Goal: Information Seeking & Learning: Learn about a topic

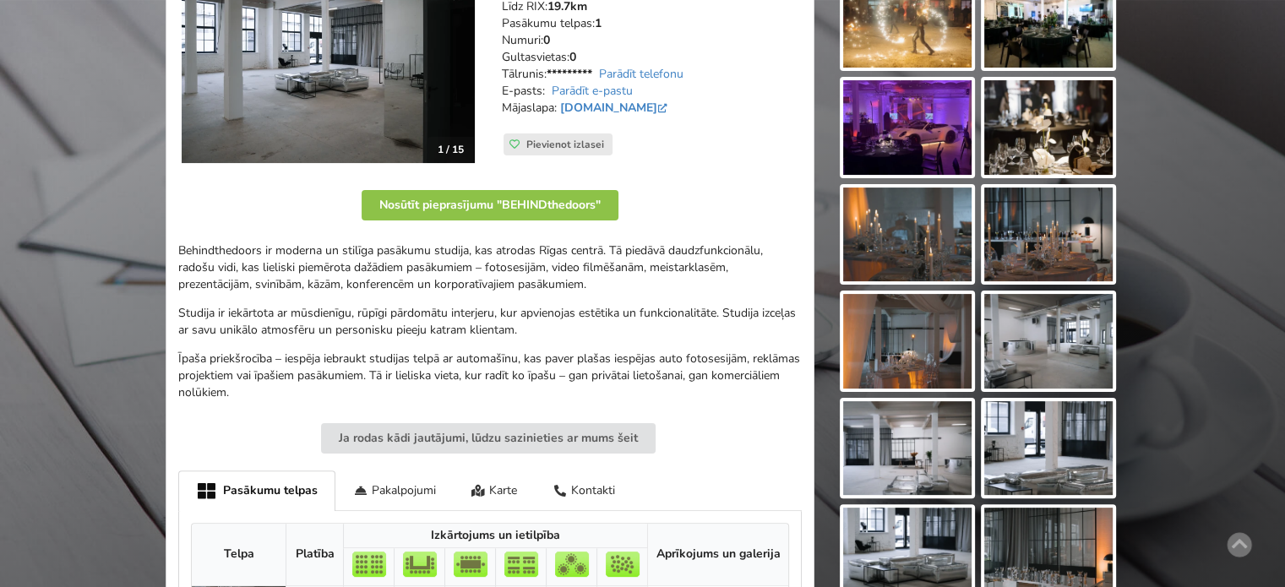
scroll to position [169, 0]
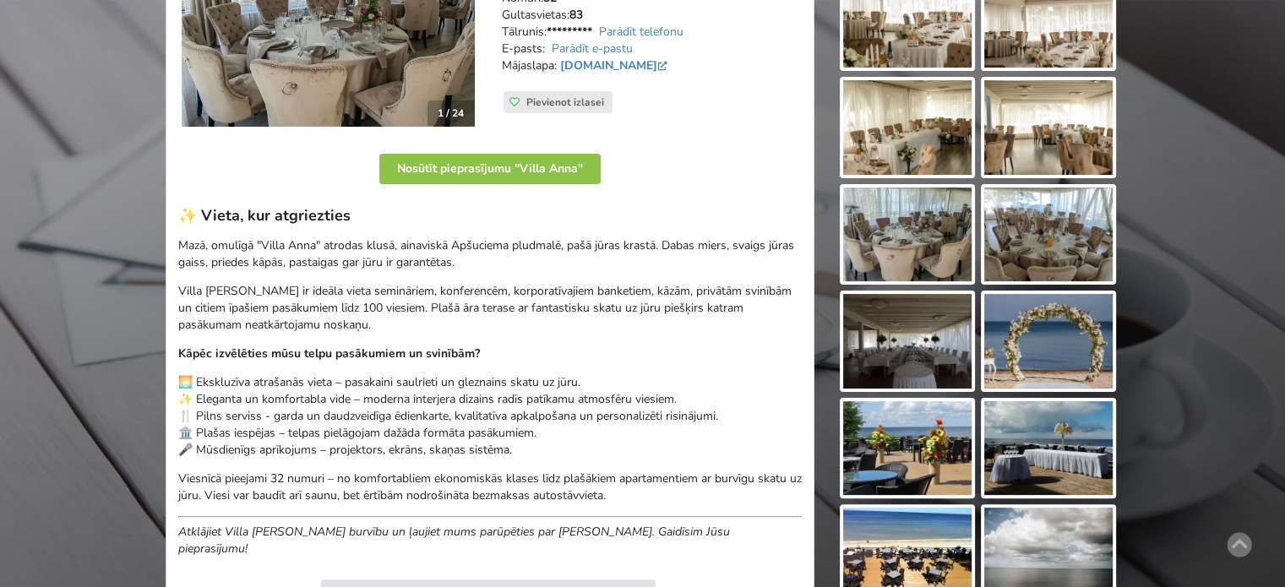
scroll to position [169, 0]
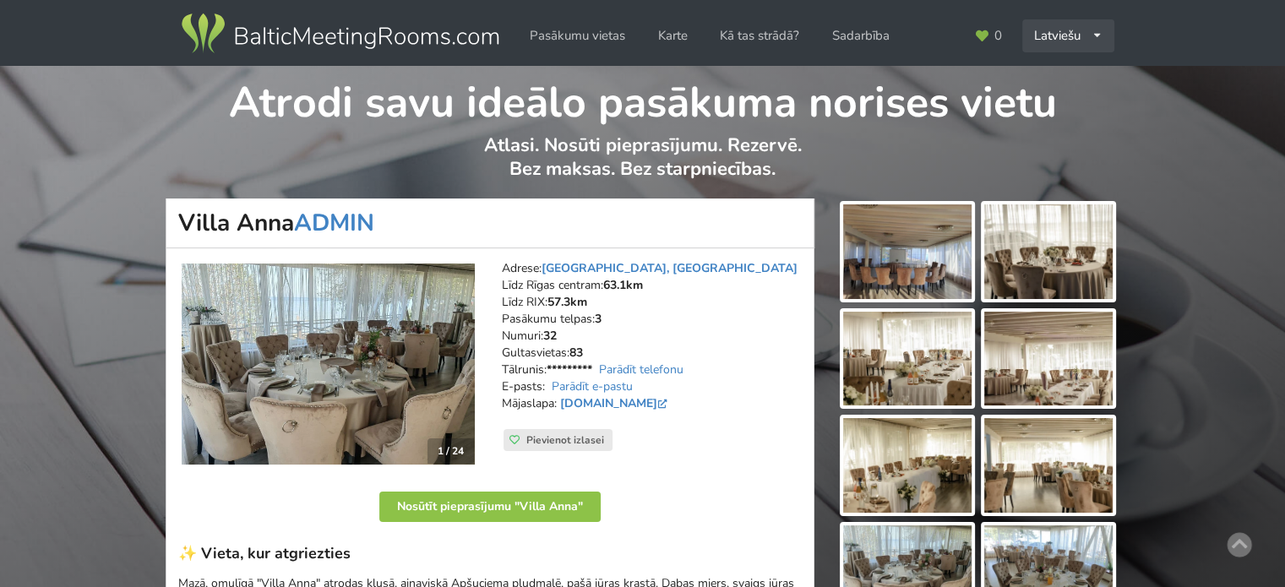
click at [1066, 33] on div "Latviešu English Русский" at bounding box center [1068, 35] width 92 height 33
click at [1057, 75] on link "English" at bounding box center [1069, 73] width 90 height 33
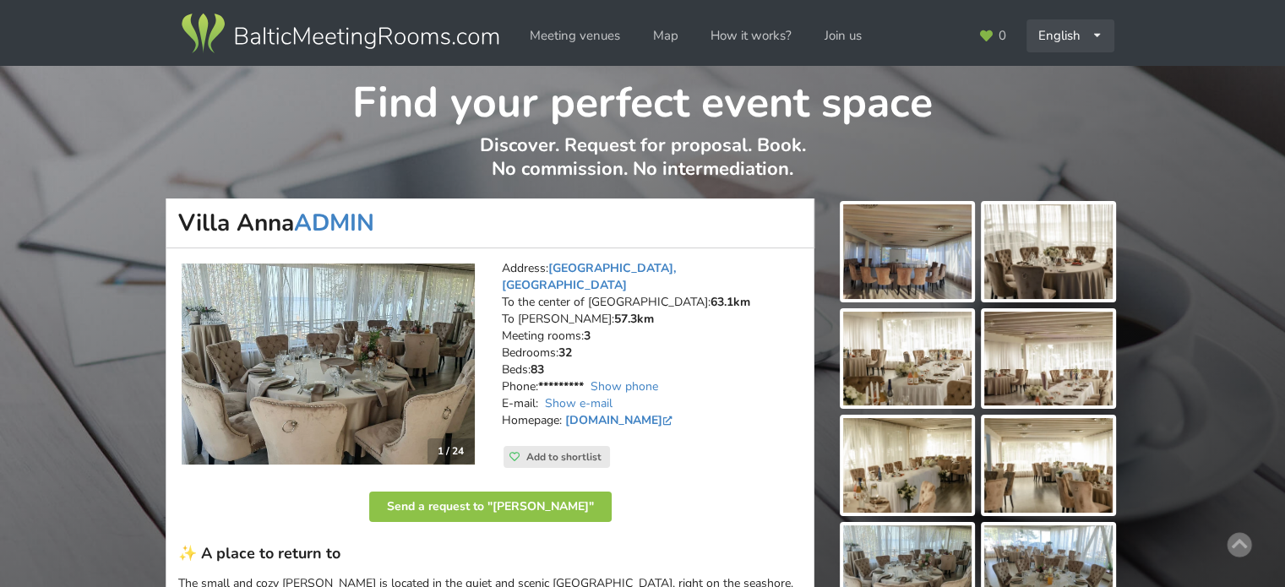
click at [1057, 35] on div "English Русский Latviešu" at bounding box center [1070, 35] width 88 height 33
click at [1046, 104] on link "Latviešu" at bounding box center [1070, 106] width 85 height 33
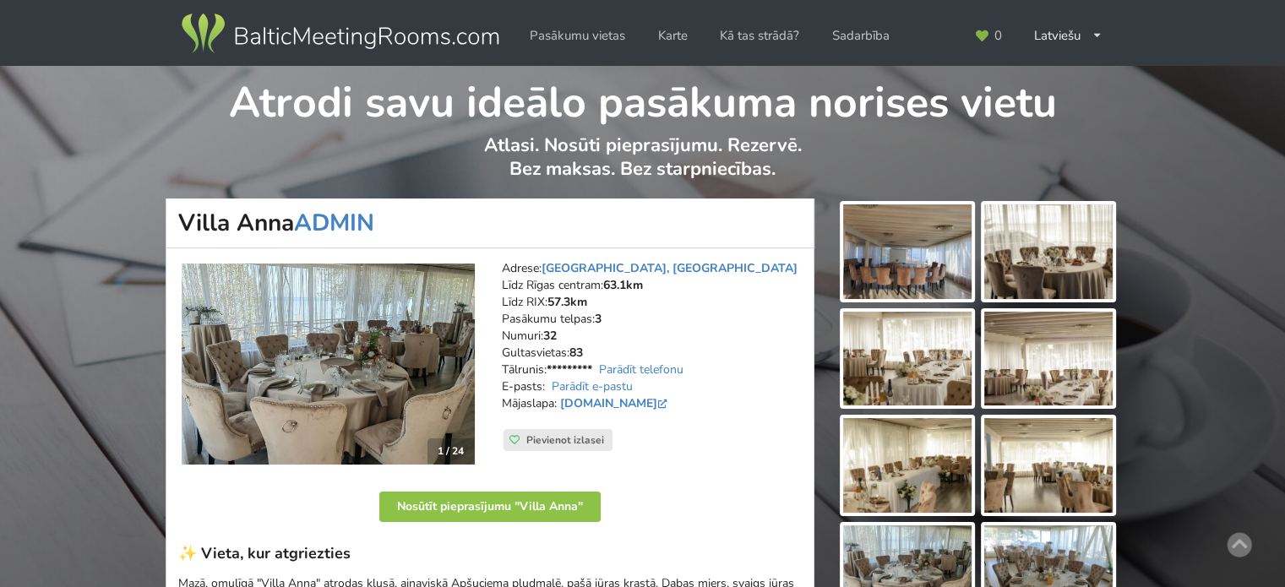
click at [323, 34] on img at bounding box center [339, 33] width 323 height 47
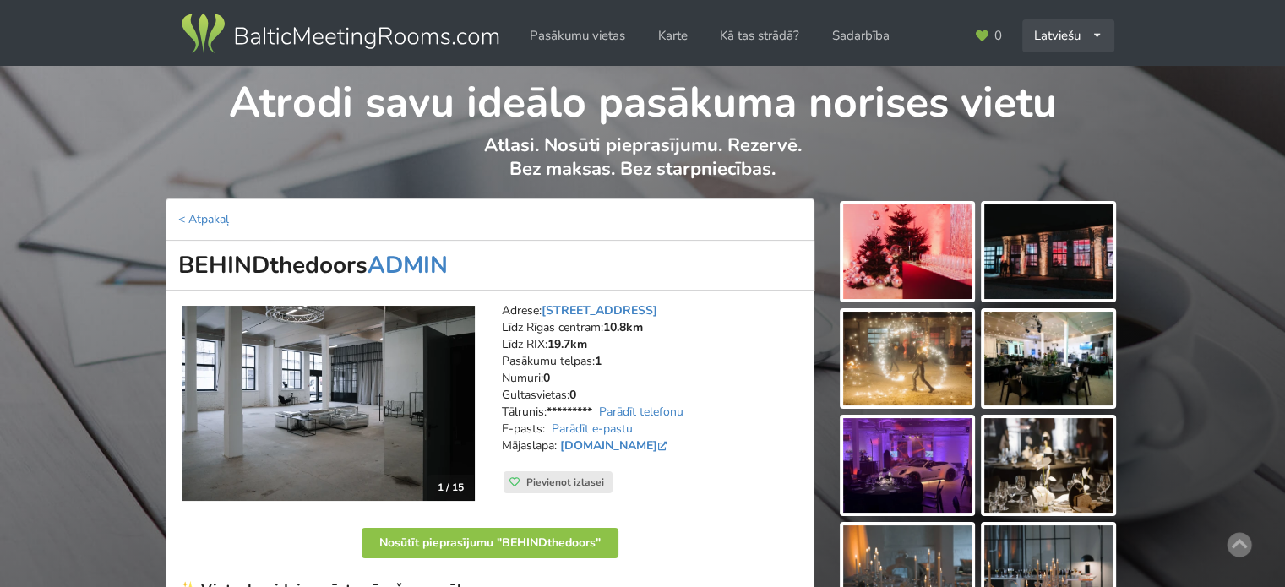
click at [1068, 35] on div "Latviešu English Русский" at bounding box center [1068, 35] width 92 height 33
click at [1064, 73] on link "English" at bounding box center [1069, 73] width 90 height 33
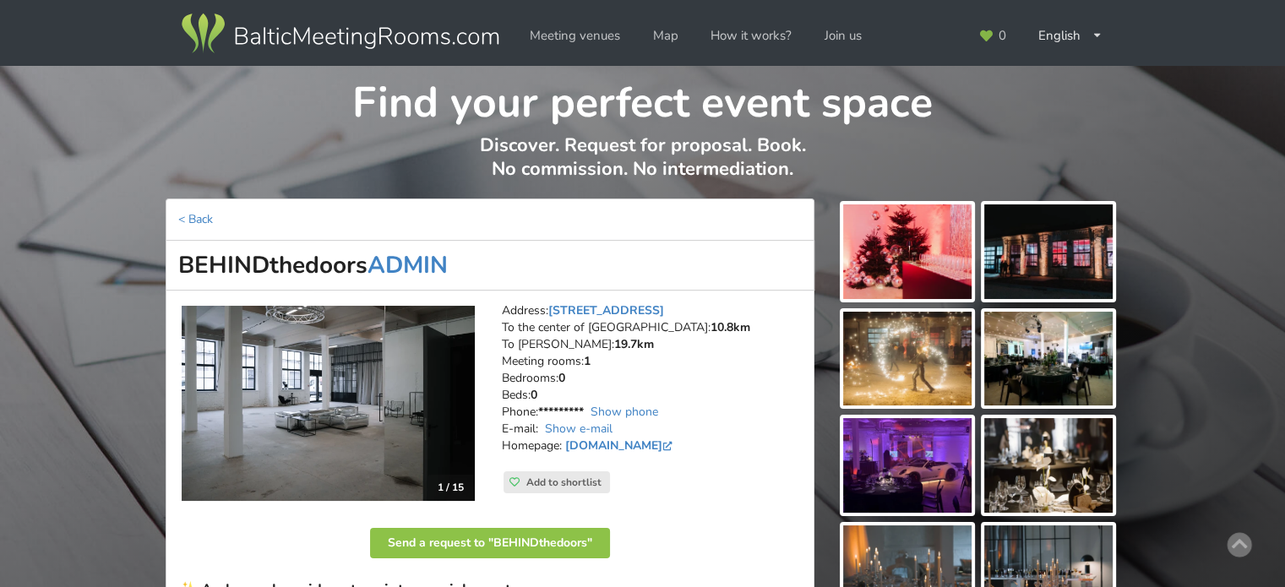
scroll to position [338, 0]
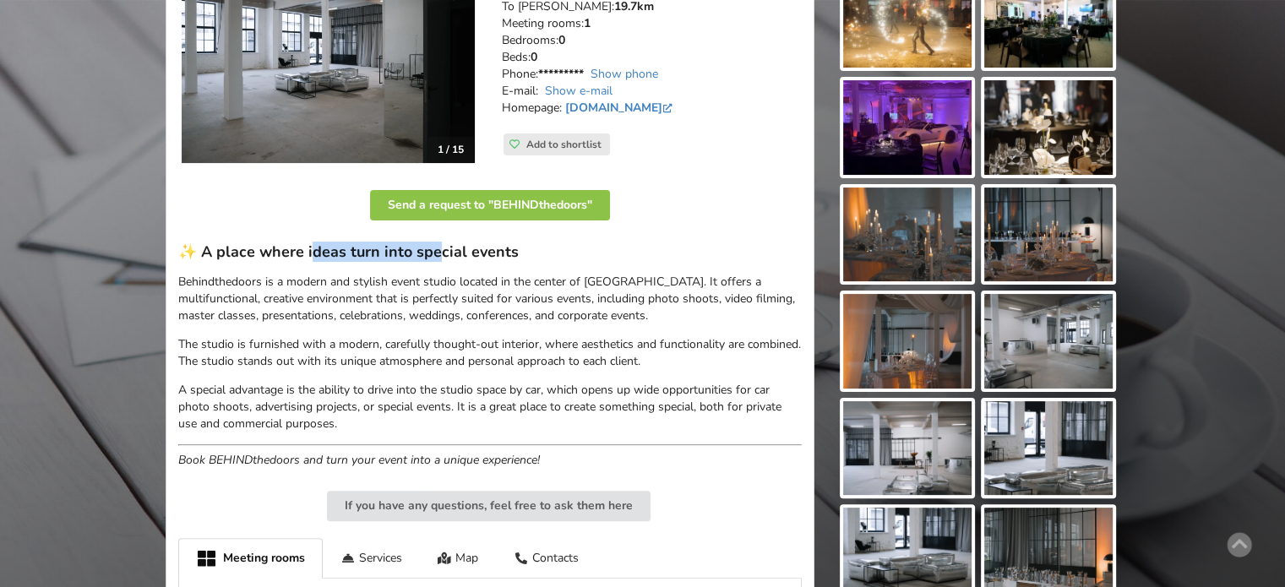
drag, startPoint x: 390, startPoint y: 255, endPoint x: 507, endPoint y: 257, distance: 116.6
click at [472, 256] on h3 "✨ A place where ideas turn into special events" at bounding box center [489, 251] width 623 height 19
drag, startPoint x: 517, startPoint y: 257, endPoint x: 555, endPoint y: 297, distance: 55.6
click at [517, 257] on h3 "✨ A place where ideas turn into special events" at bounding box center [489, 251] width 623 height 19
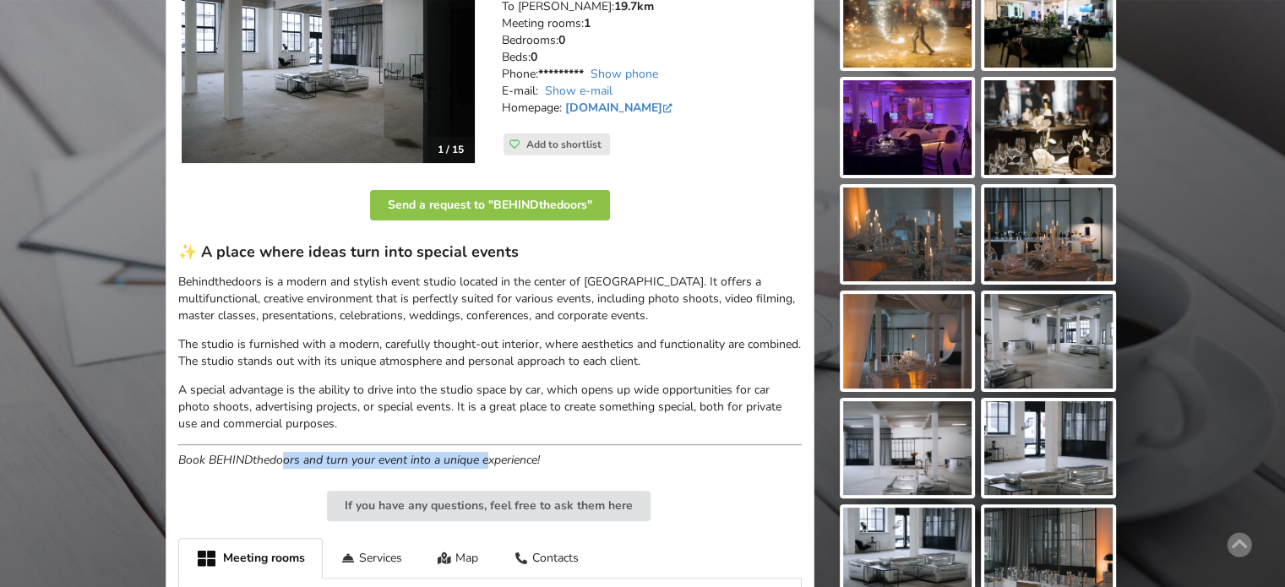
drag, startPoint x: 379, startPoint y: 459, endPoint x: 494, endPoint y: 459, distance: 114.9
click at [494, 459] on em "Book BEHINDthedoors and turn your event into a unique experience!" at bounding box center [359, 460] width 362 height 16
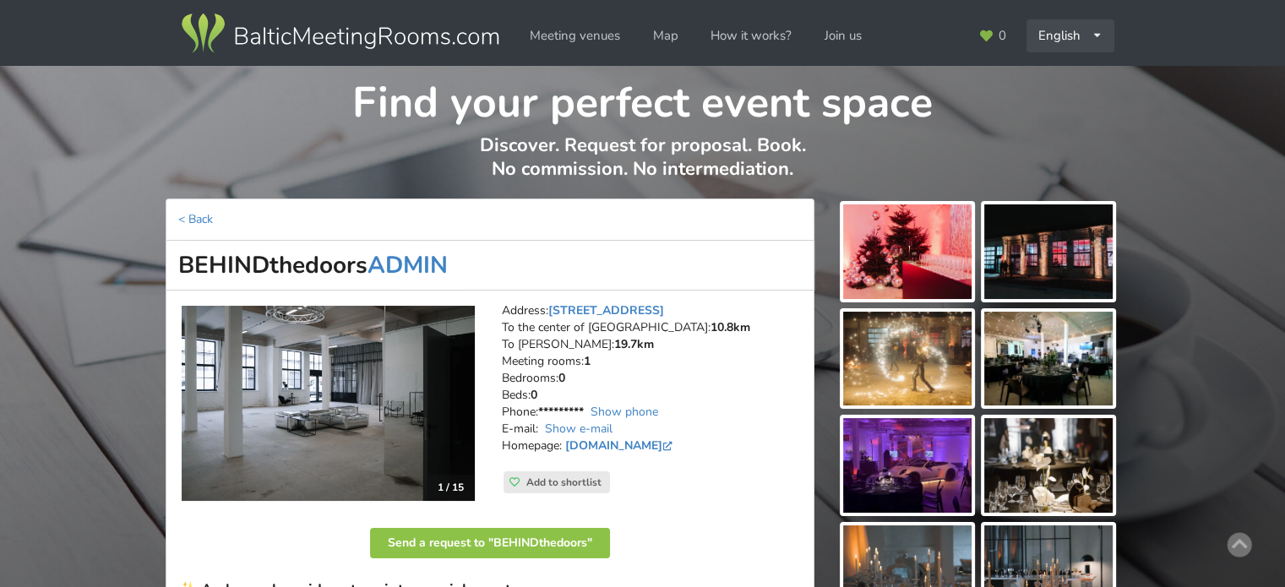
click at [1076, 45] on div "English Русский Latviešu" at bounding box center [1070, 35] width 88 height 33
click at [1063, 112] on link "Latviešu" at bounding box center [1070, 106] width 85 height 33
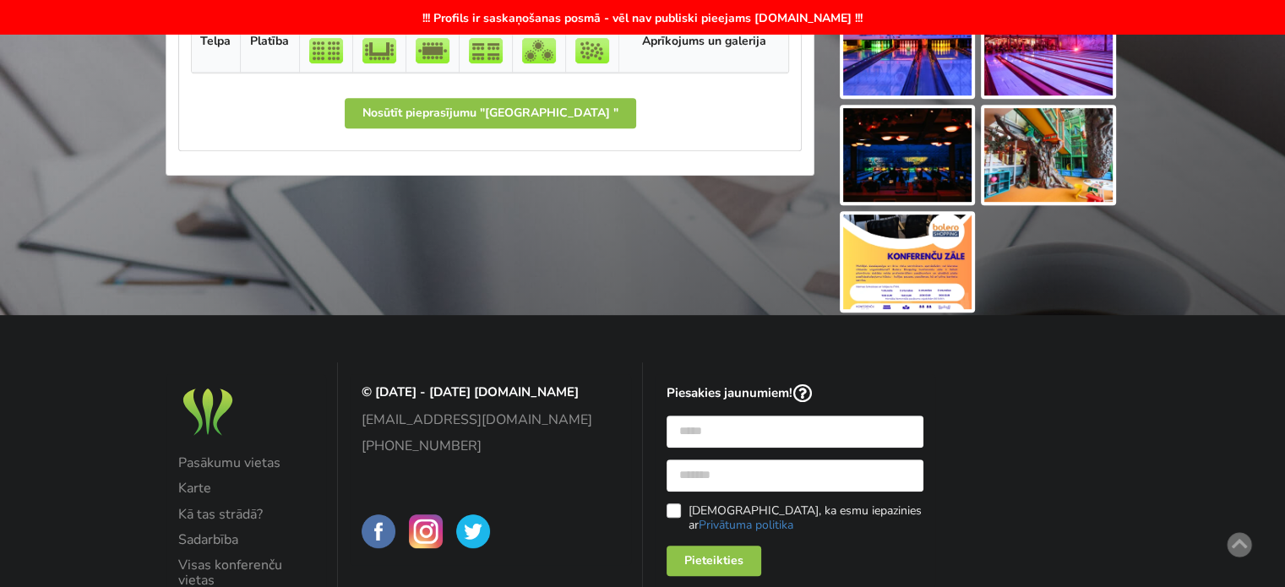
scroll to position [760, 0]
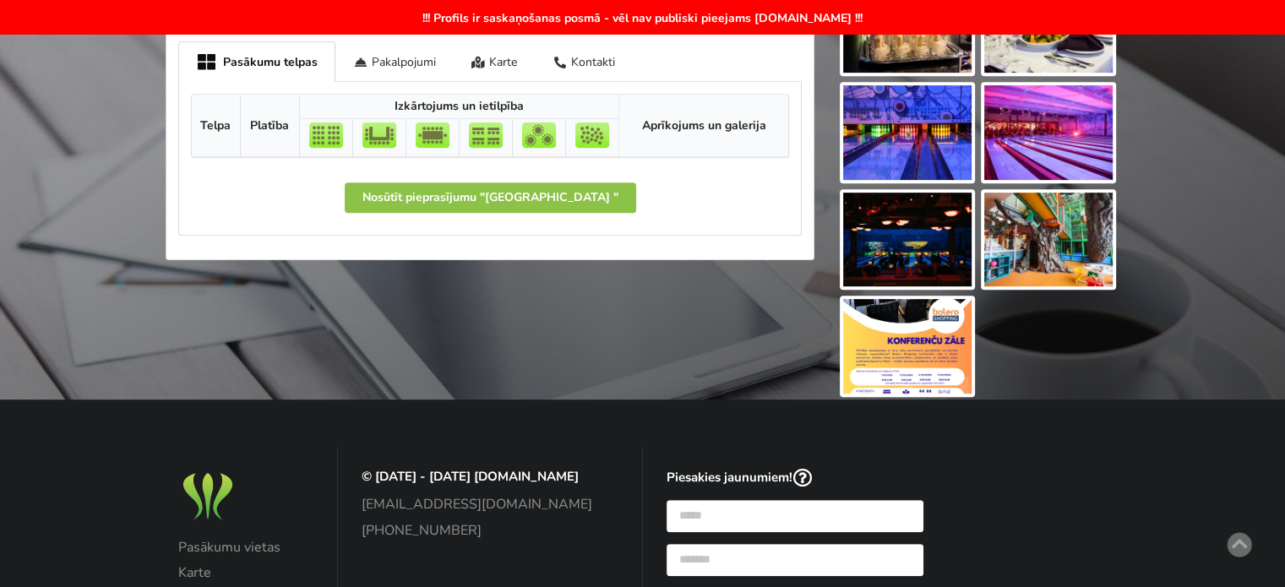
click at [878, 362] on img at bounding box center [907, 346] width 128 height 95
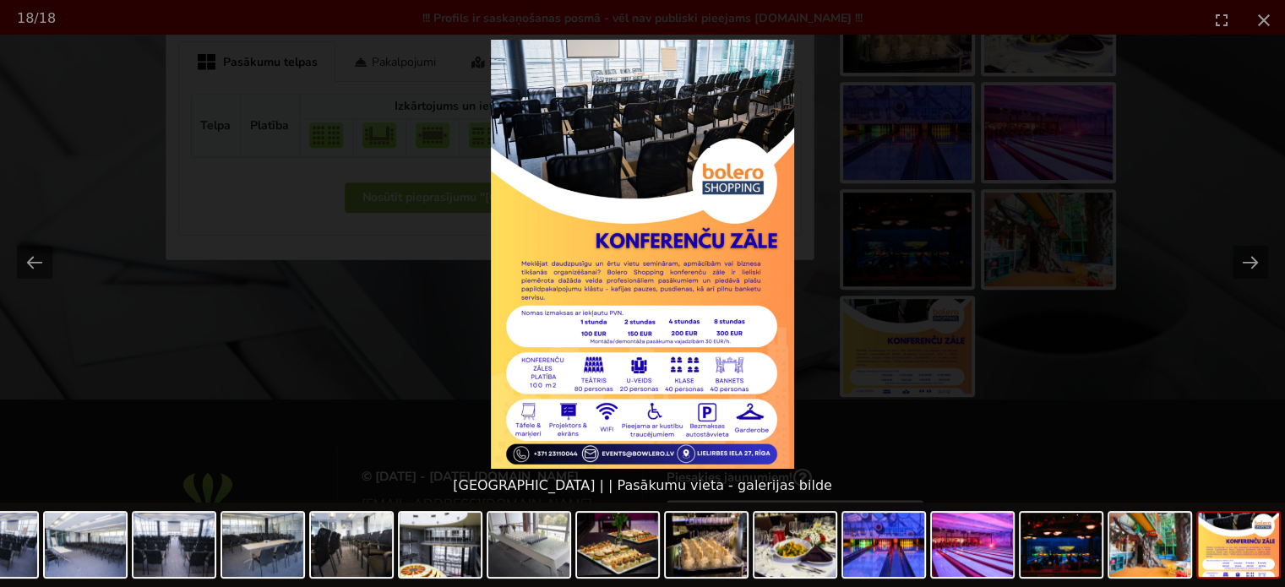
scroll to position [0, 0]
click at [1137, 378] on picture at bounding box center [642, 254] width 1285 height 429
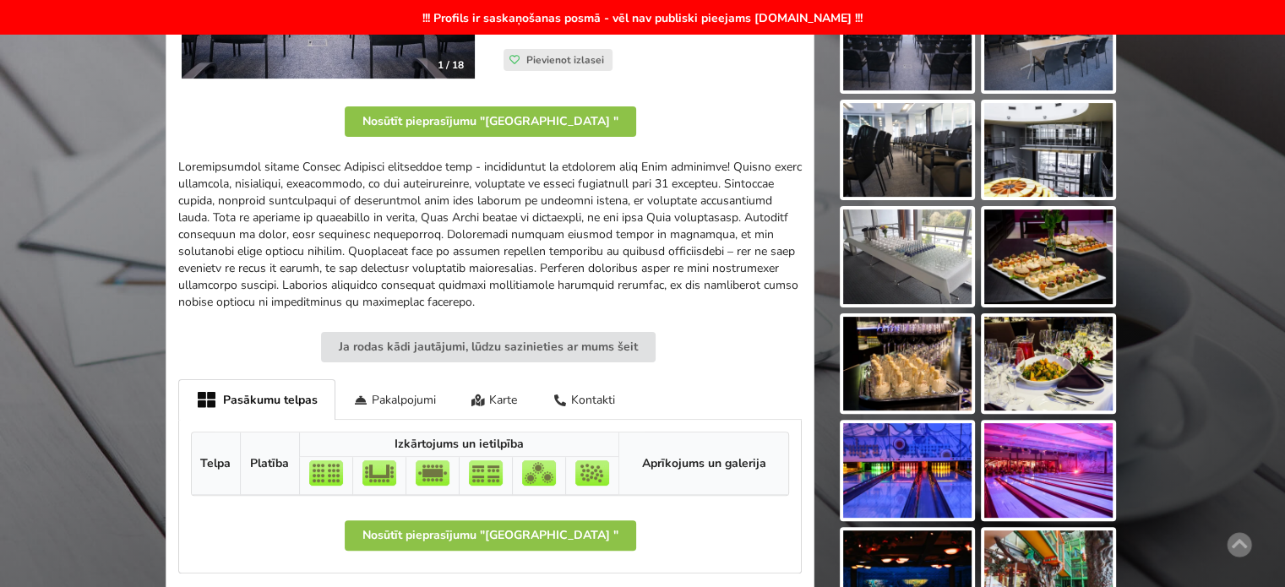
scroll to position [253, 0]
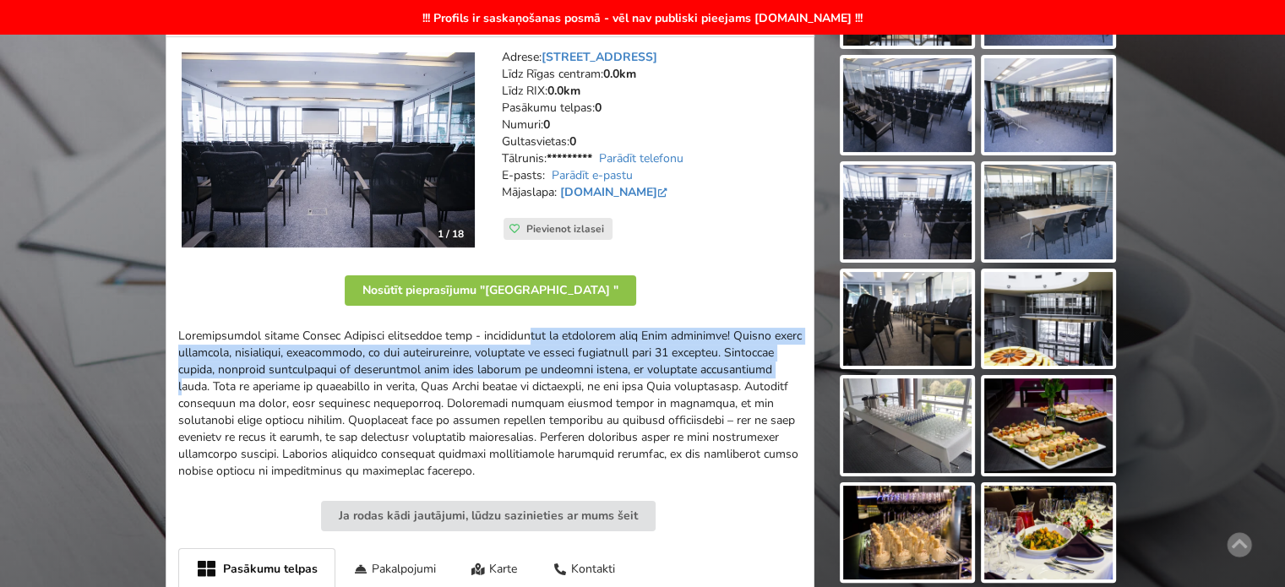
drag, startPoint x: 346, startPoint y: 331, endPoint x: 701, endPoint y: 390, distance: 359.6
click at [700, 390] on div at bounding box center [489, 404] width 623 height 152
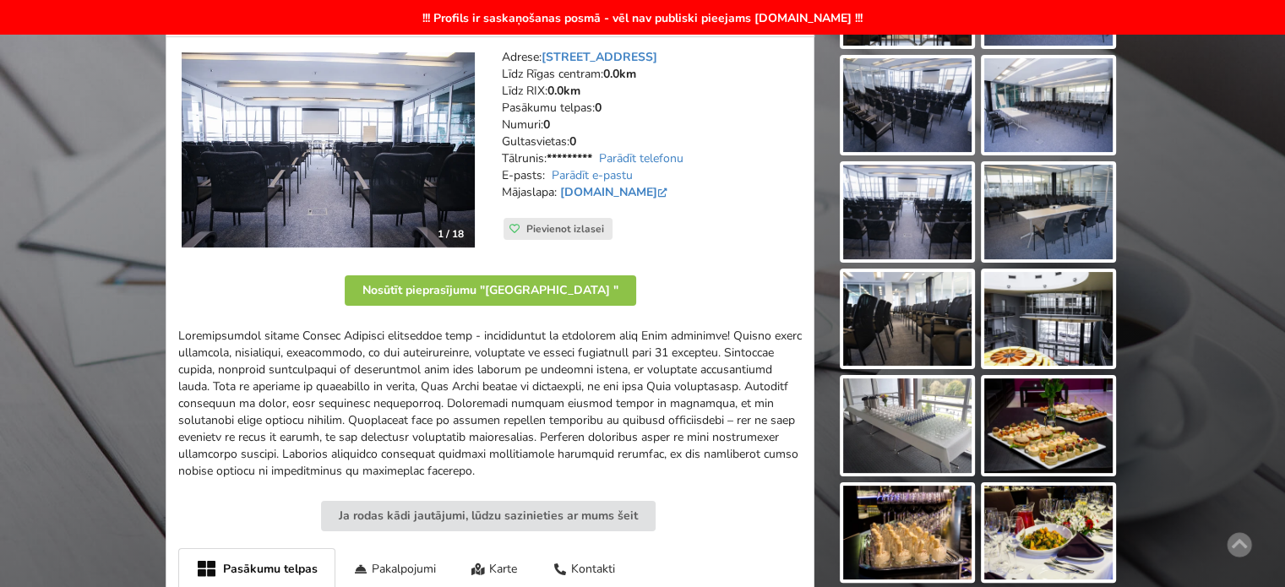
click at [701, 390] on div at bounding box center [489, 404] width 623 height 152
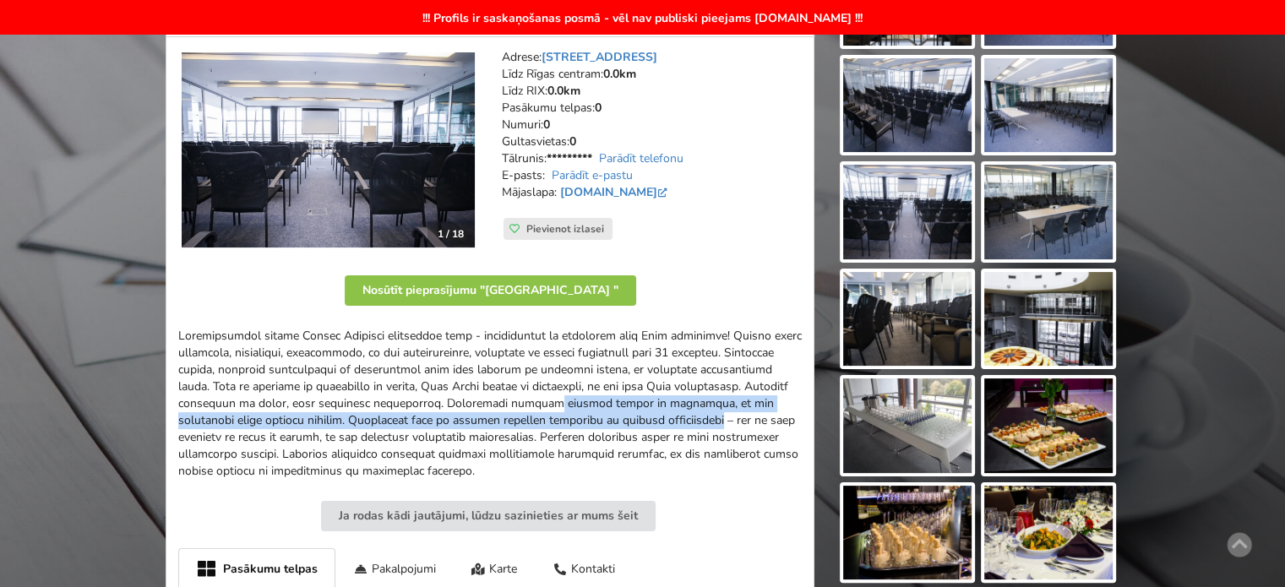
drag, startPoint x: 601, startPoint y: 420, endPoint x: 447, endPoint y: 382, distance: 159.2
click at [455, 384] on div at bounding box center [489, 404] width 623 height 152
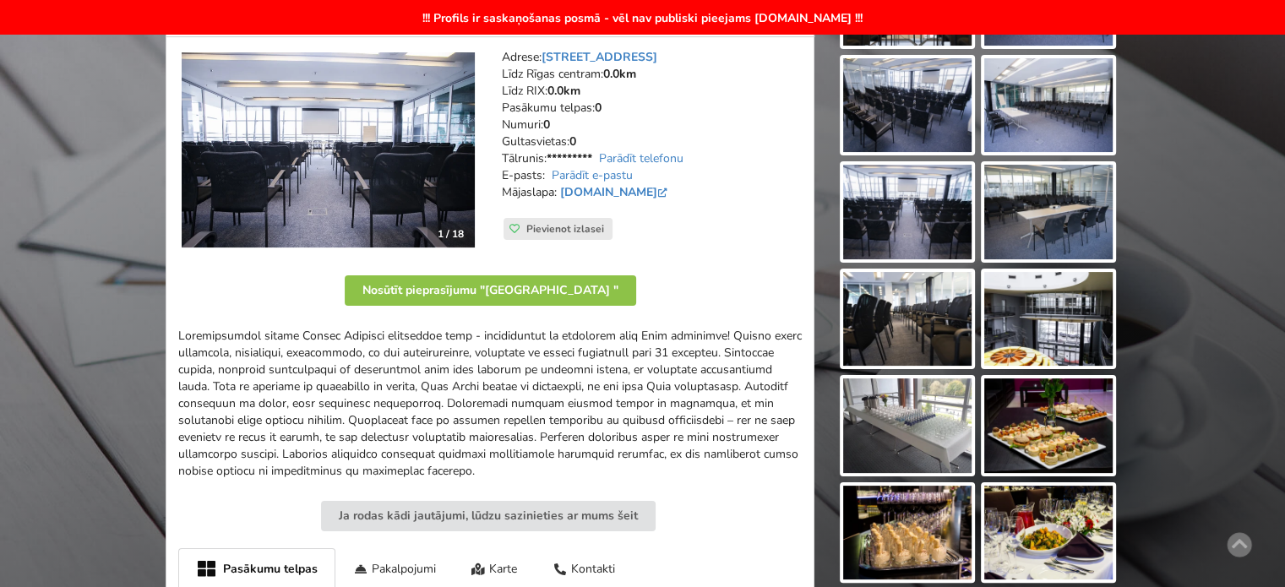
click at [432, 378] on div at bounding box center [489, 404] width 623 height 152
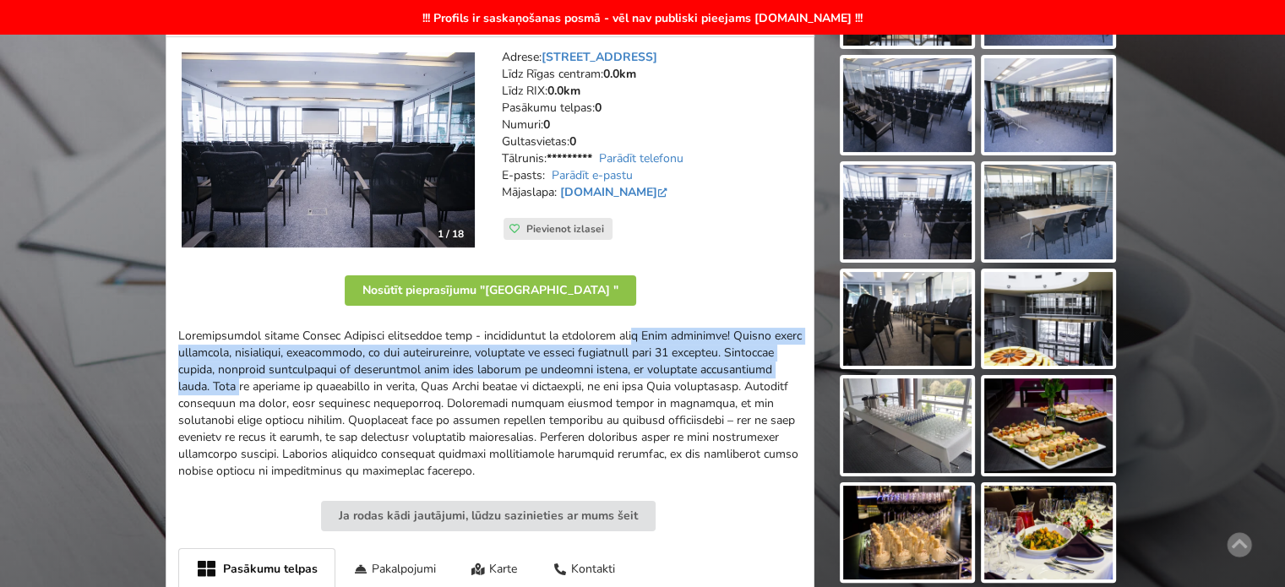
drag, startPoint x: 654, startPoint y: 357, endPoint x: 720, endPoint y: 367, distance: 66.5
click at [714, 366] on div at bounding box center [489, 404] width 623 height 152
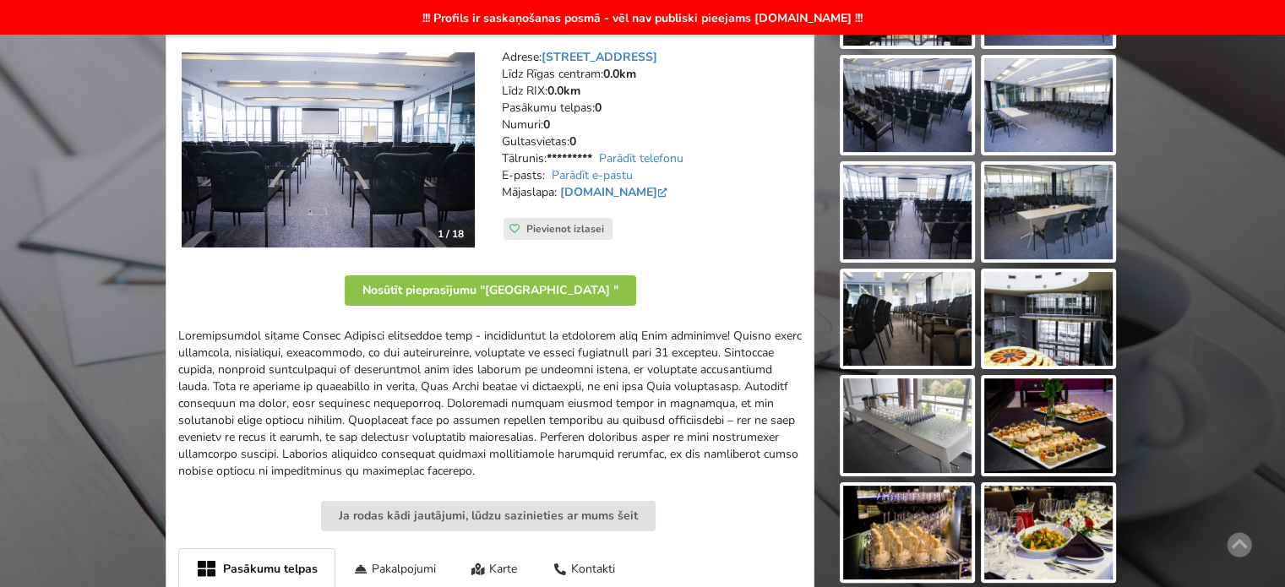
click at [720, 367] on div at bounding box center [489, 404] width 623 height 152
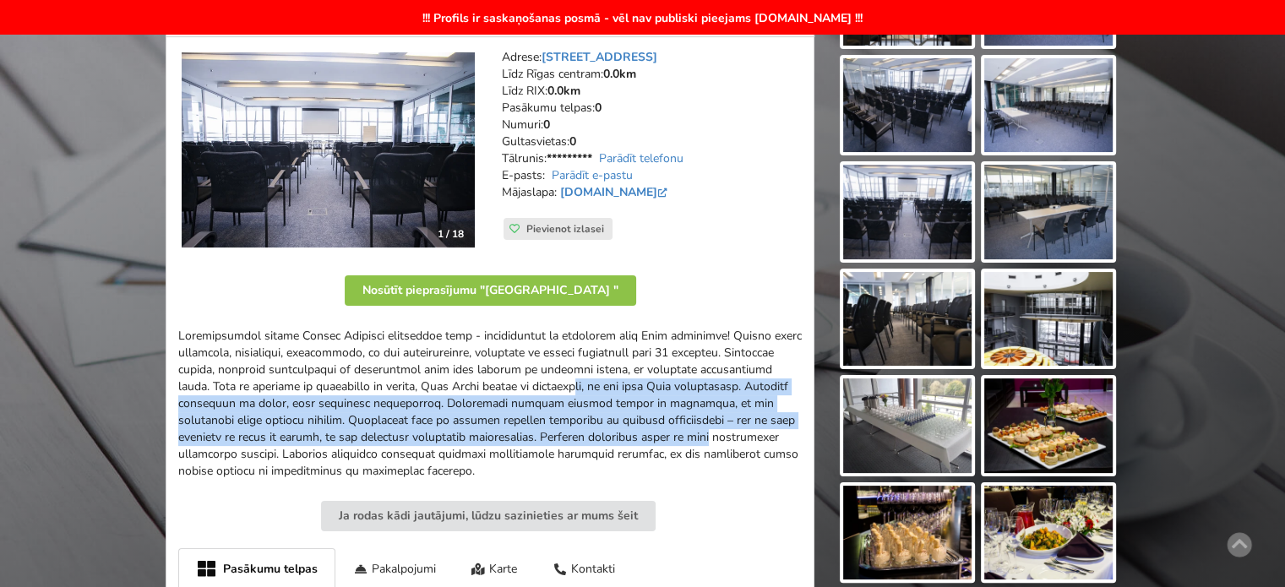
drag, startPoint x: 503, startPoint y: 391, endPoint x: 428, endPoint y: 375, distance: 76.0
click at [459, 383] on div at bounding box center [489, 404] width 623 height 152
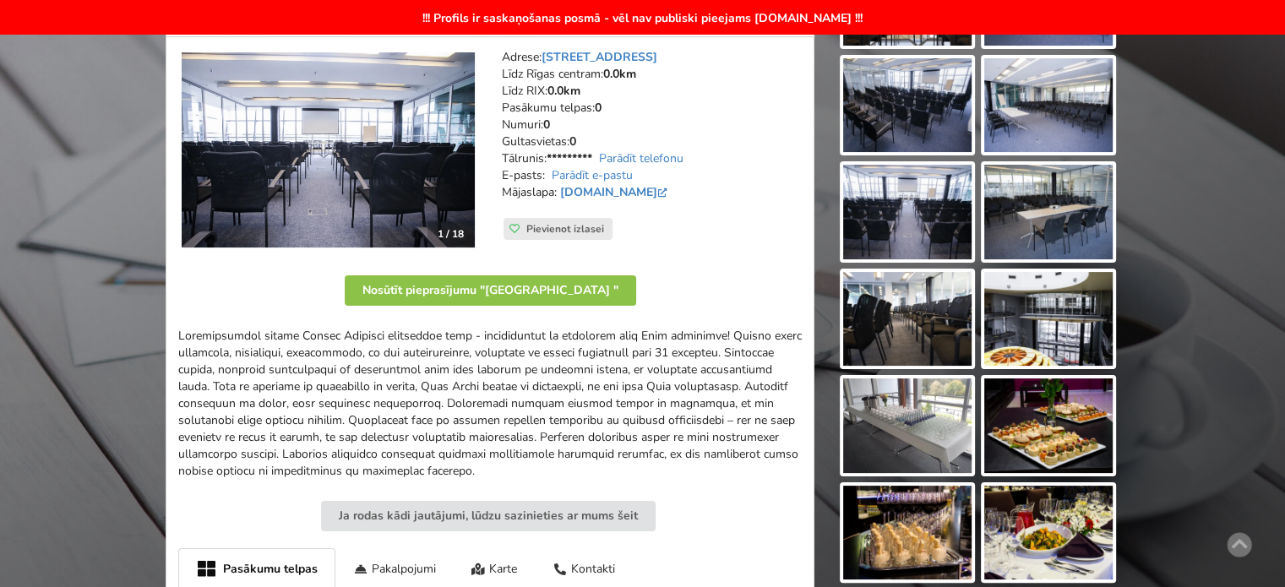
click at [428, 375] on div at bounding box center [489, 404] width 623 height 152
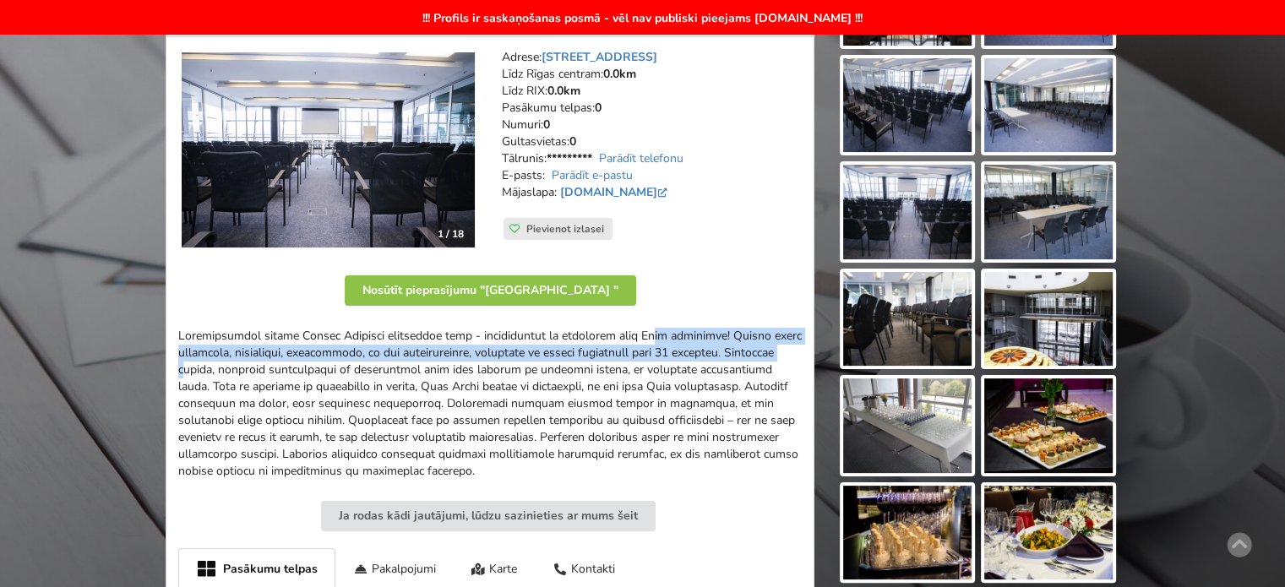
drag, startPoint x: 579, startPoint y: 339, endPoint x: 730, endPoint y: 378, distance: 155.5
click at [723, 372] on div at bounding box center [489, 404] width 623 height 152
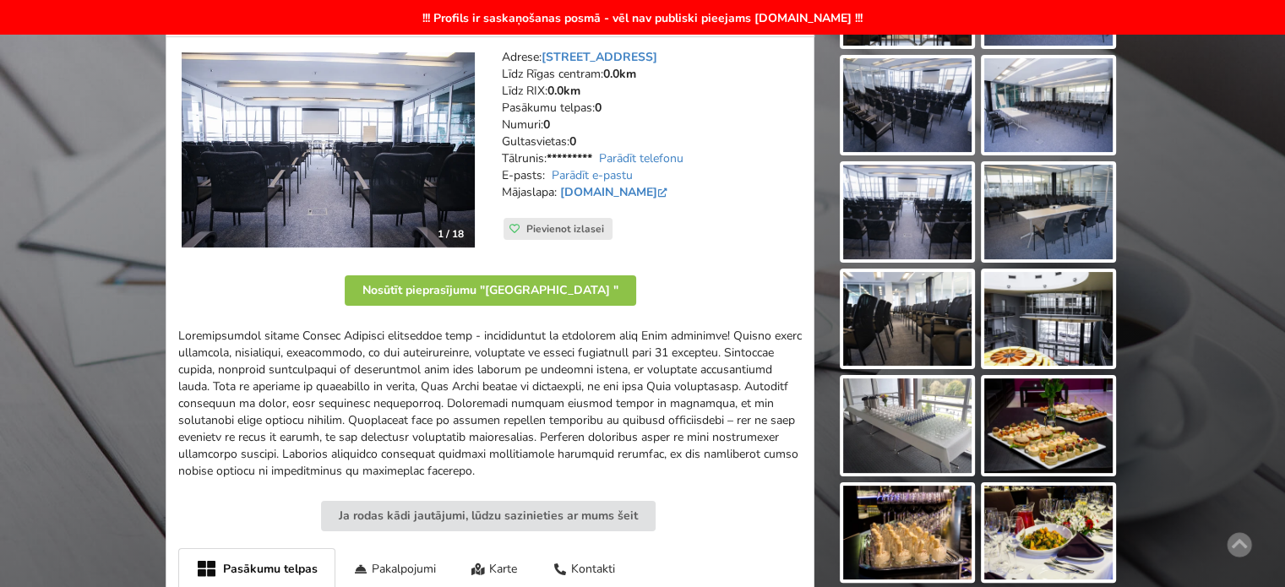
click at [731, 378] on div at bounding box center [489, 404] width 623 height 152
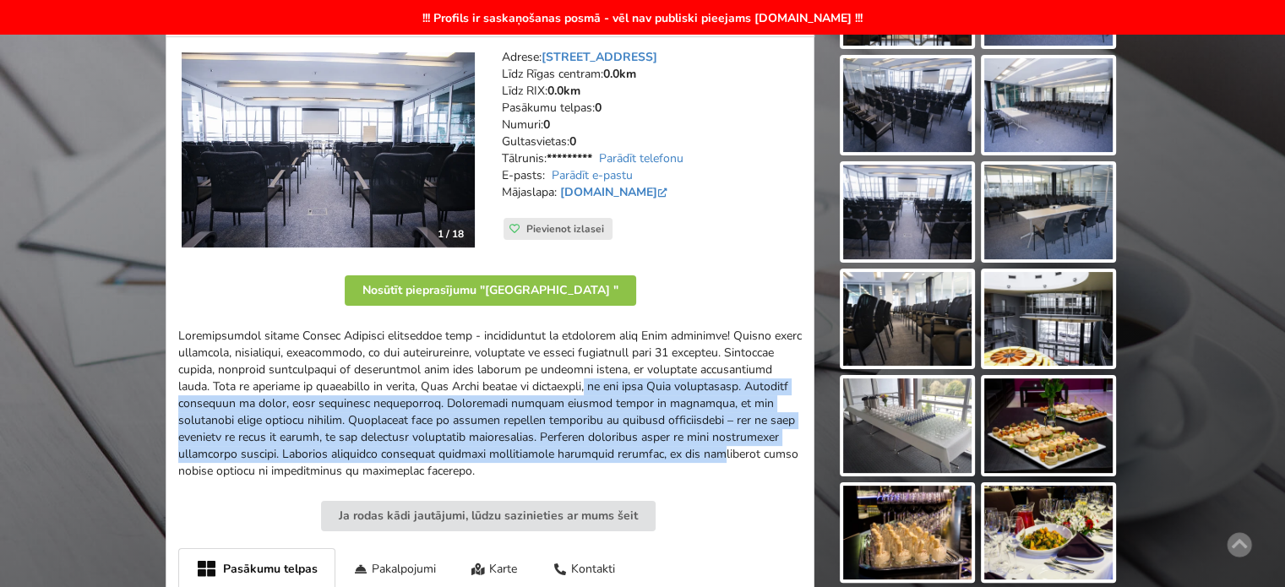
drag, startPoint x: 665, startPoint y: 439, endPoint x: 365, endPoint y: 378, distance: 306.1
click at [405, 382] on div at bounding box center [489, 404] width 623 height 152
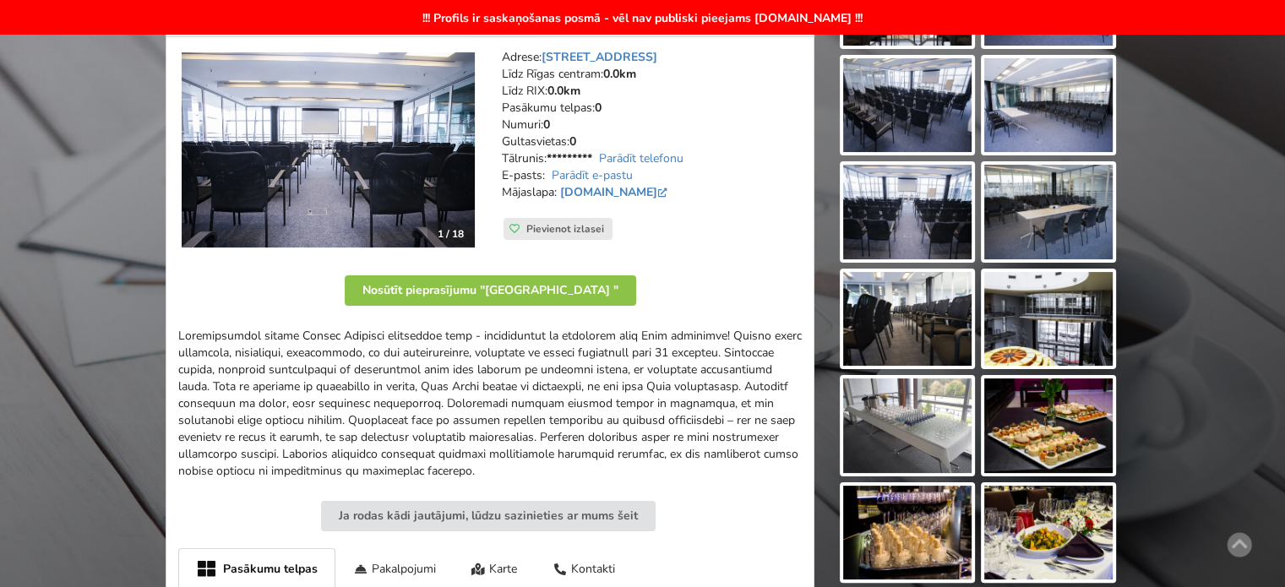
click at [308, 355] on div at bounding box center [489, 404] width 623 height 152
drag, startPoint x: 254, startPoint y: 337, endPoint x: 530, endPoint y: 346, distance: 276.3
click at [514, 343] on div at bounding box center [489, 404] width 623 height 152
click at [536, 347] on div at bounding box center [489, 404] width 623 height 152
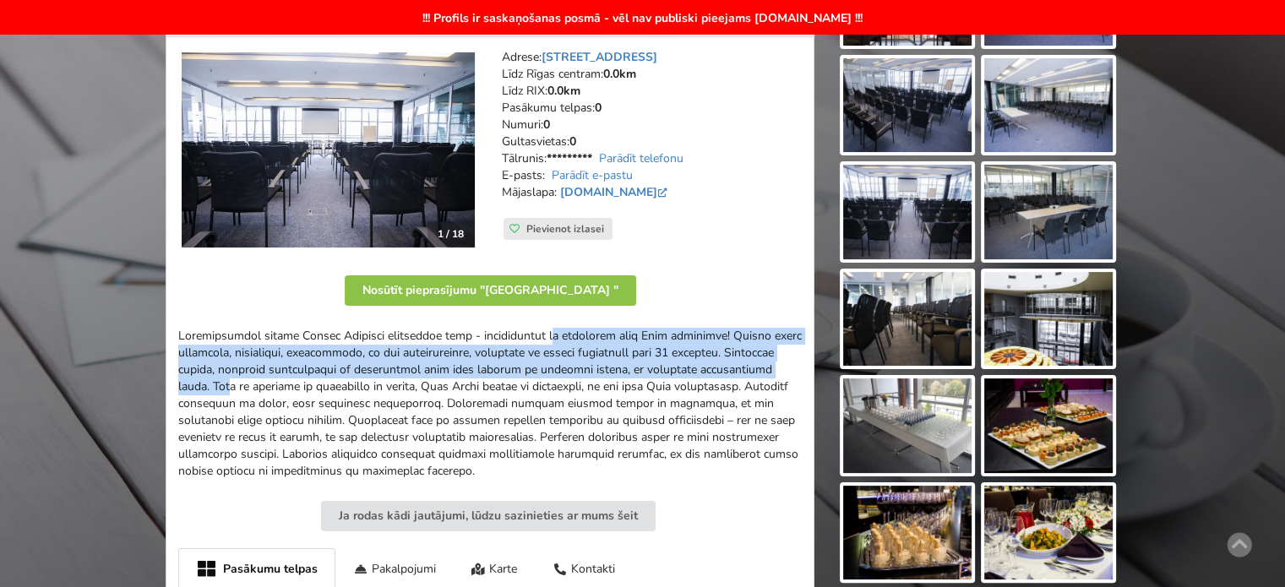
drag, startPoint x: 439, startPoint y: 330, endPoint x: 713, endPoint y: 384, distance: 278.9
click at [702, 374] on div at bounding box center [489, 404] width 623 height 152
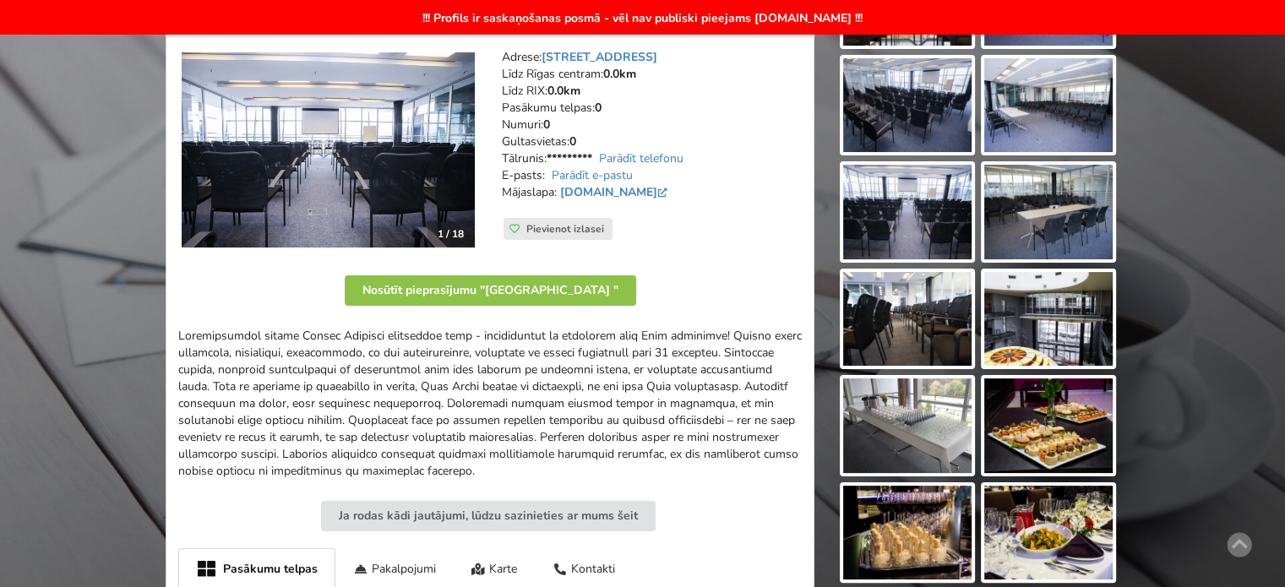
click at [723, 393] on div at bounding box center [489, 404] width 623 height 152
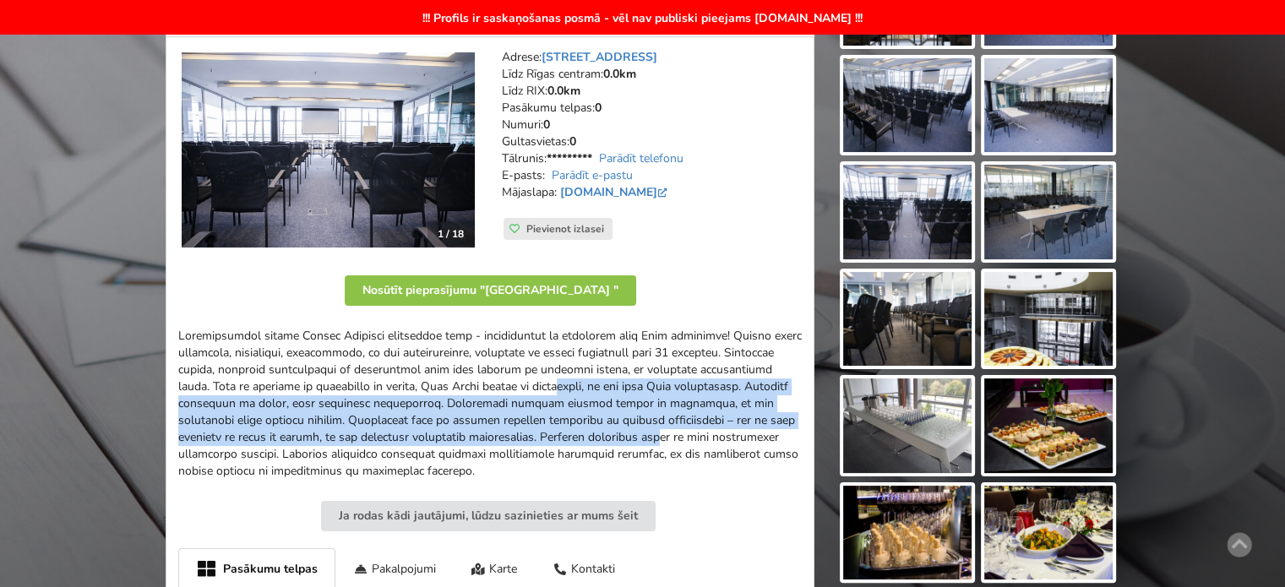
drag, startPoint x: 557, startPoint y: 410, endPoint x: 367, endPoint y: 357, distance: 197.4
click at [386, 364] on div at bounding box center [489, 404] width 623 height 152
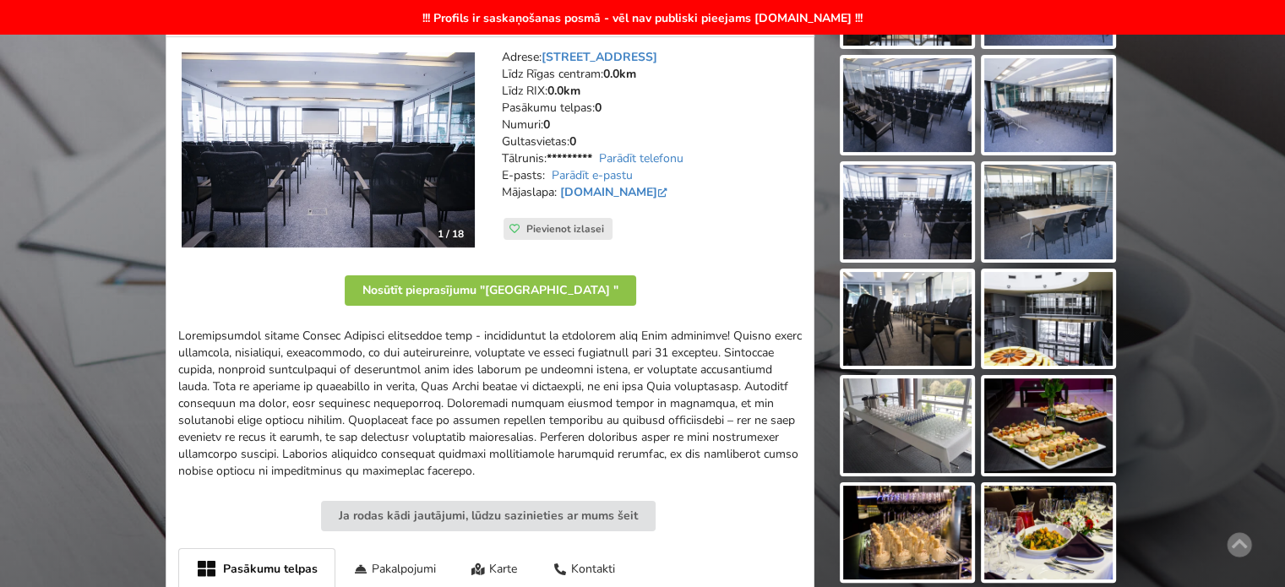
click at [362, 356] on div at bounding box center [489, 404] width 623 height 152
drag, startPoint x: 257, startPoint y: 335, endPoint x: 487, endPoint y: 342, distance: 229.8
click at [481, 340] on div at bounding box center [489, 404] width 623 height 152
drag, startPoint x: 487, startPoint y: 342, endPoint x: 486, endPoint y: 435, distance: 92.9
click at [490, 345] on div at bounding box center [489, 404] width 623 height 152
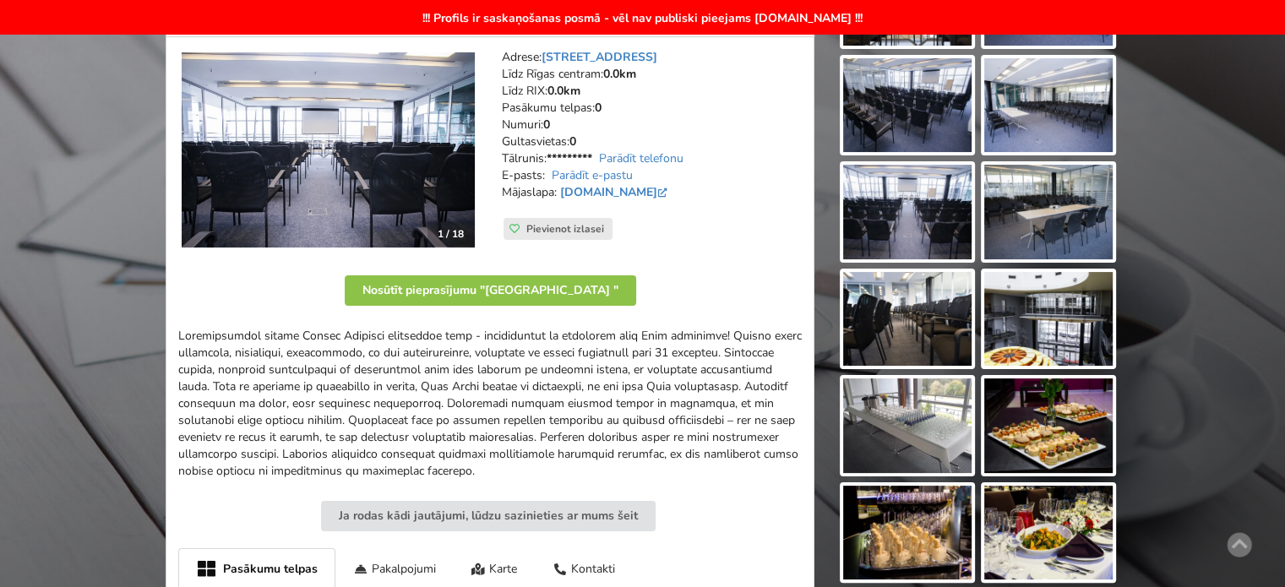
click at [227, 340] on div at bounding box center [489, 404] width 623 height 152
drag, startPoint x: 186, startPoint y: 334, endPoint x: 524, endPoint y: 334, distance: 337.9
click at [454, 334] on div at bounding box center [489, 404] width 623 height 152
click at [524, 334] on div at bounding box center [489, 404] width 623 height 152
drag, startPoint x: 563, startPoint y: 331, endPoint x: 672, endPoint y: 334, distance: 109.8
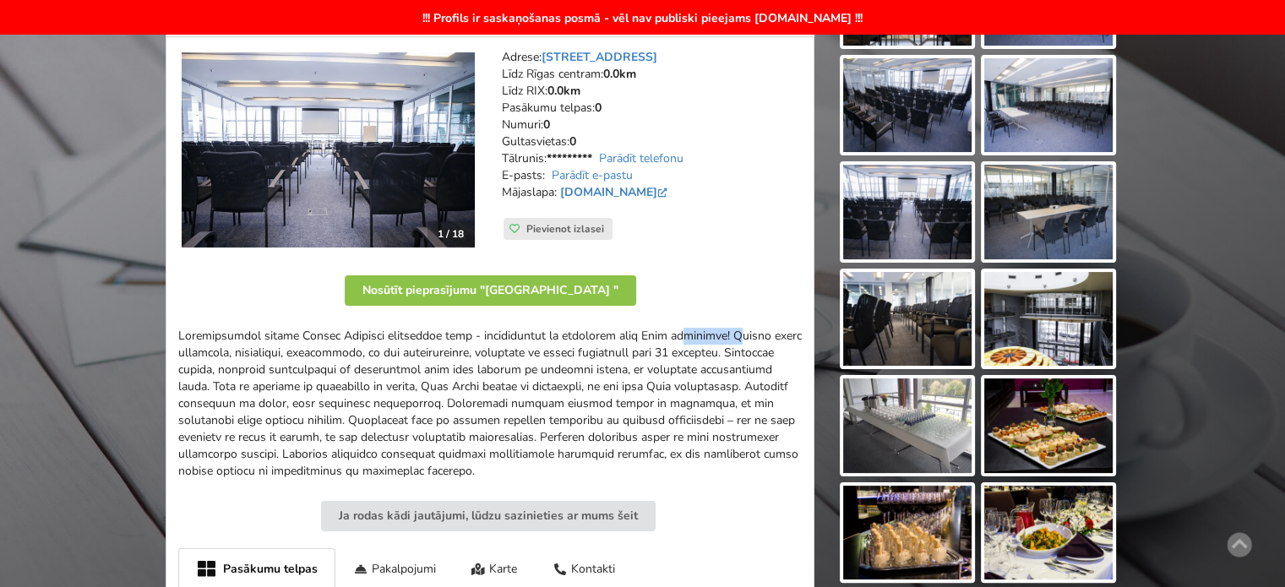
click at [651, 334] on div at bounding box center [489, 404] width 623 height 152
drag, startPoint x: 672, startPoint y: 334, endPoint x: 686, endPoint y: 334, distance: 13.5
click at [673, 334] on div at bounding box center [489, 404] width 623 height 152
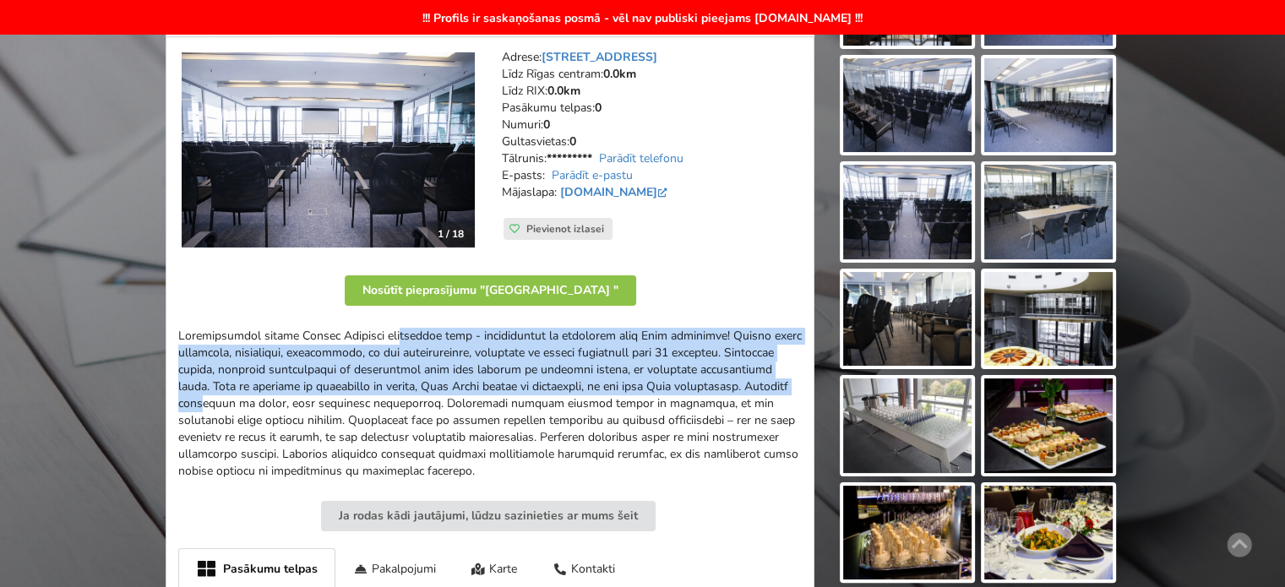
drag, startPoint x: 480, startPoint y: 341, endPoint x: 715, endPoint y: 401, distance: 243.2
click at [713, 398] on div at bounding box center [489, 404] width 623 height 152
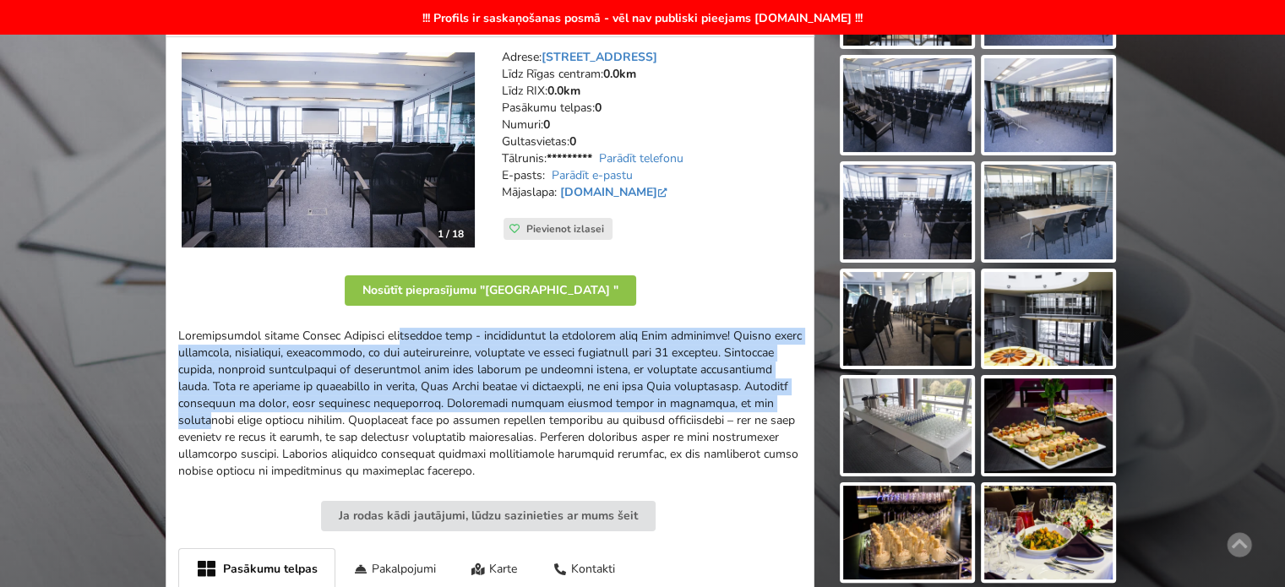
drag, startPoint x: 715, startPoint y: 401, endPoint x: 716, endPoint y: 437, distance: 35.5
click at [716, 401] on div at bounding box center [489, 404] width 623 height 152
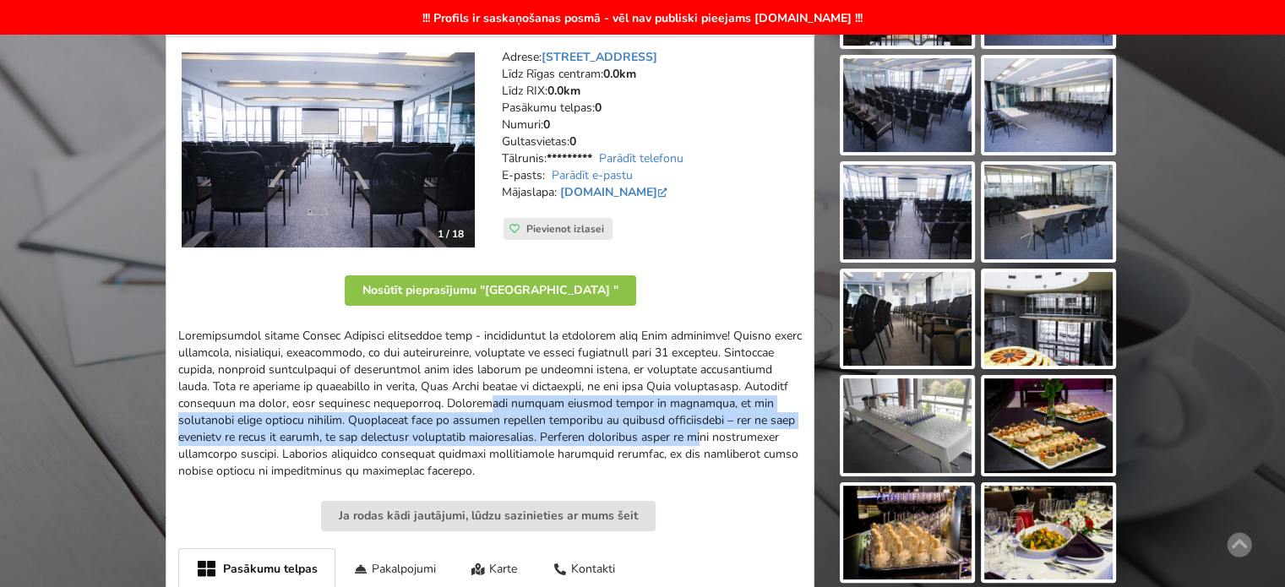
drag, startPoint x: 655, startPoint y: 437, endPoint x: 348, endPoint y: 405, distance: 308.3
click at [348, 405] on div at bounding box center [489, 404] width 623 height 152
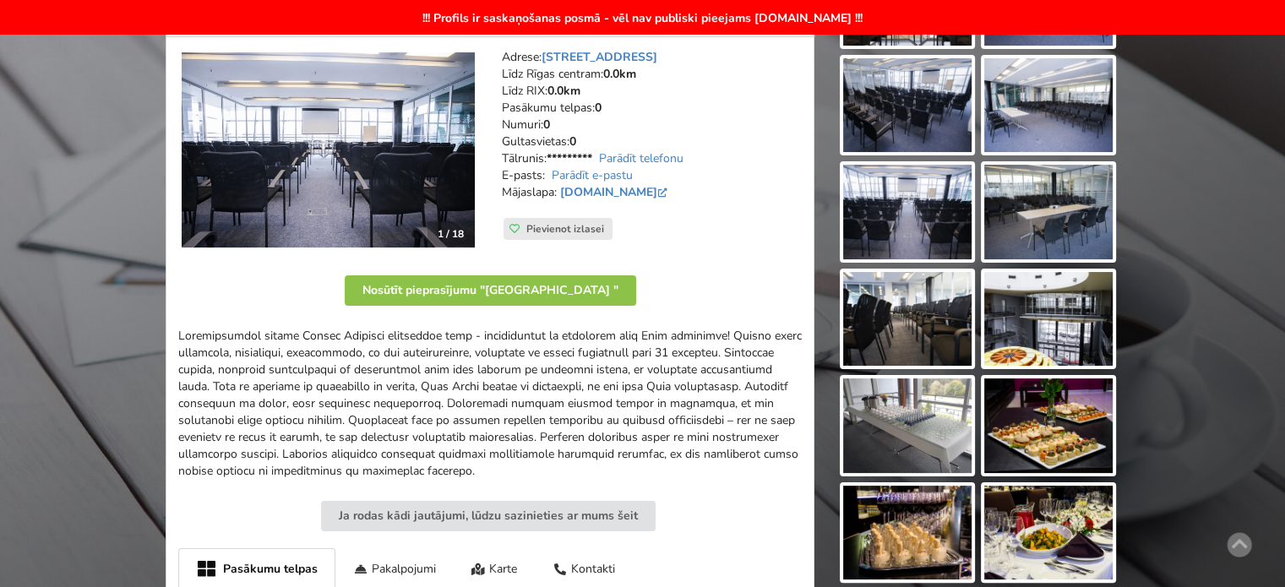
click at [341, 403] on div at bounding box center [489, 404] width 623 height 152
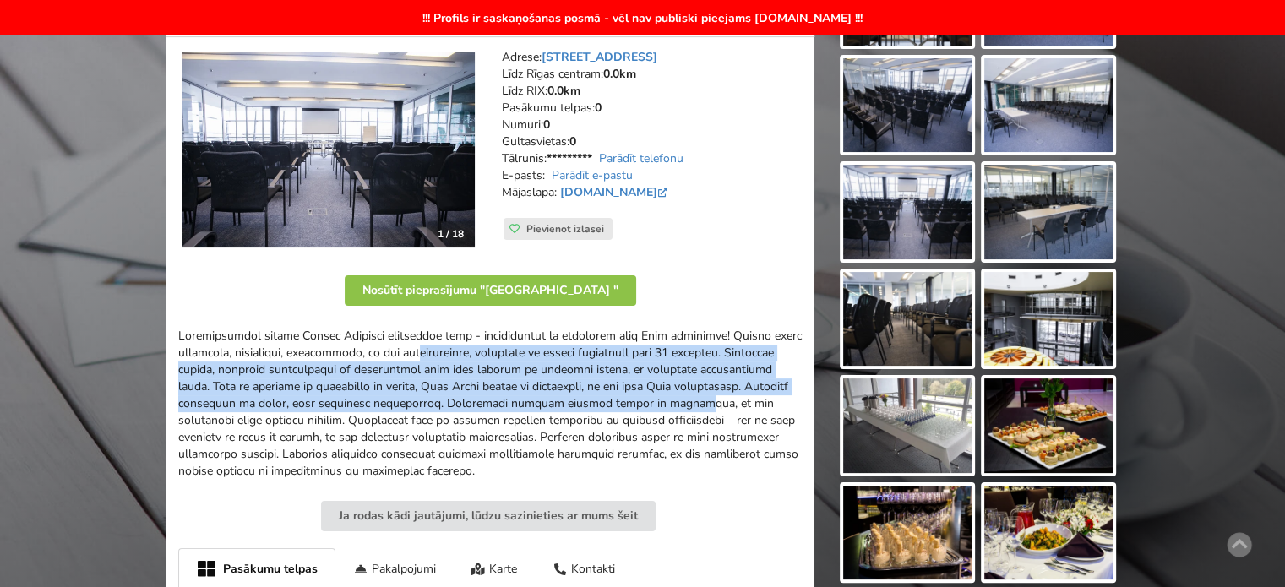
drag, startPoint x: 263, startPoint y: 343, endPoint x: 645, endPoint y: 420, distance: 390.3
click at [644, 419] on div at bounding box center [489, 404] width 623 height 152
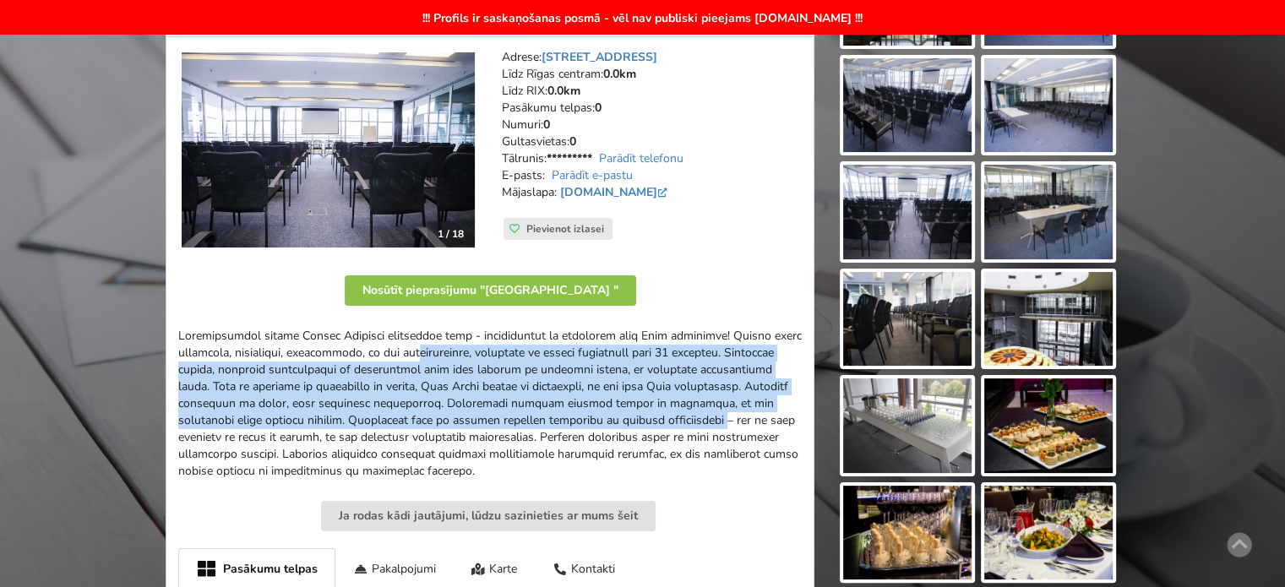
click at [645, 420] on div at bounding box center [489, 404] width 623 height 152
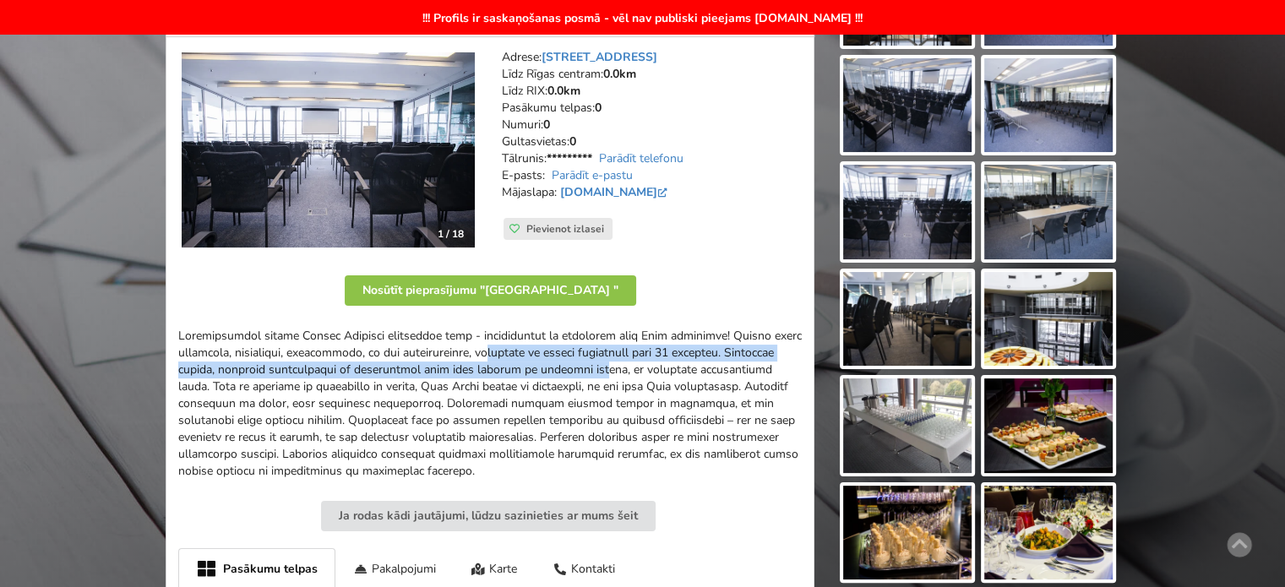
click at [534, 398] on div at bounding box center [489, 404] width 623 height 152
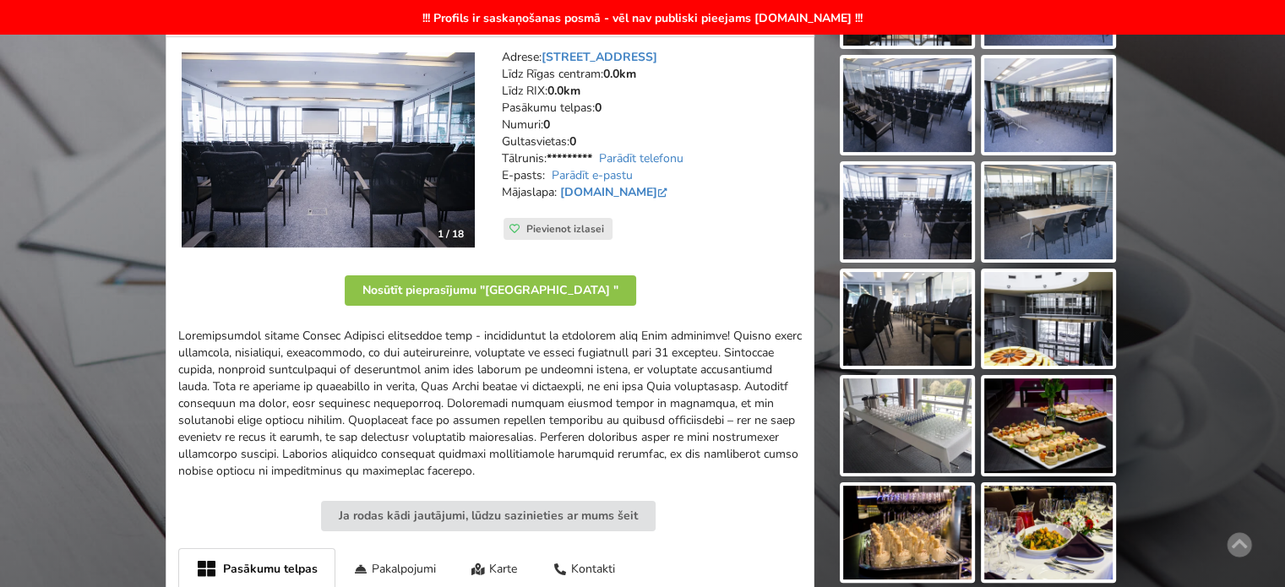
drag, startPoint x: 568, startPoint y: 408, endPoint x: 635, endPoint y: 436, distance: 73.1
click at [571, 410] on div at bounding box center [489, 404] width 623 height 152
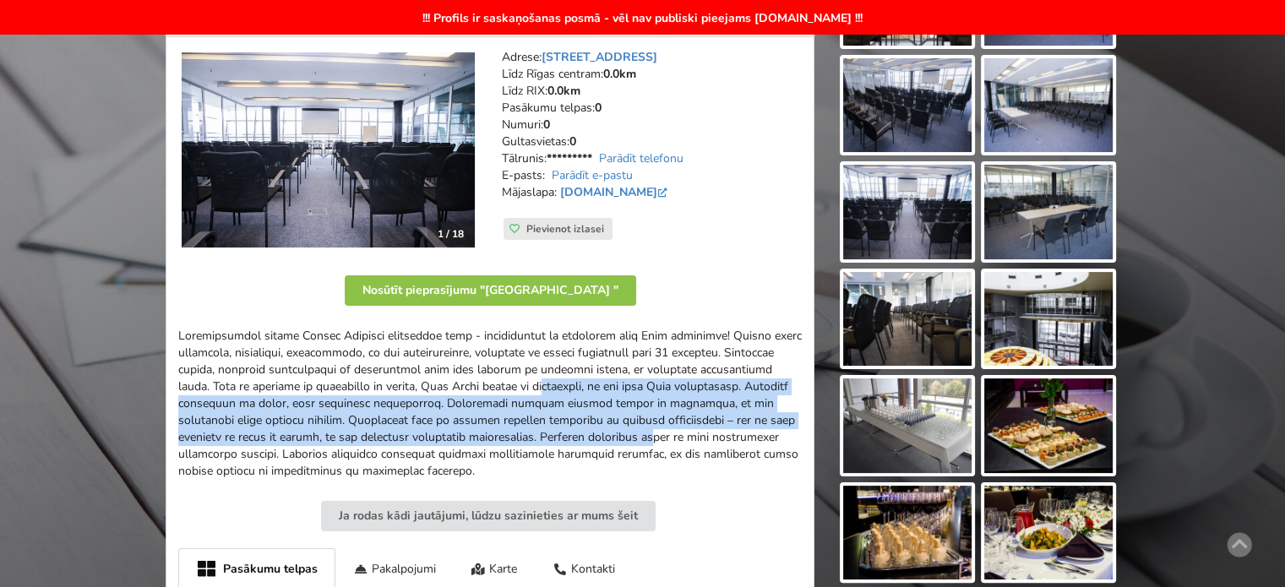
click at [410, 386] on div at bounding box center [489, 404] width 623 height 152
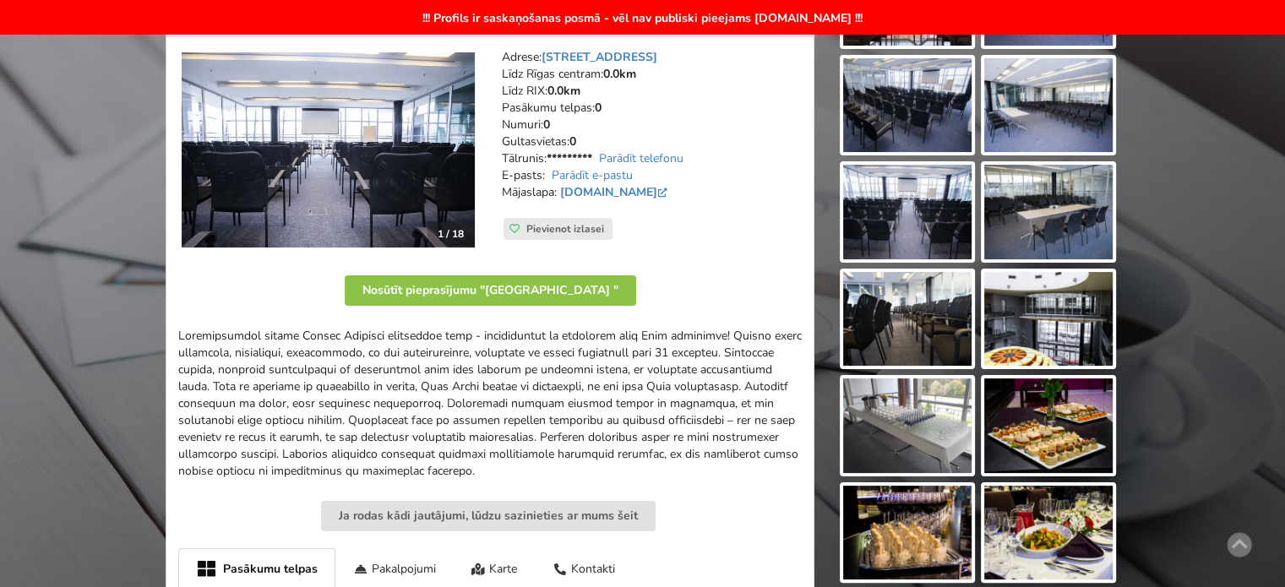
click at [385, 378] on div at bounding box center [489, 404] width 623 height 152
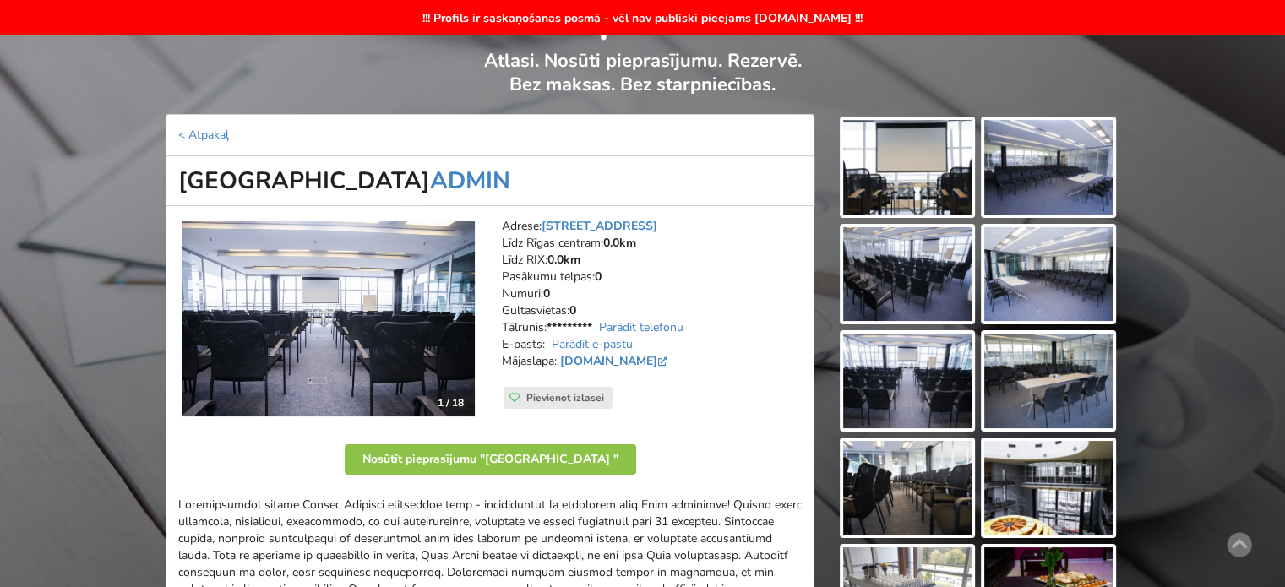
click at [936, 161] on img at bounding box center [907, 167] width 128 height 95
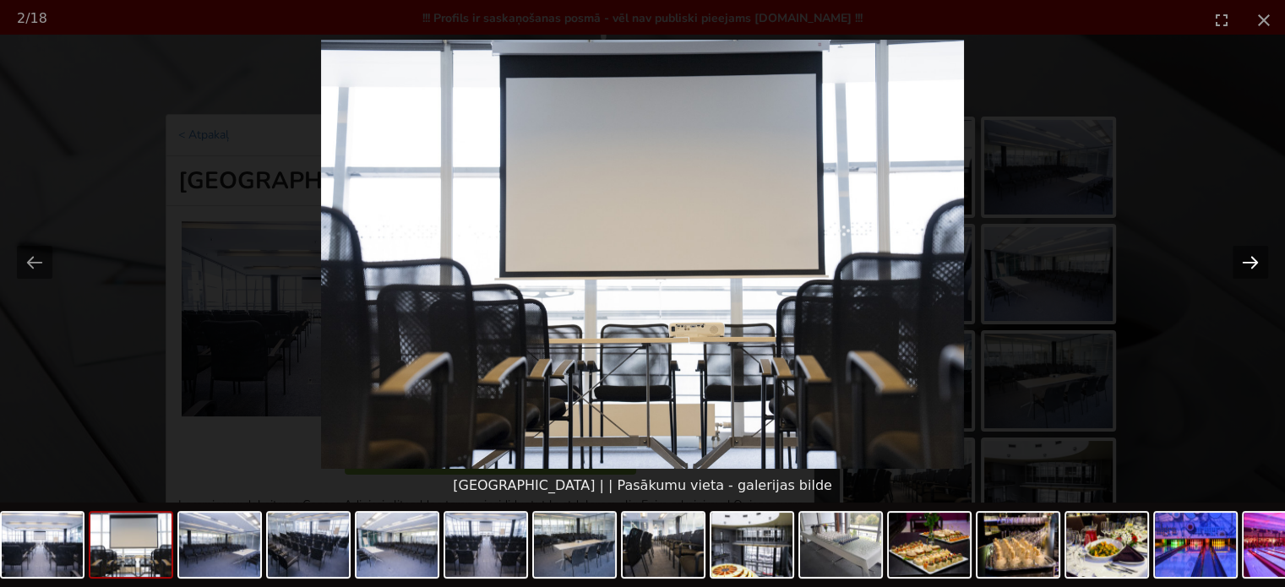
click at [1250, 258] on button "Next slide" at bounding box center [1249, 262] width 35 height 33
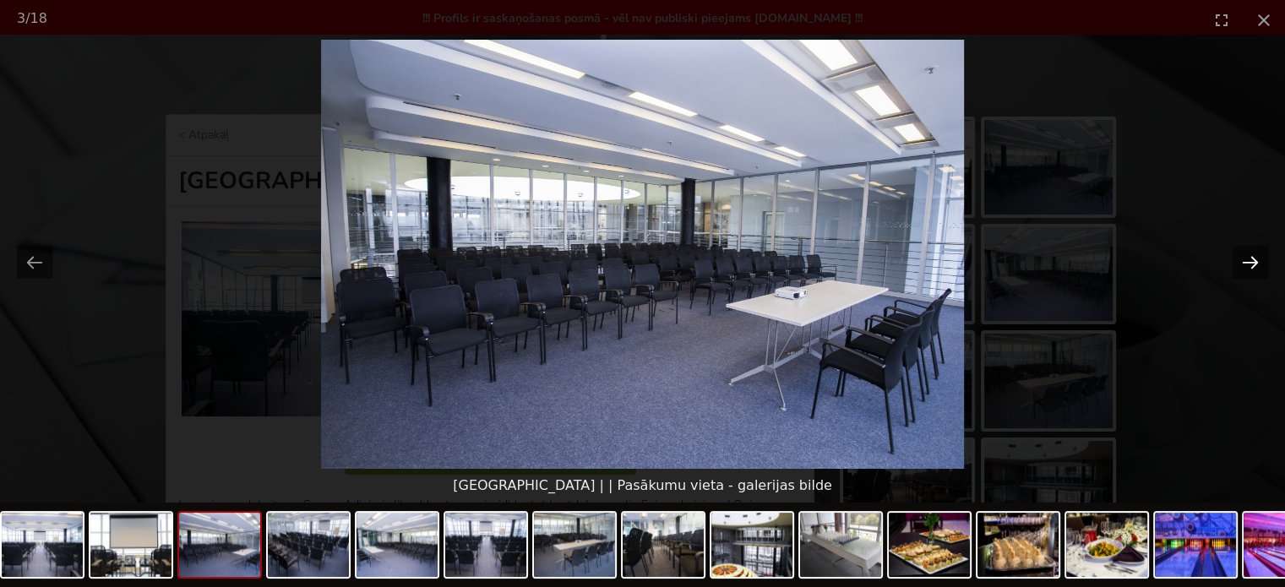
click at [1250, 258] on button "Next slide" at bounding box center [1249, 262] width 35 height 33
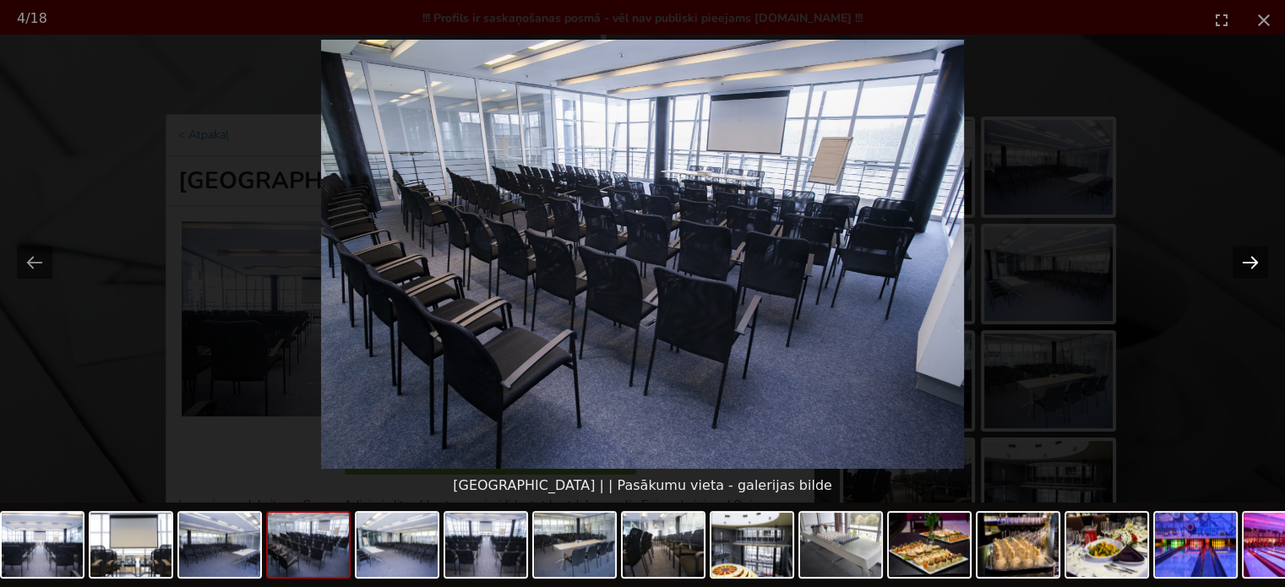
click at [1250, 258] on button "Next slide" at bounding box center [1249, 262] width 35 height 33
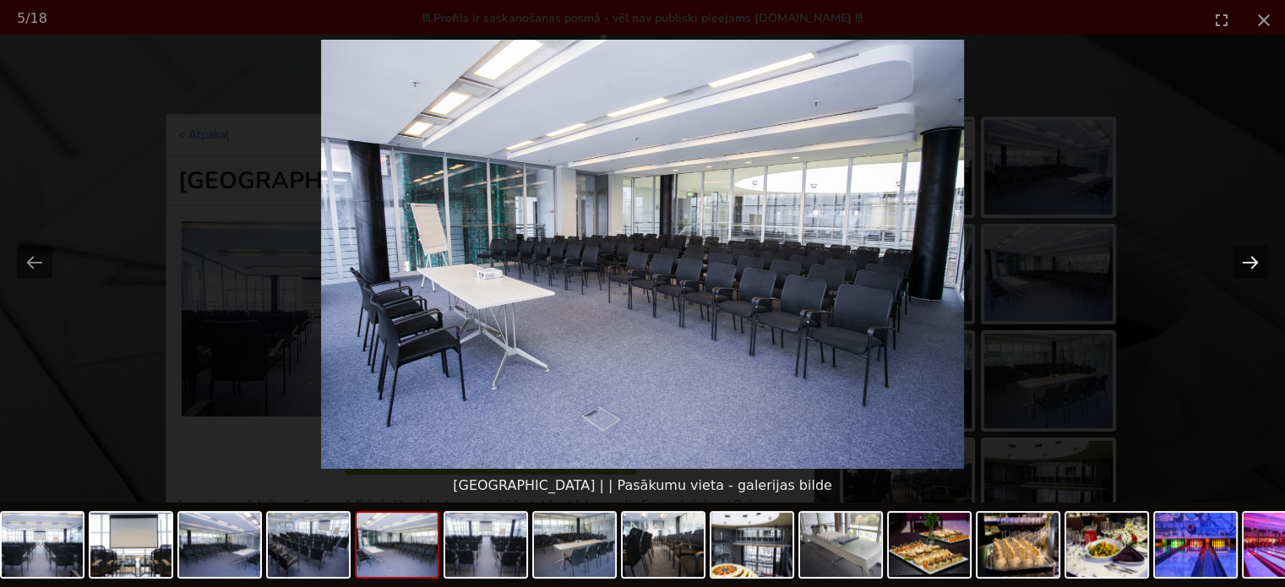
click at [1250, 258] on button "Next slide" at bounding box center [1249, 262] width 35 height 33
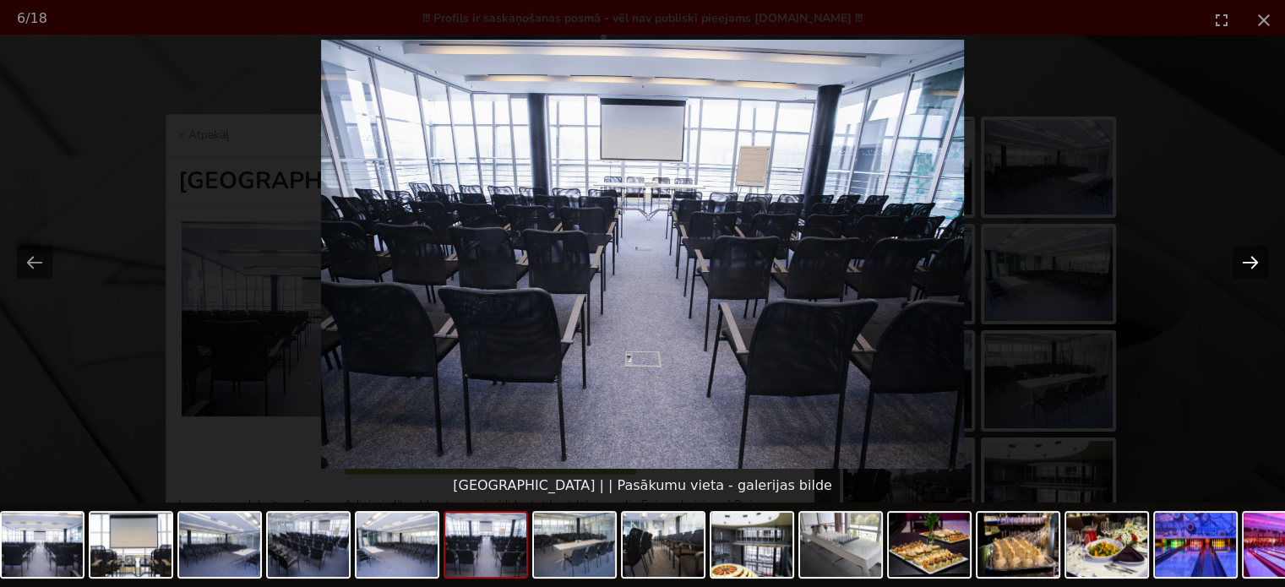
click at [1250, 258] on button "Next slide" at bounding box center [1249, 262] width 35 height 33
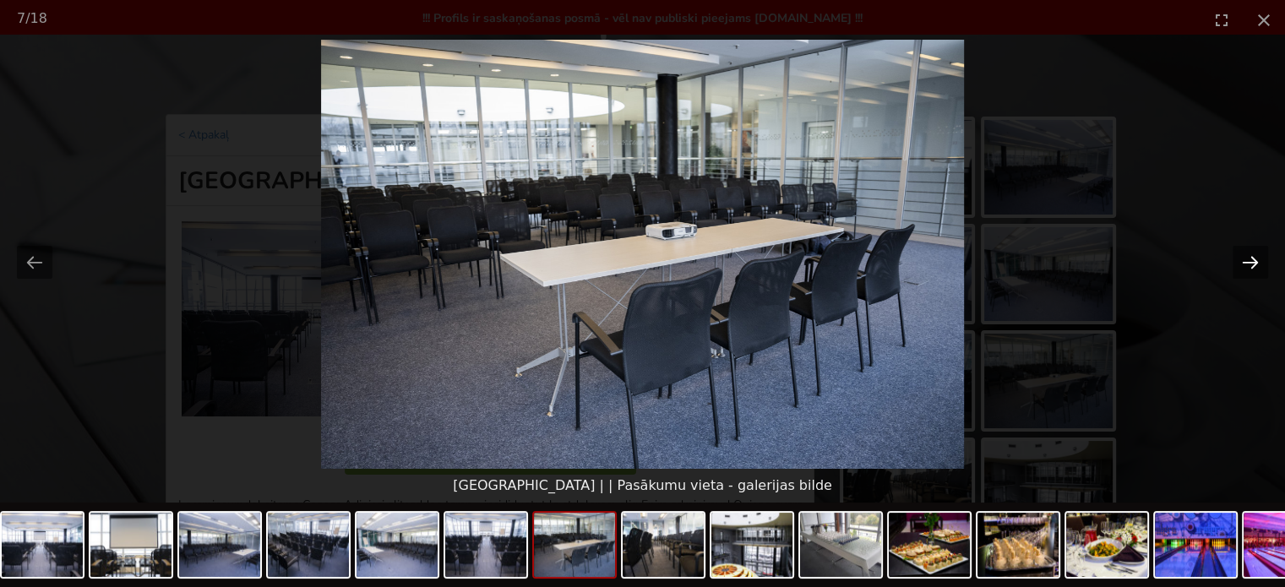
click at [1250, 258] on button "Next slide" at bounding box center [1249, 262] width 35 height 33
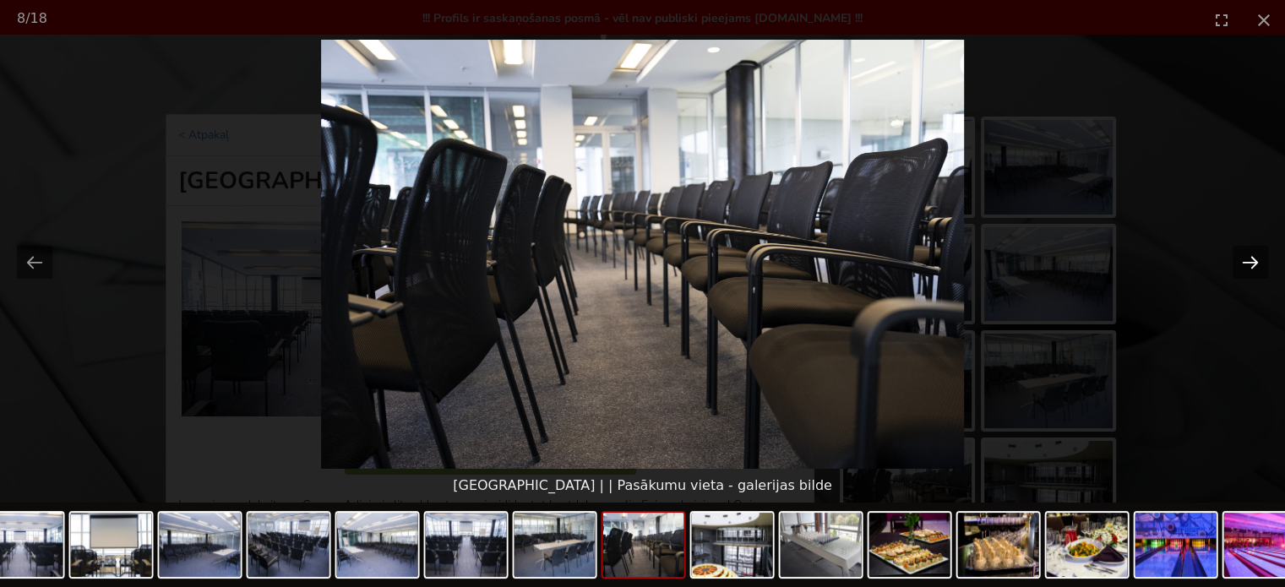
click at [1250, 258] on button "Next slide" at bounding box center [1249, 262] width 35 height 33
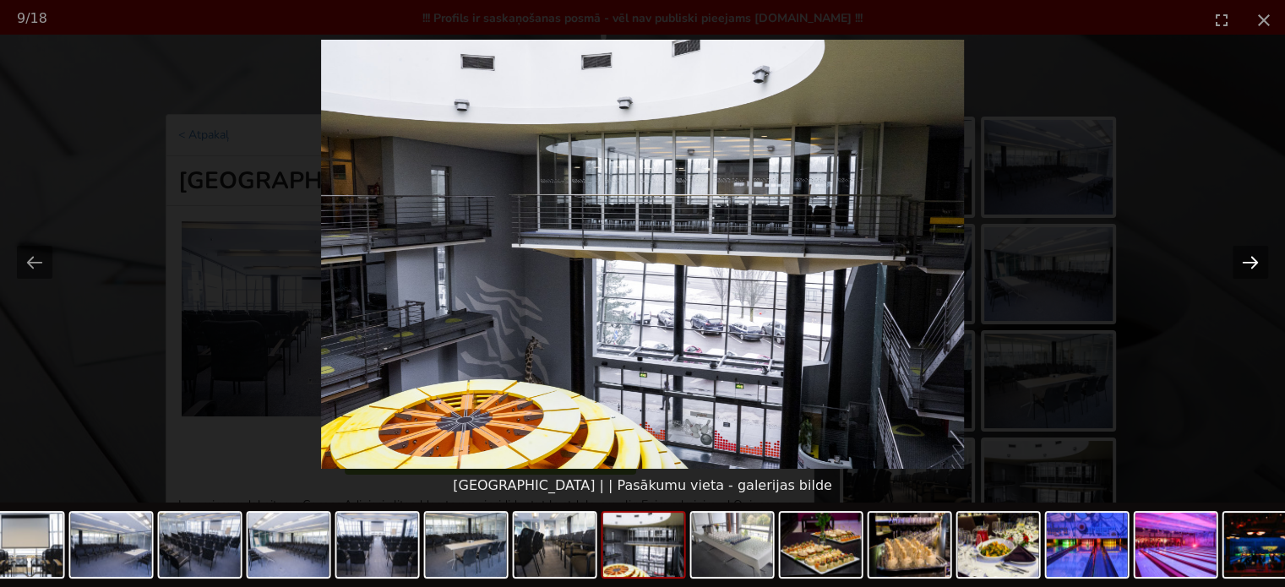
click at [1250, 258] on button "Next slide" at bounding box center [1249, 262] width 35 height 33
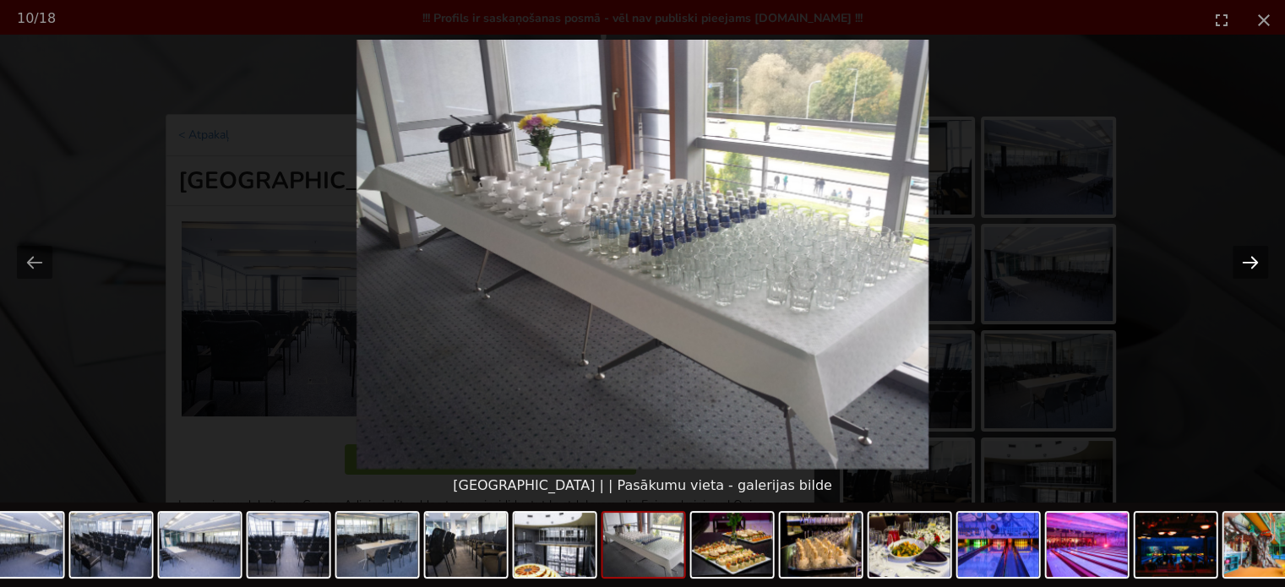
click at [1250, 258] on button "Next slide" at bounding box center [1249, 262] width 35 height 33
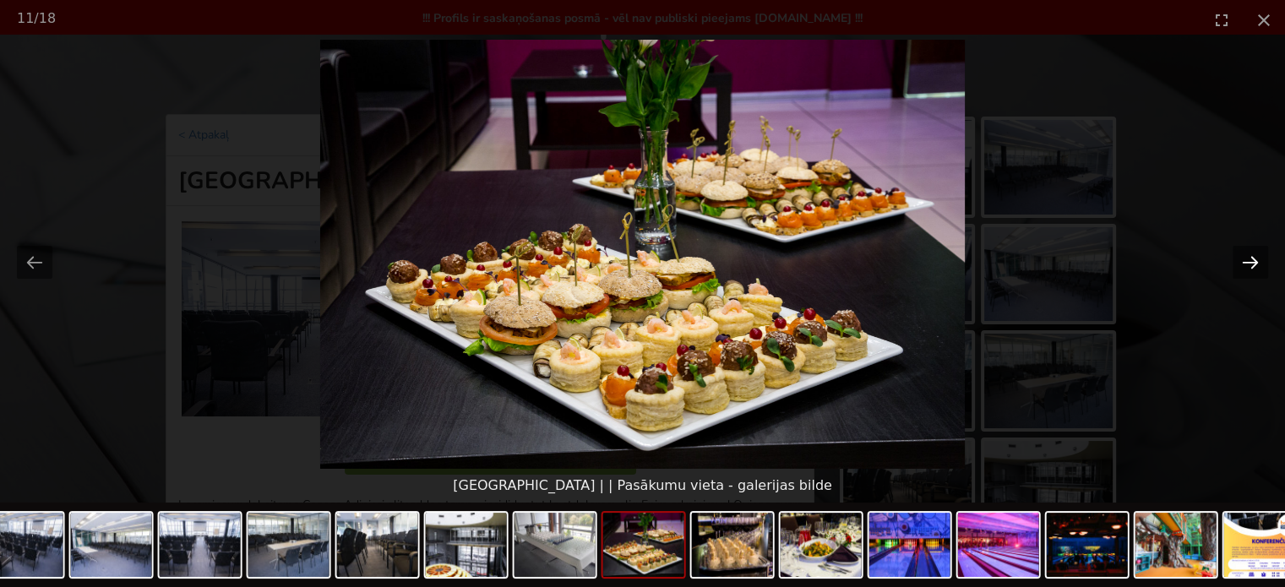
click at [1250, 258] on button "Next slide" at bounding box center [1249, 262] width 35 height 33
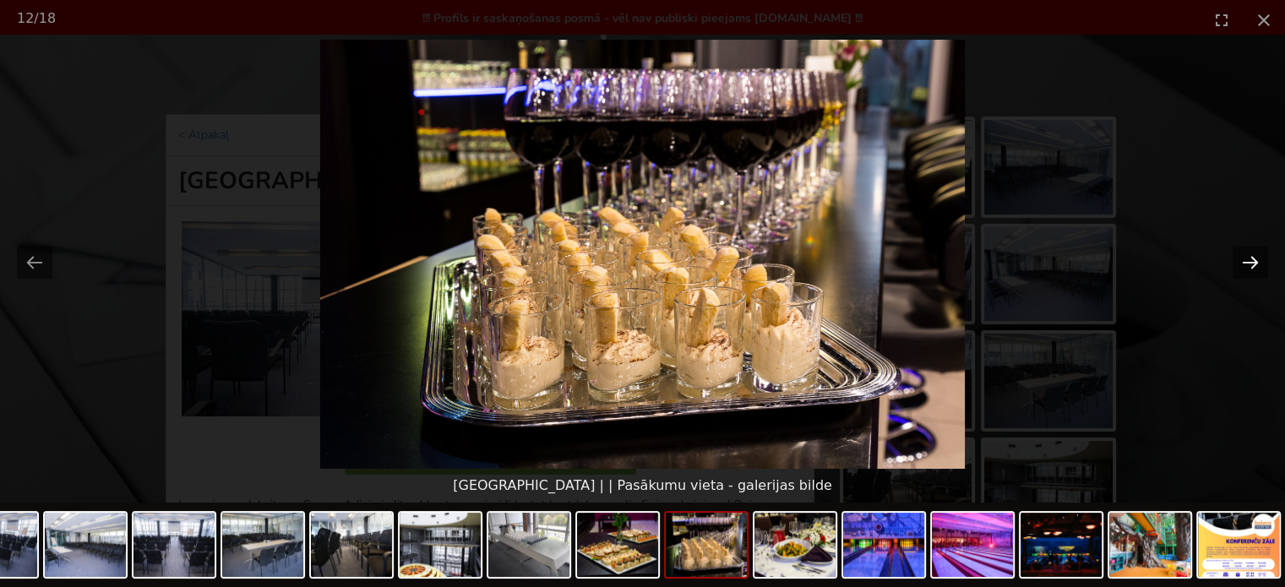
click at [1250, 258] on button "Next slide" at bounding box center [1249, 262] width 35 height 33
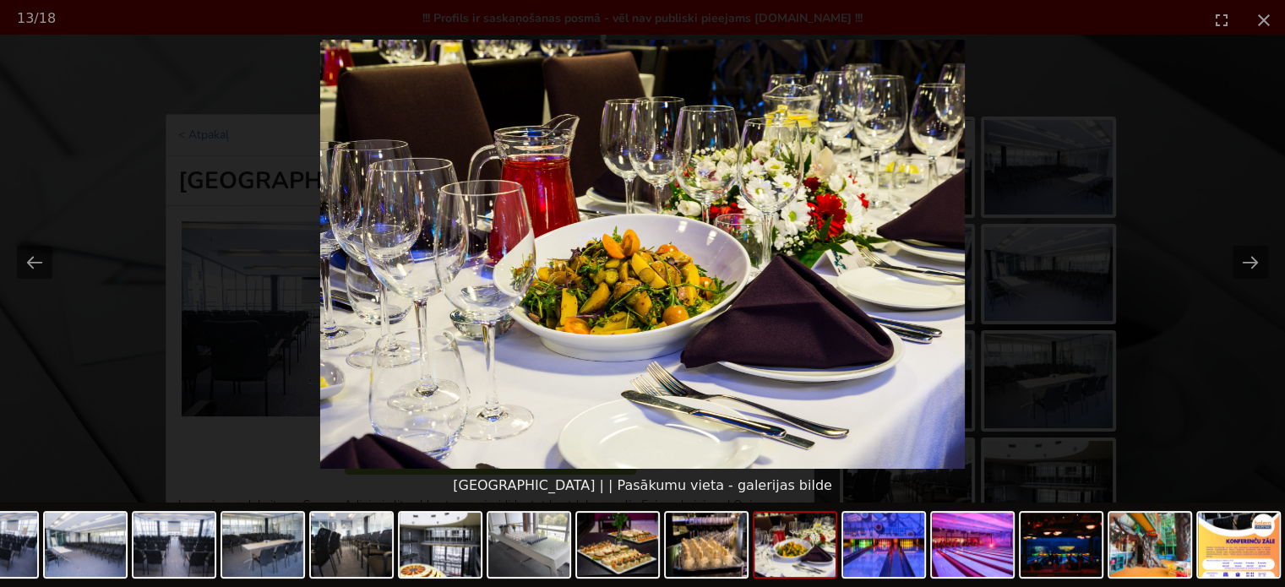
click at [1178, 351] on picture at bounding box center [642, 254] width 1285 height 429
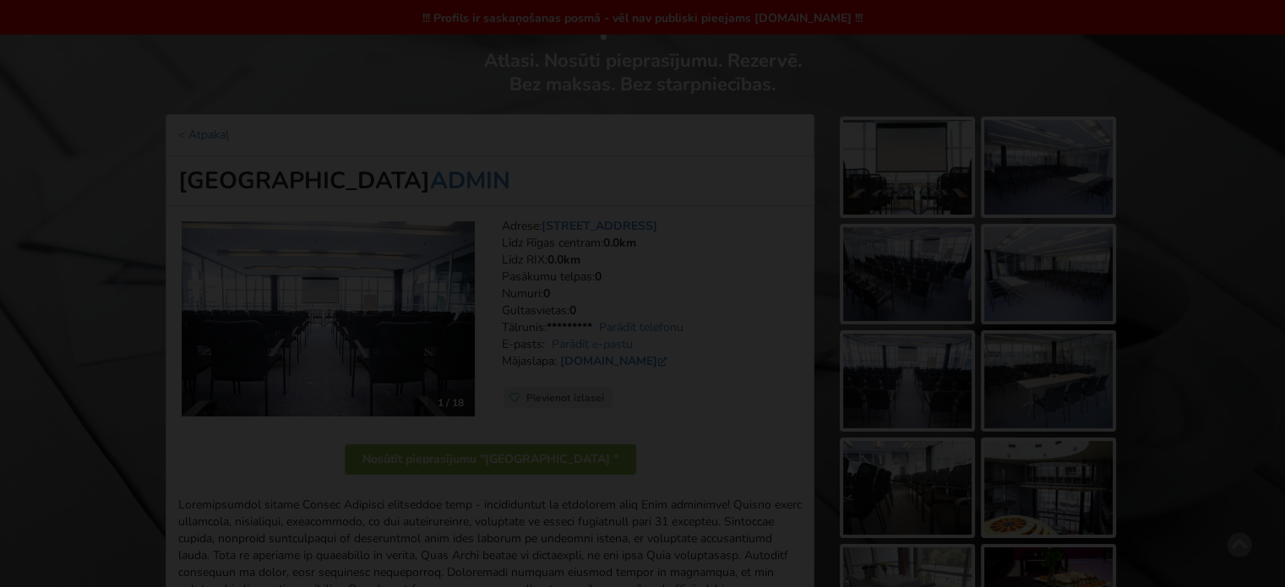
scroll to position [0, 0]
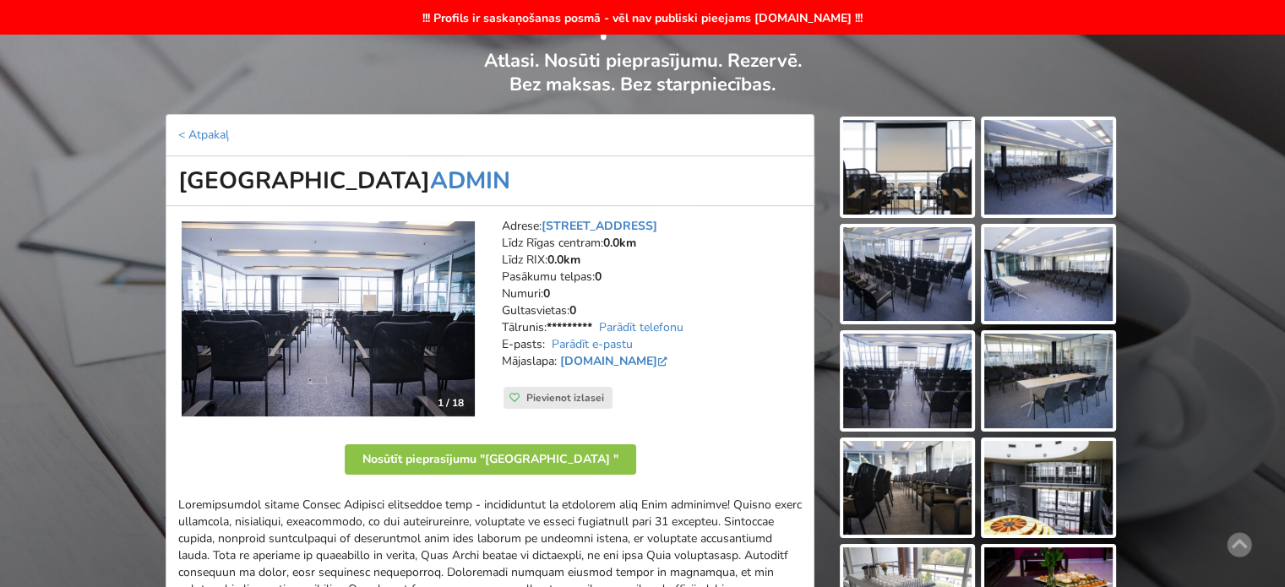
click at [338, 296] on img at bounding box center [328, 319] width 293 height 196
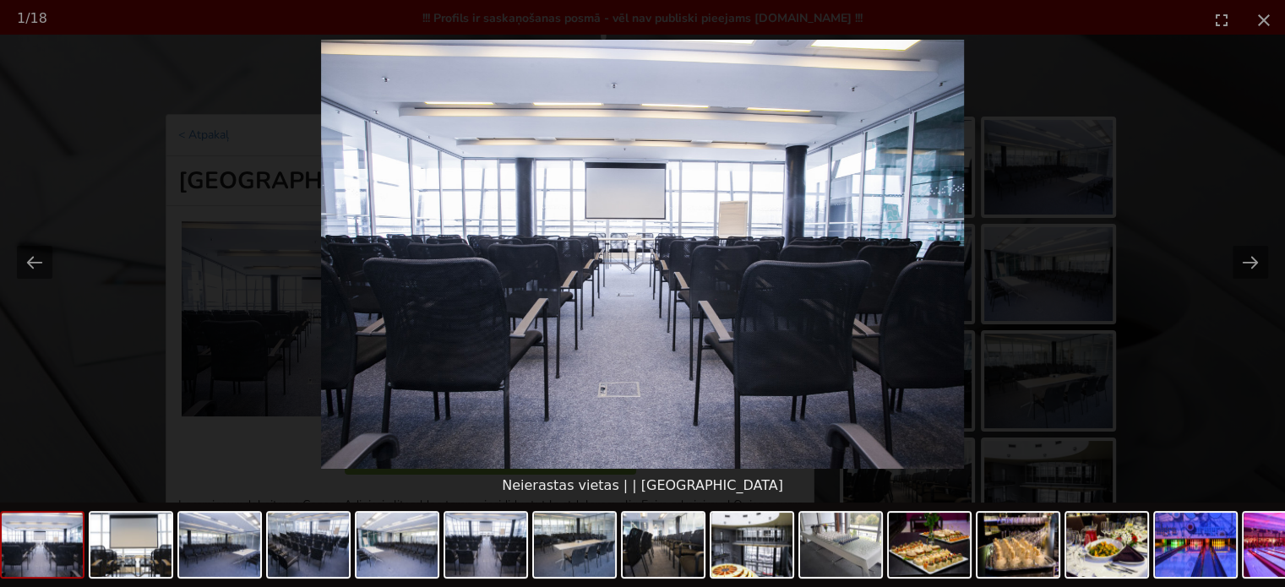
click at [1224, 344] on picture at bounding box center [642, 254] width 1285 height 429
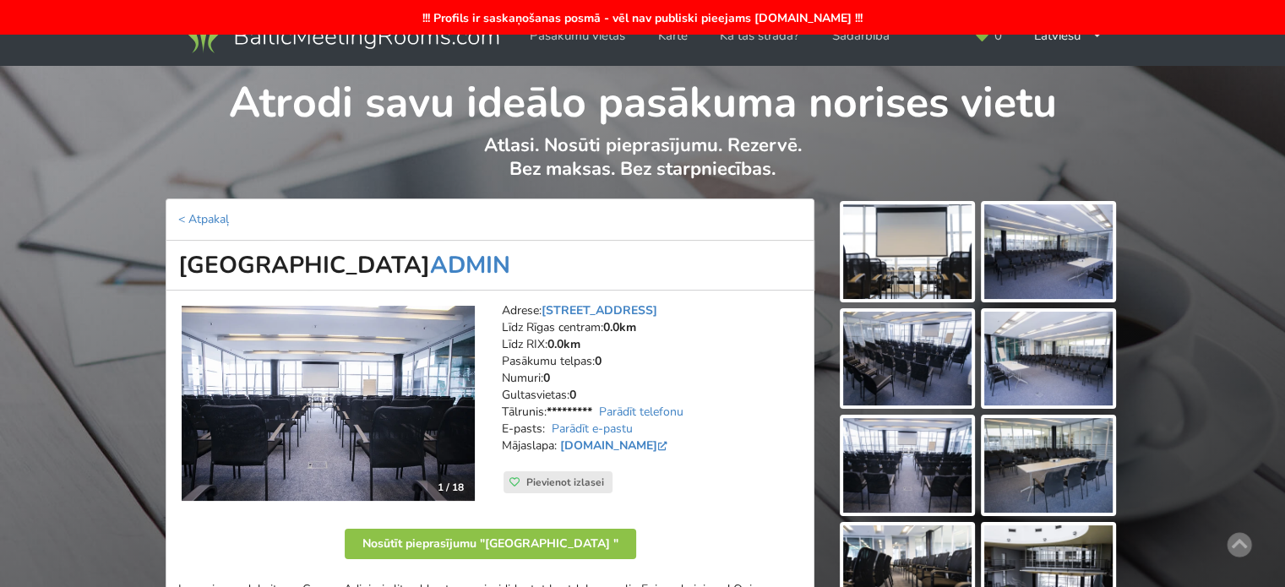
scroll to position [422, 0]
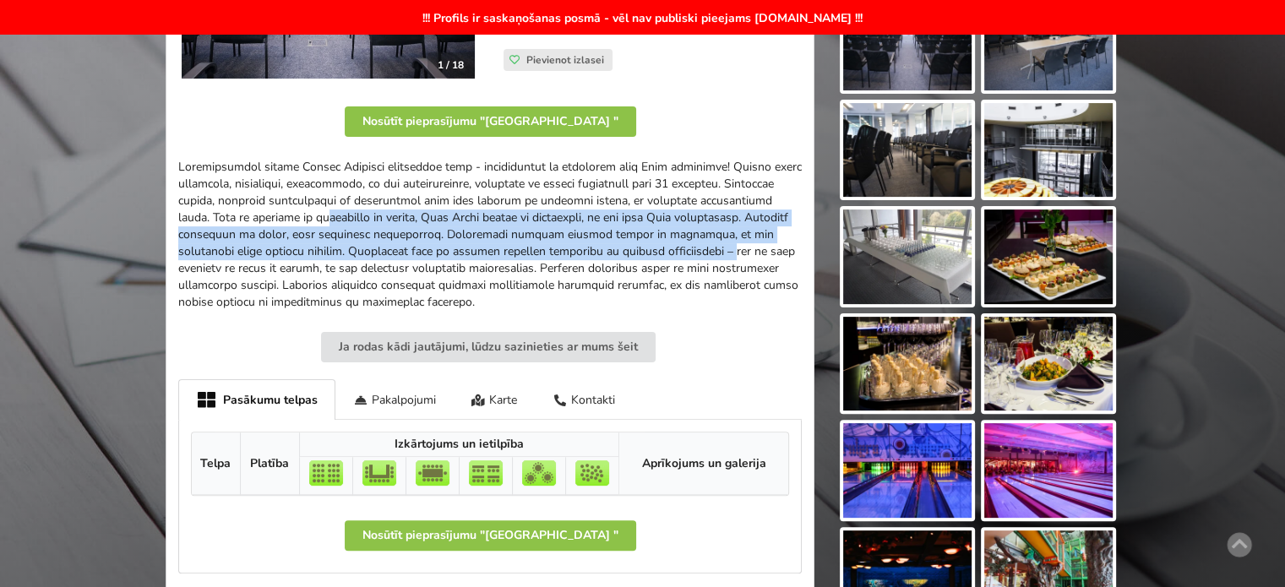
drag, startPoint x: 247, startPoint y: 219, endPoint x: 687, endPoint y: 259, distance: 441.9
click at [659, 252] on div at bounding box center [489, 235] width 623 height 152
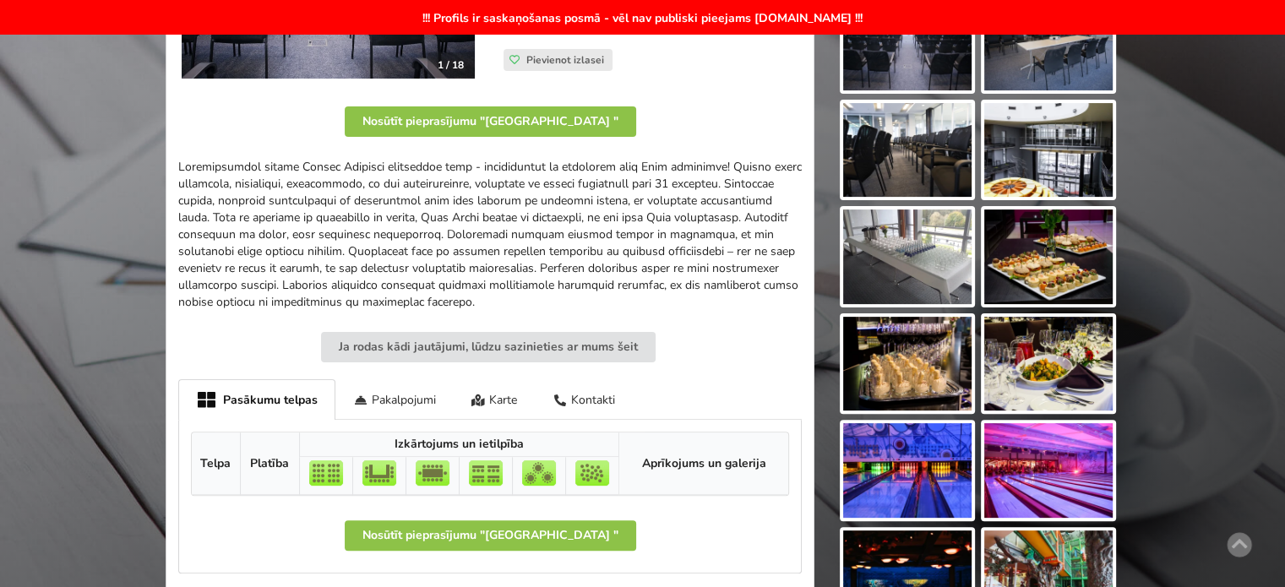
click at [687, 259] on div at bounding box center [489, 235] width 623 height 152
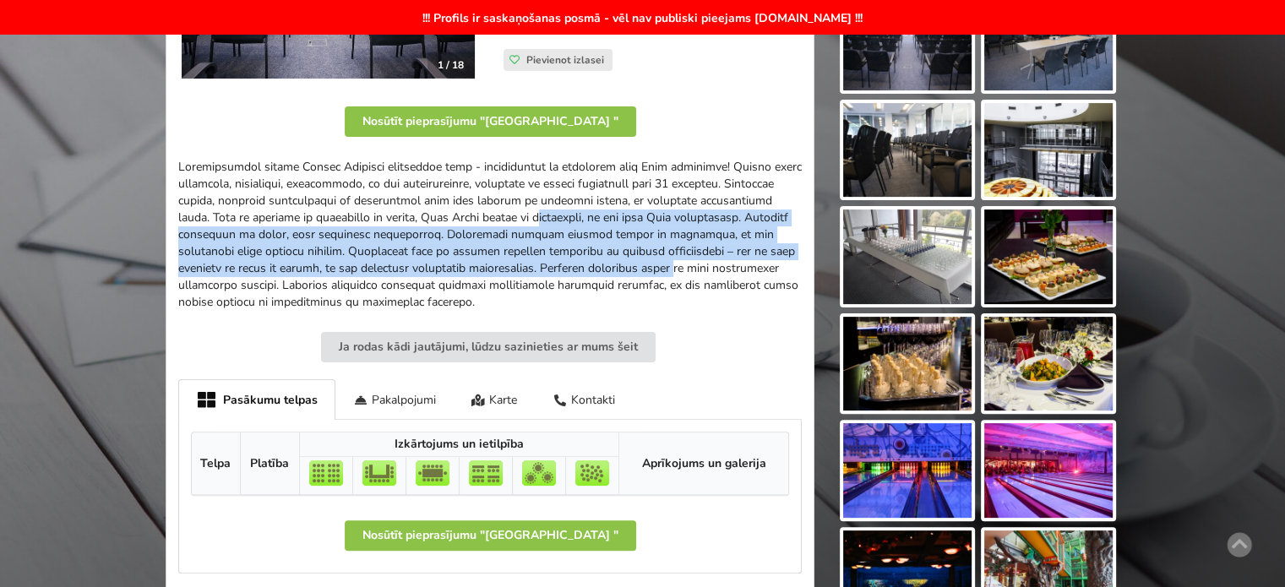
drag, startPoint x: 501, startPoint y: 236, endPoint x: 369, endPoint y: 213, distance: 133.9
click at [377, 215] on div at bounding box center [489, 235] width 623 height 152
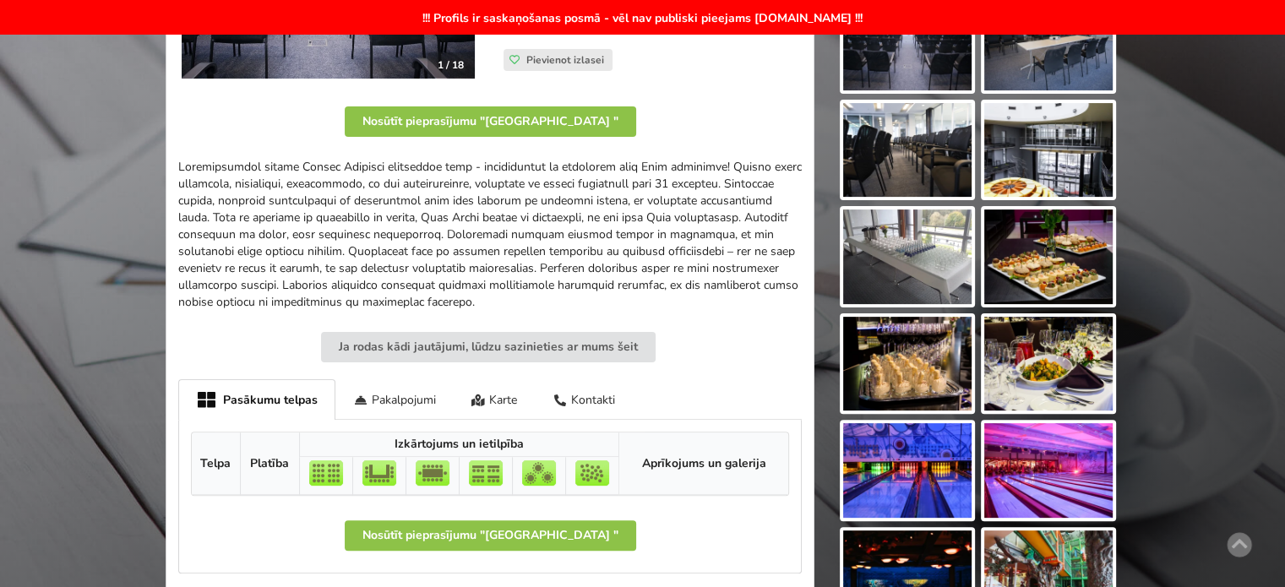
click at [369, 213] on div at bounding box center [489, 235] width 623 height 152
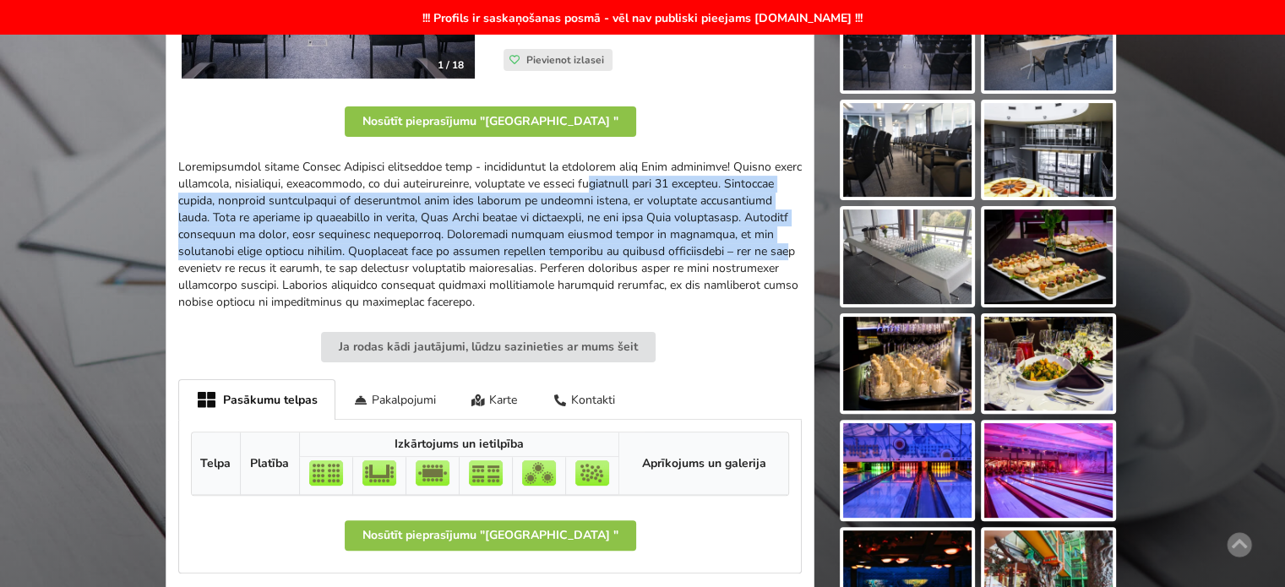
drag, startPoint x: 449, startPoint y: 183, endPoint x: 730, endPoint y: 269, distance: 293.1
click at [717, 263] on div at bounding box center [489, 235] width 623 height 152
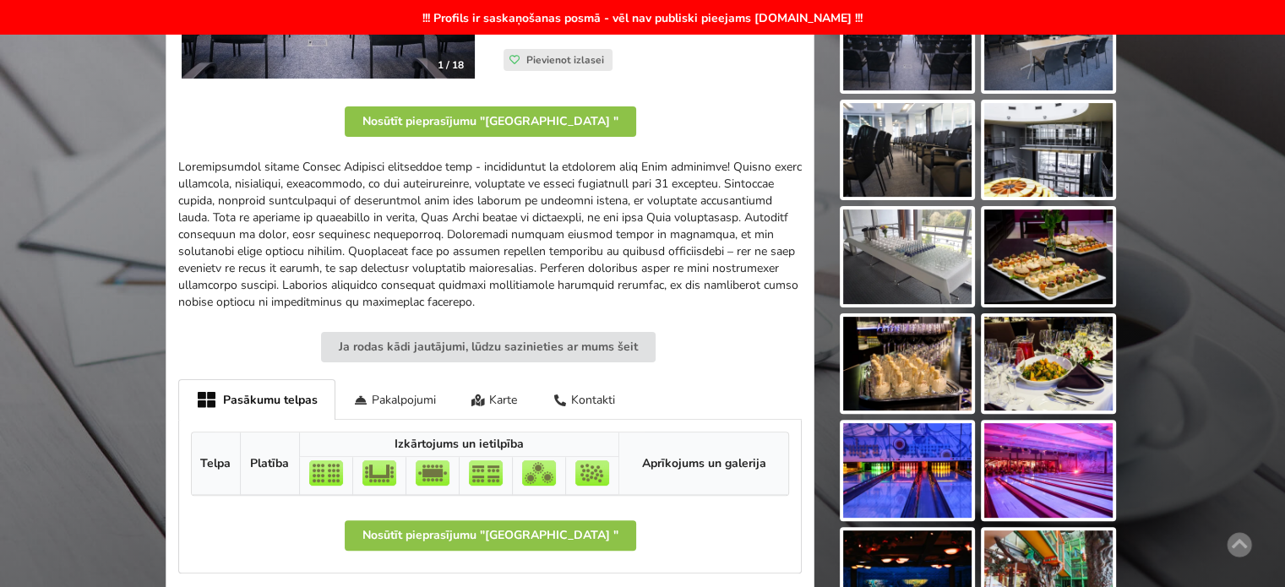
click at [730, 269] on div at bounding box center [489, 235] width 623 height 152
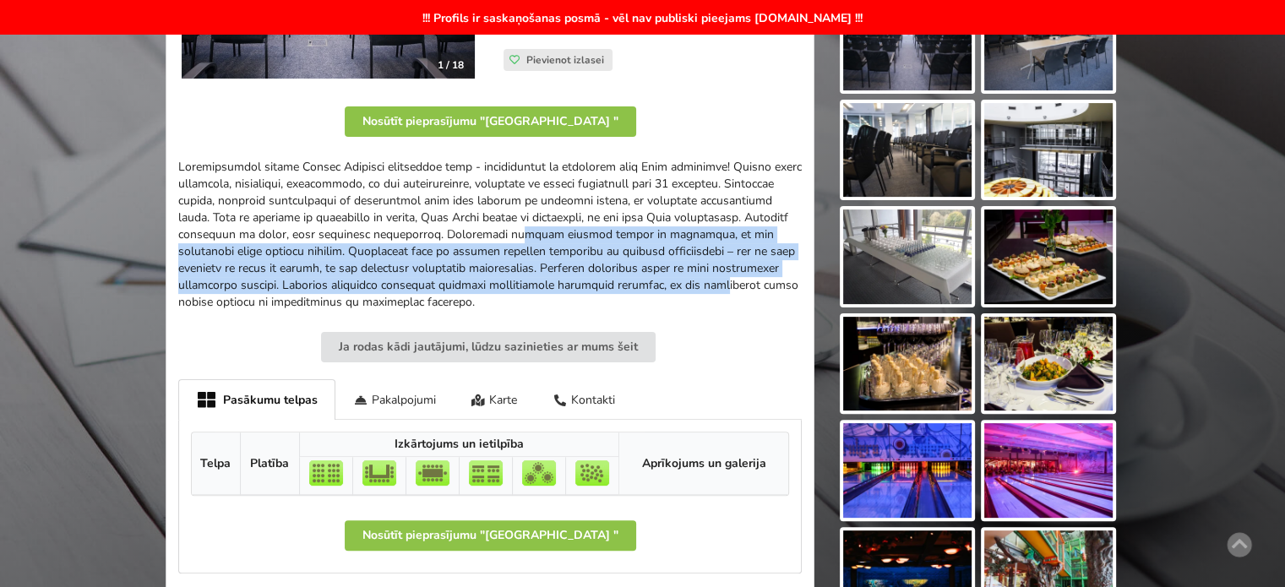
drag, startPoint x: 626, startPoint y: 278, endPoint x: 448, endPoint y: 233, distance: 182.9
click at [449, 234] on div at bounding box center [489, 235] width 623 height 152
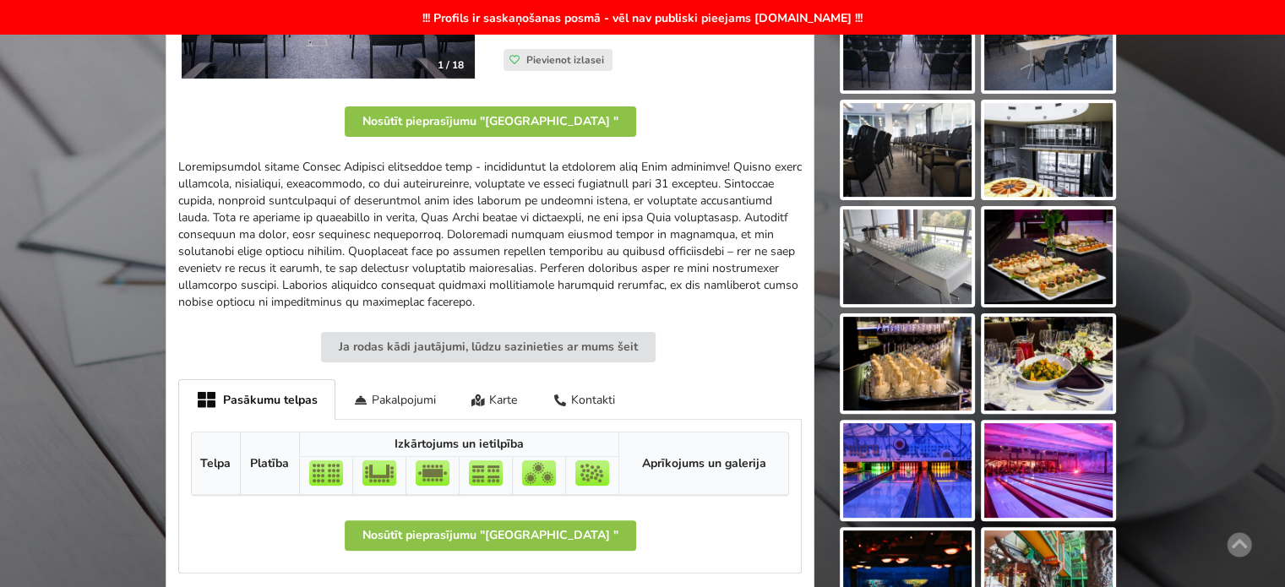
click at [448, 233] on div at bounding box center [489, 235] width 623 height 152
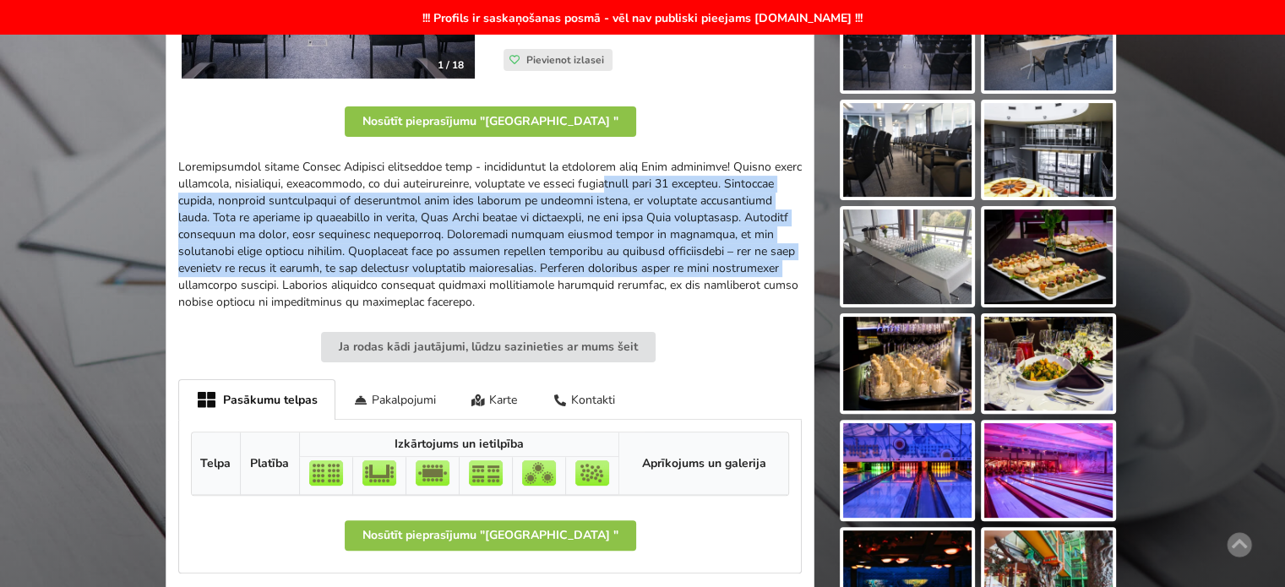
drag, startPoint x: 605, startPoint y: 204, endPoint x: 754, endPoint y: 284, distance: 169.3
click at [744, 277] on div at bounding box center [489, 235] width 623 height 152
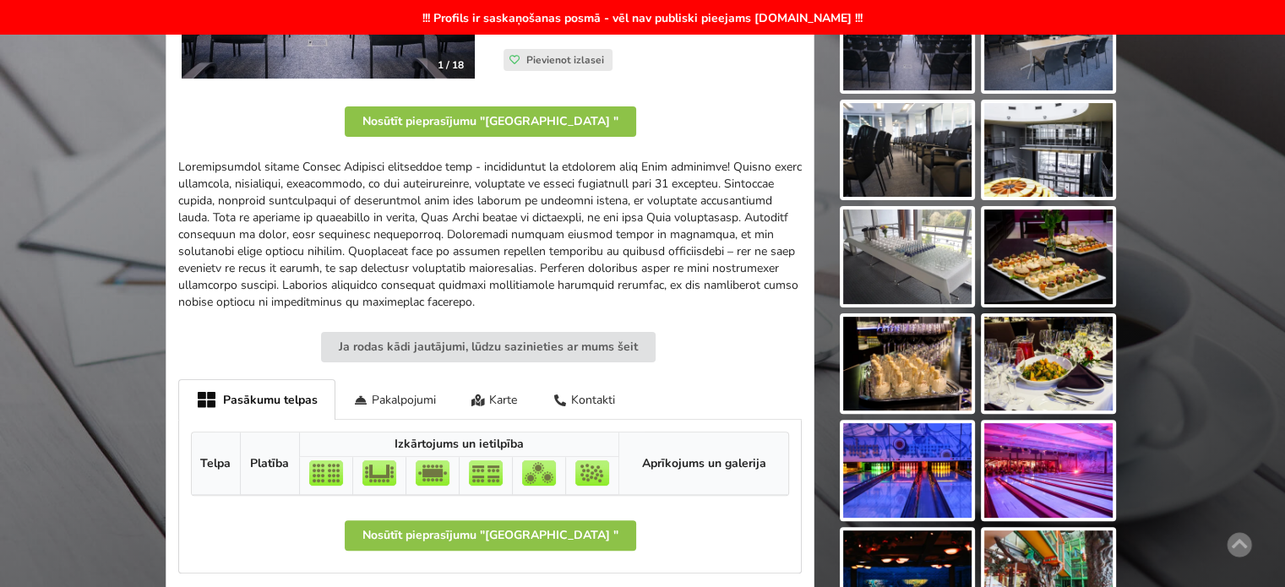
click at [754, 284] on div at bounding box center [489, 235] width 623 height 152
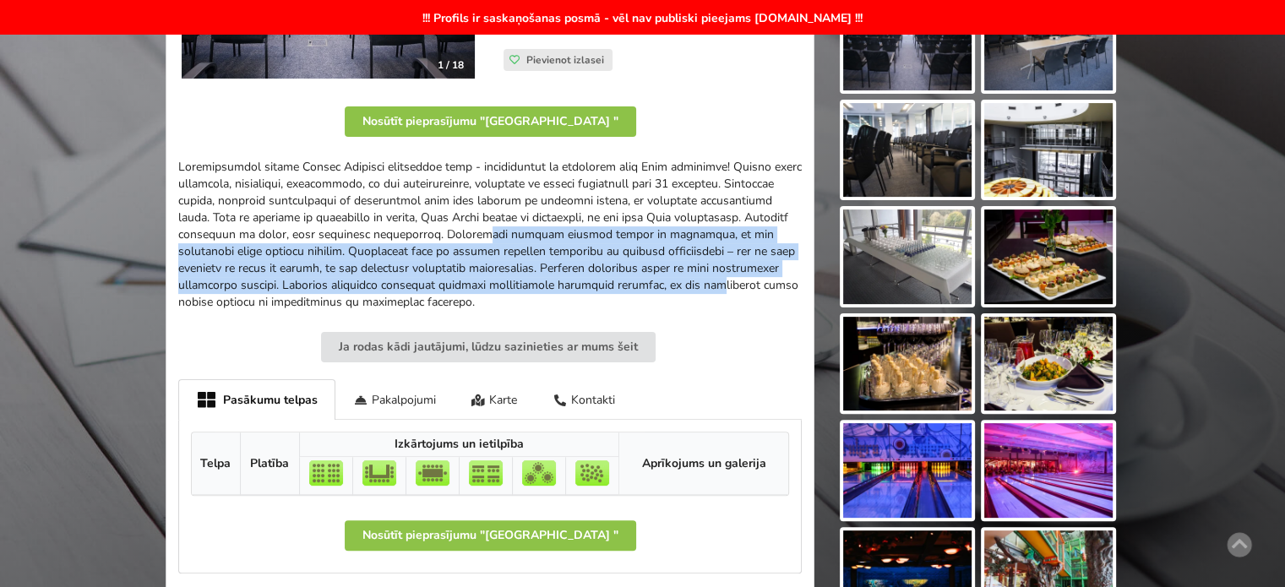
drag, startPoint x: 453, startPoint y: 241, endPoint x: 394, endPoint y: 222, distance: 62.0
click at [404, 226] on div at bounding box center [489, 235] width 623 height 152
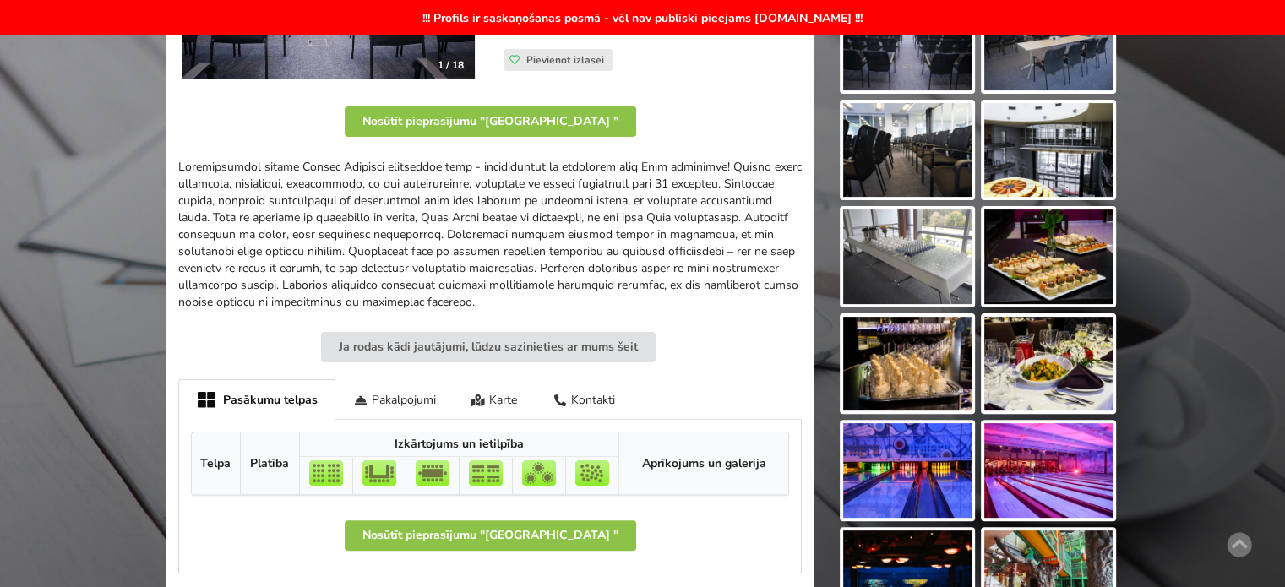
click at [394, 222] on div at bounding box center [489, 235] width 623 height 152
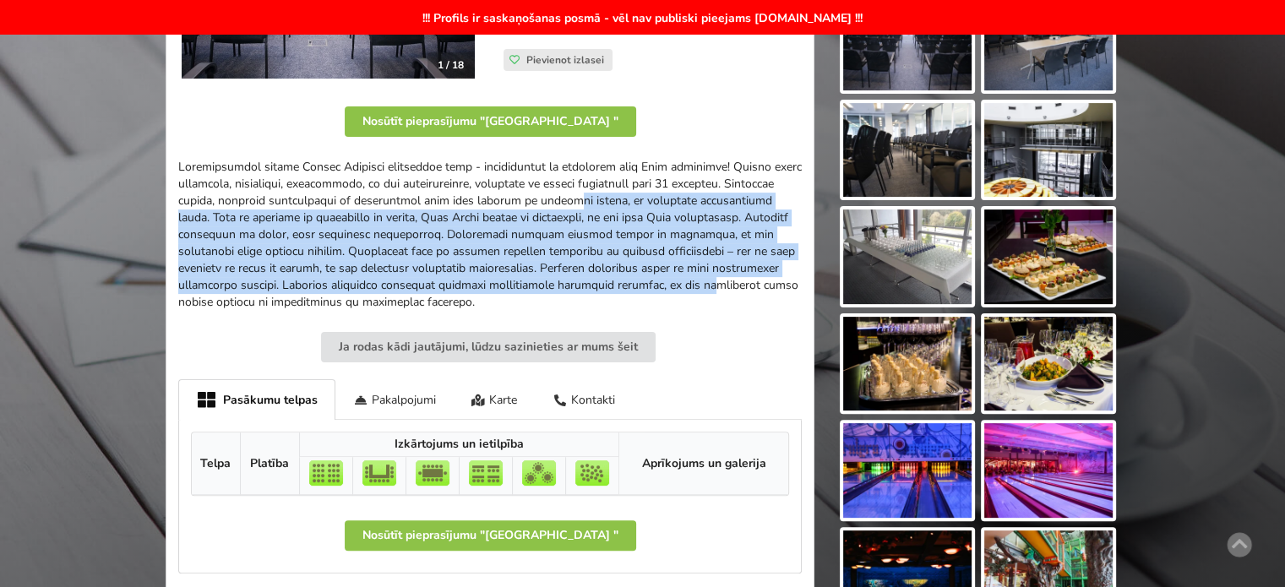
drag, startPoint x: 510, startPoint y: 212, endPoint x: 682, endPoint y: 295, distance: 191.2
click at [675, 290] on div at bounding box center [489, 235] width 623 height 152
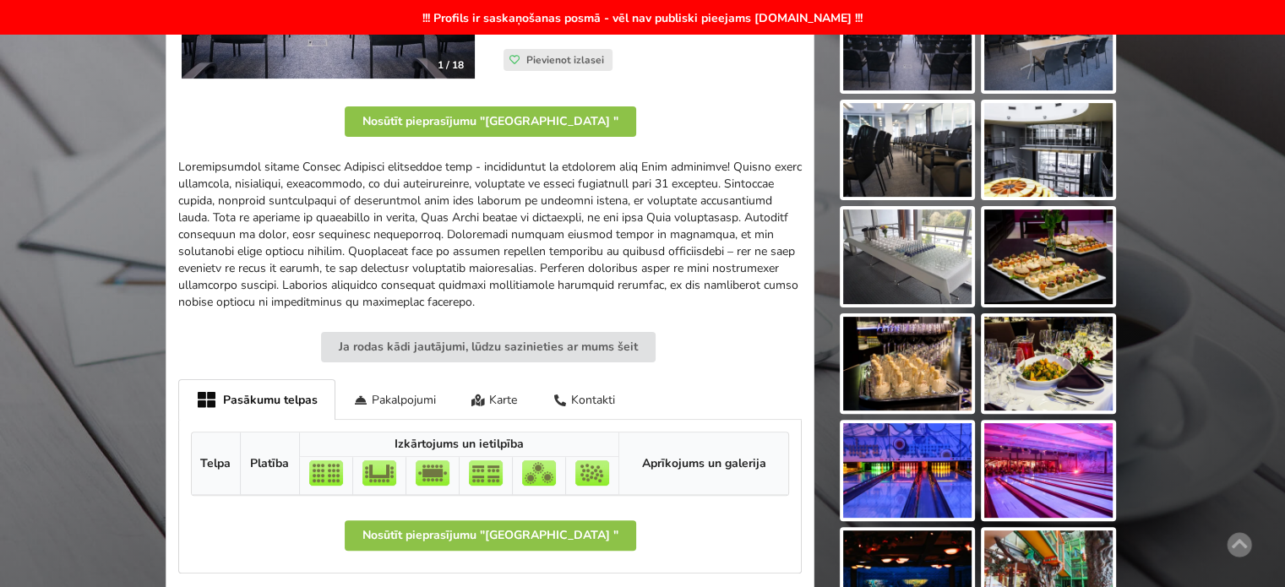
click at [682, 295] on div at bounding box center [489, 235] width 623 height 152
drag, startPoint x: 622, startPoint y: 303, endPoint x: 395, endPoint y: 242, distance: 234.4
click at [395, 242] on div at bounding box center [489, 235] width 623 height 152
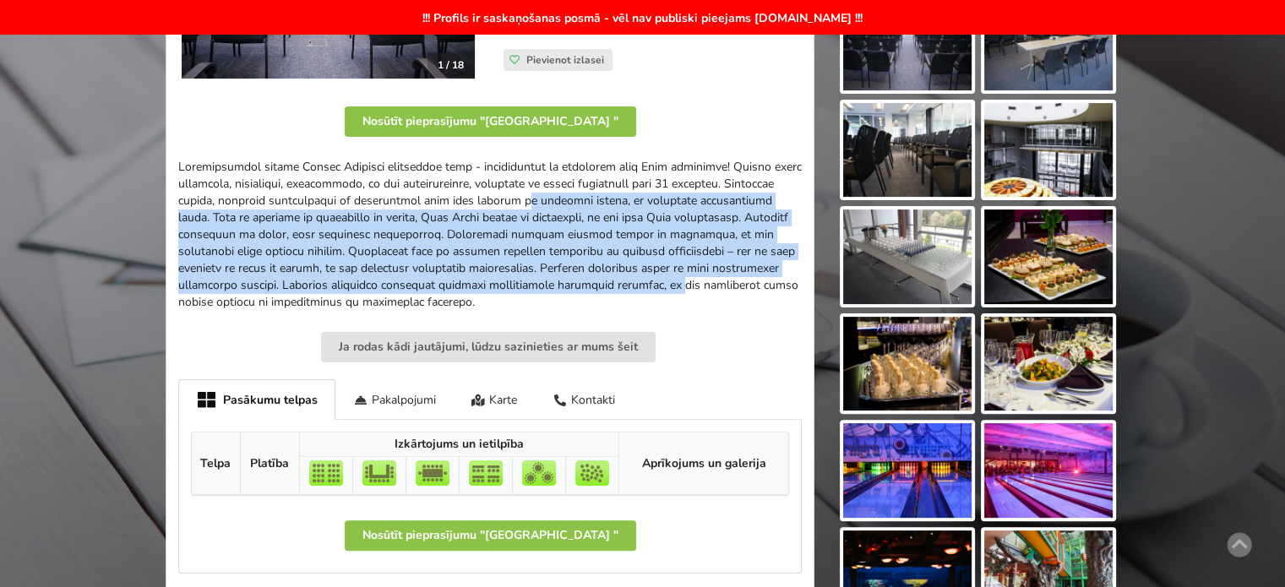
drag, startPoint x: 409, startPoint y: 209, endPoint x: 678, endPoint y: 298, distance: 283.9
click at [662, 296] on div at bounding box center [489, 235] width 623 height 152
click at [678, 298] on div at bounding box center [489, 235] width 623 height 152
drag, startPoint x: 599, startPoint y: 296, endPoint x: 308, endPoint y: 244, distance: 295.2
click at [320, 247] on div at bounding box center [489, 235] width 623 height 152
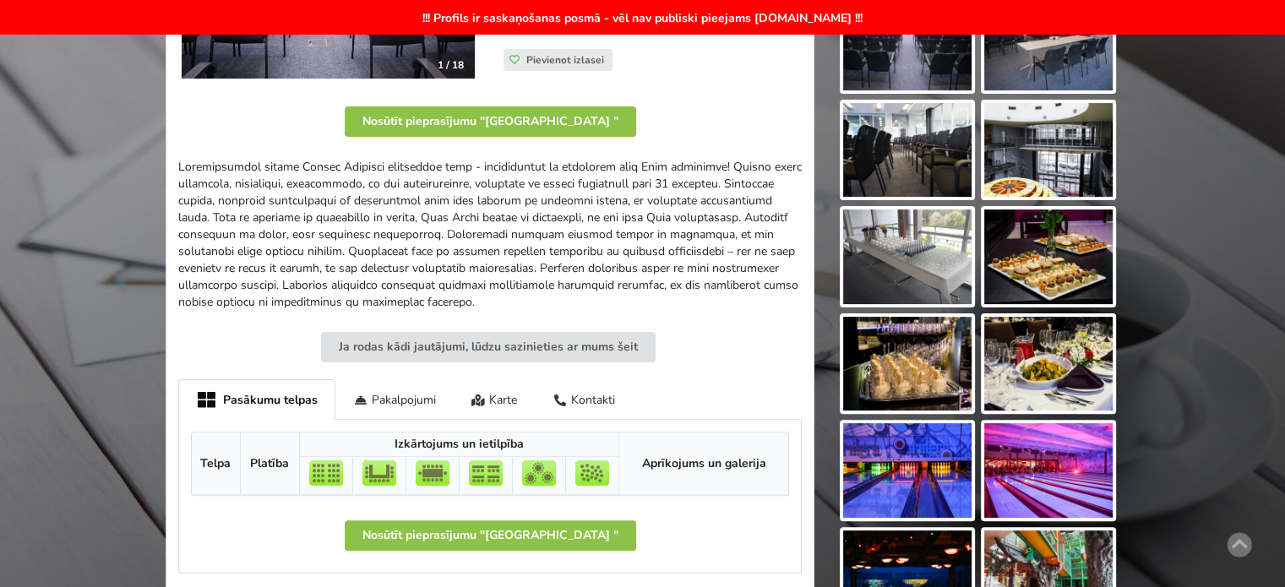
click at [308, 244] on div at bounding box center [489, 235] width 623 height 152
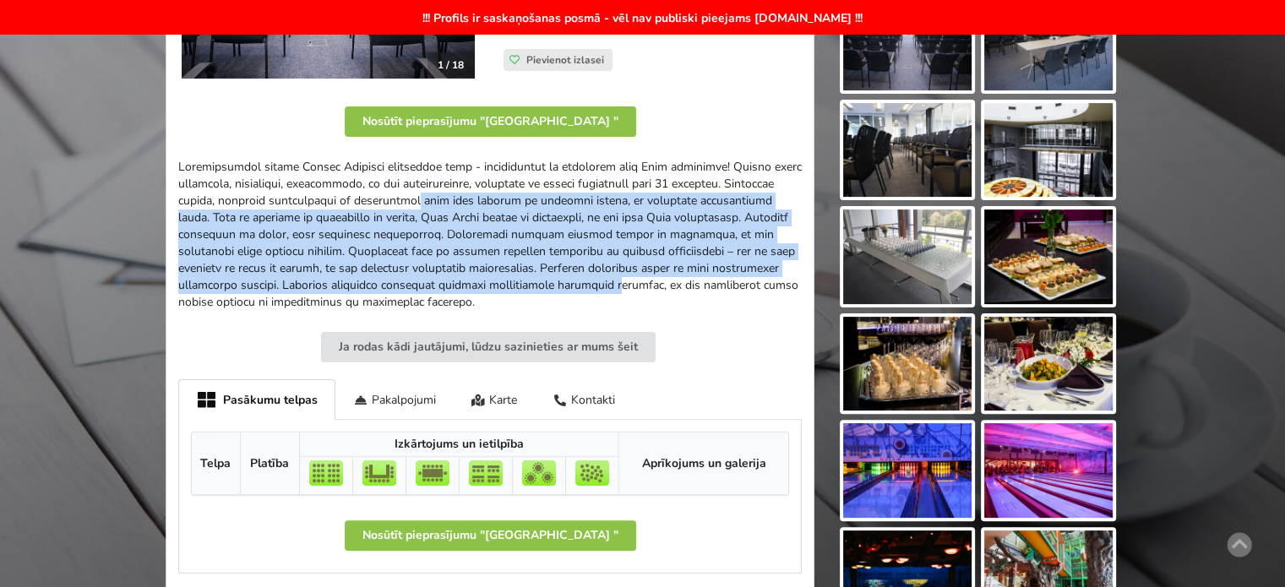
drag, startPoint x: 286, startPoint y: 198, endPoint x: 615, endPoint y: 298, distance: 343.3
click at [601, 297] on div at bounding box center [489, 235] width 623 height 152
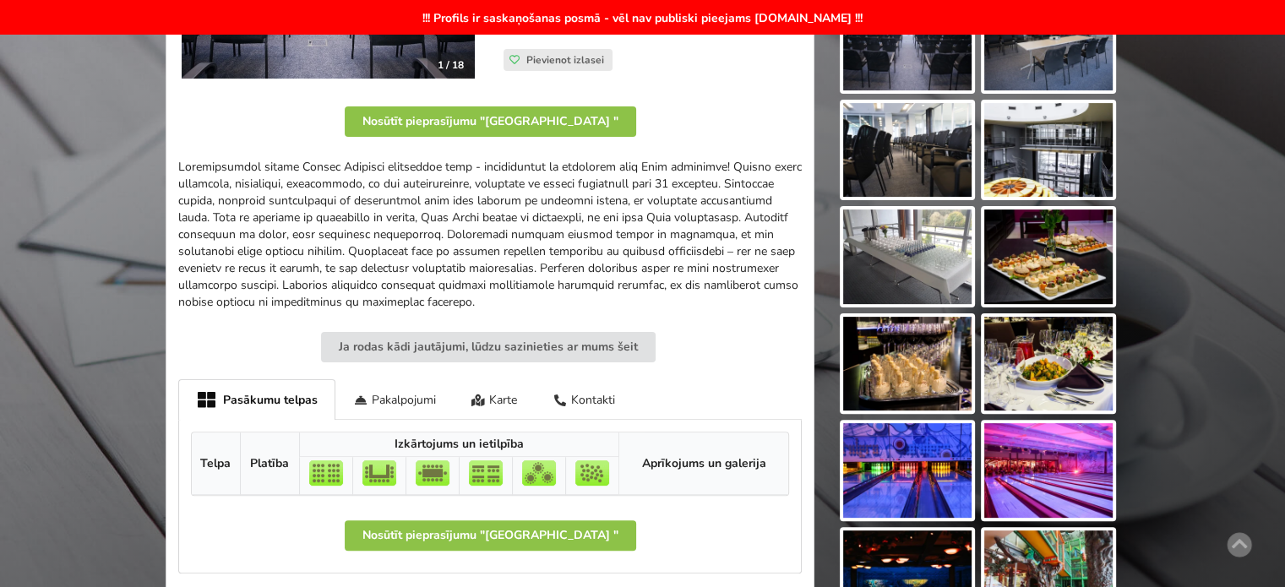
click at [615, 298] on div at bounding box center [489, 235] width 623 height 152
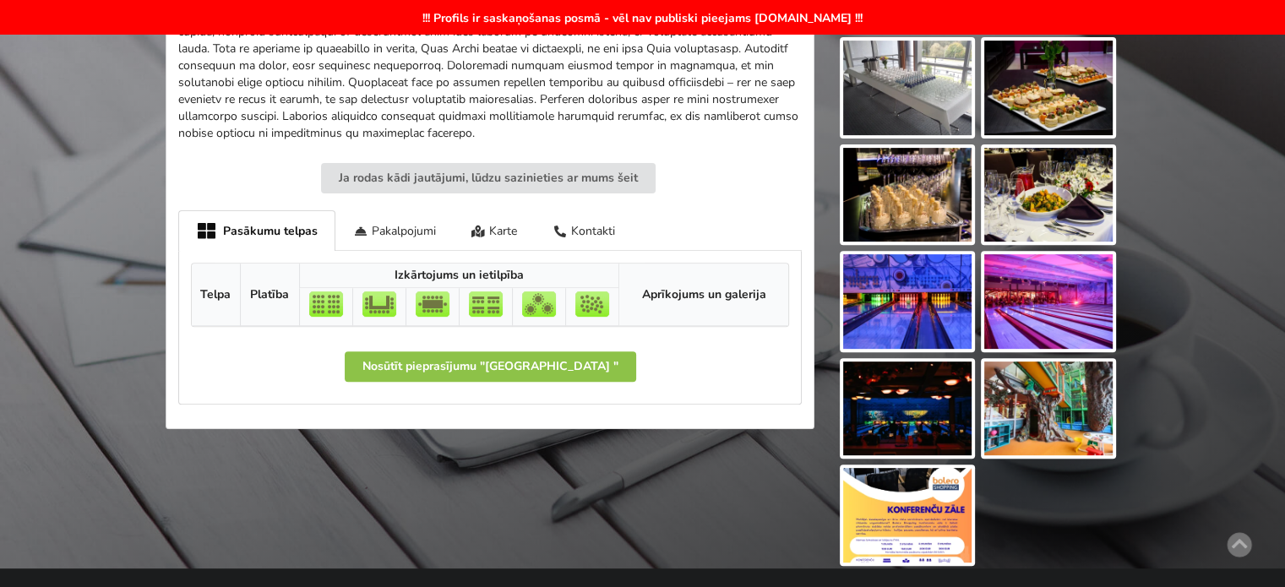
click at [891, 508] on img at bounding box center [907, 515] width 128 height 95
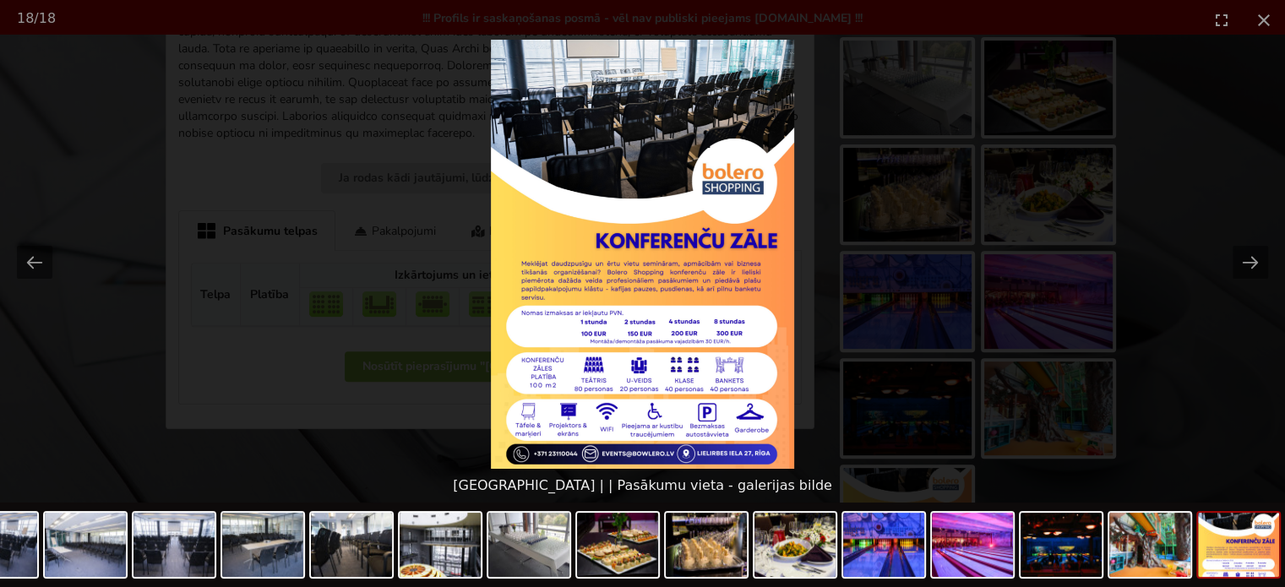
scroll to position [0, 0]
click at [1128, 364] on picture at bounding box center [642, 254] width 1285 height 429
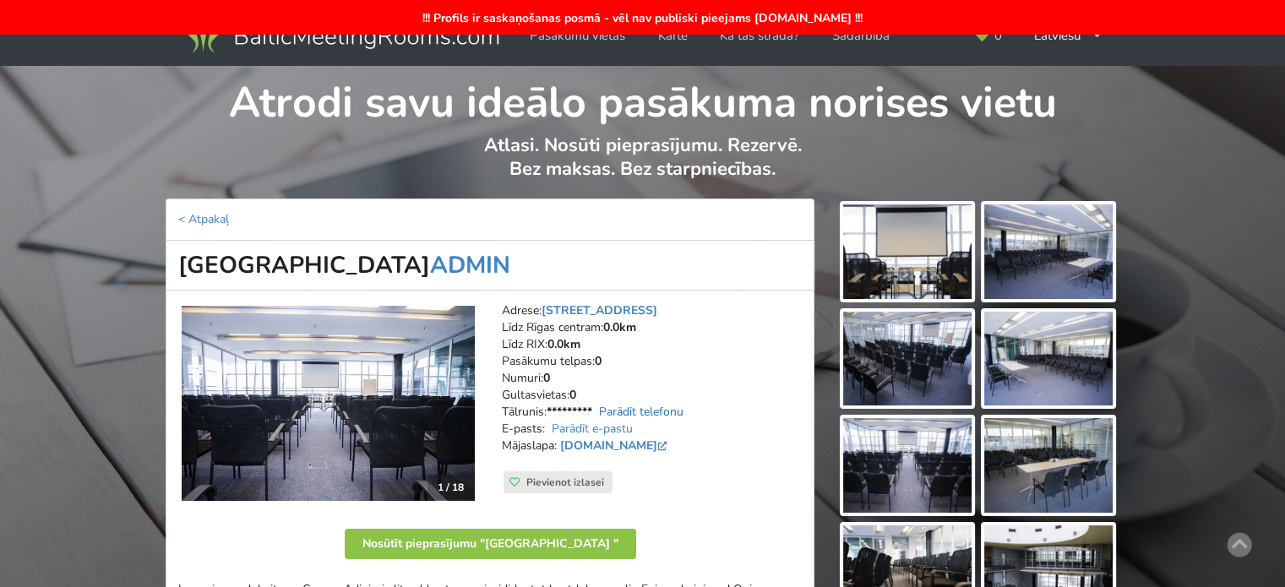
click at [630, 408] on link "Parādīt telefonu" at bounding box center [641, 412] width 84 height 16
click at [619, 427] on link "Parādīt e-pastu" at bounding box center [592, 429] width 81 height 16
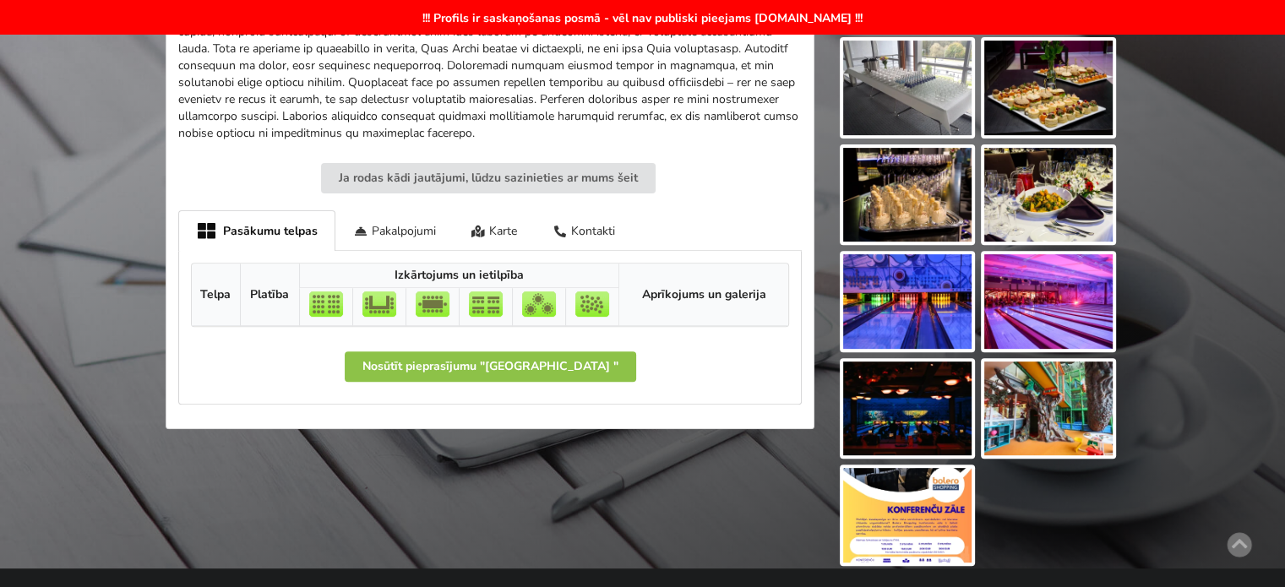
scroll to position [169, 0]
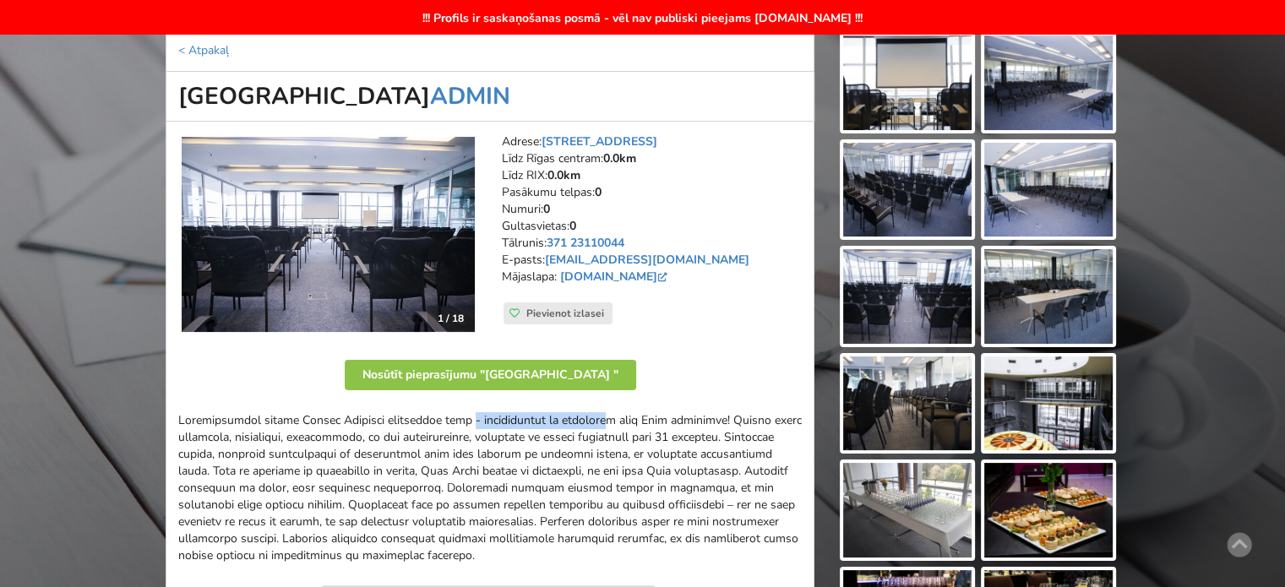
drag, startPoint x: 280, startPoint y: 416, endPoint x: 443, endPoint y: 423, distance: 162.3
click at [438, 421] on div at bounding box center [489, 488] width 623 height 152
click at [455, 426] on div at bounding box center [489, 488] width 623 height 152
drag, startPoint x: 626, startPoint y: 421, endPoint x: 638, endPoint y: 421, distance: 11.8
click at [632, 421] on div at bounding box center [489, 488] width 623 height 152
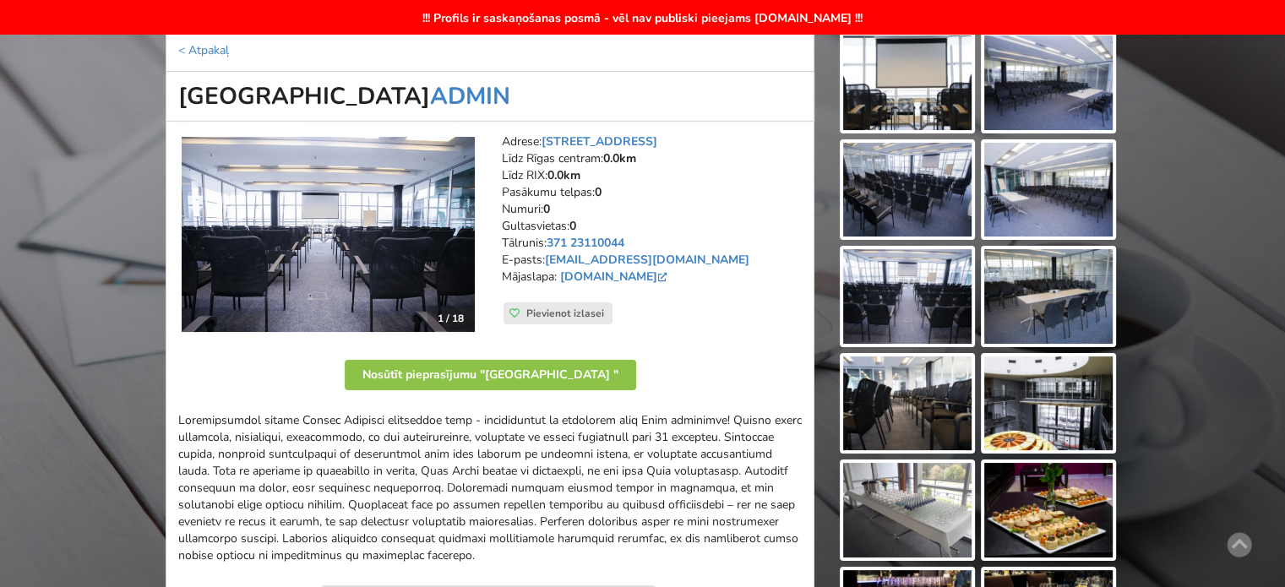
click at [657, 422] on div at bounding box center [489, 488] width 623 height 152
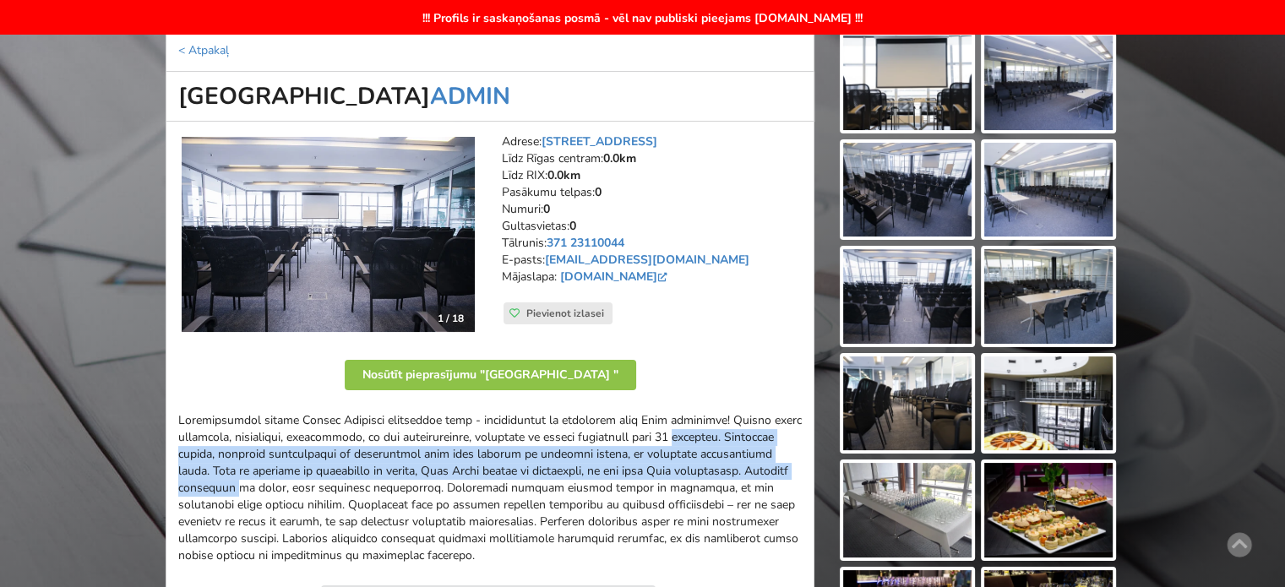
drag, startPoint x: 737, startPoint y: 465, endPoint x: 467, endPoint y: 427, distance: 272.9
click at [487, 430] on div at bounding box center [489, 488] width 623 height 152
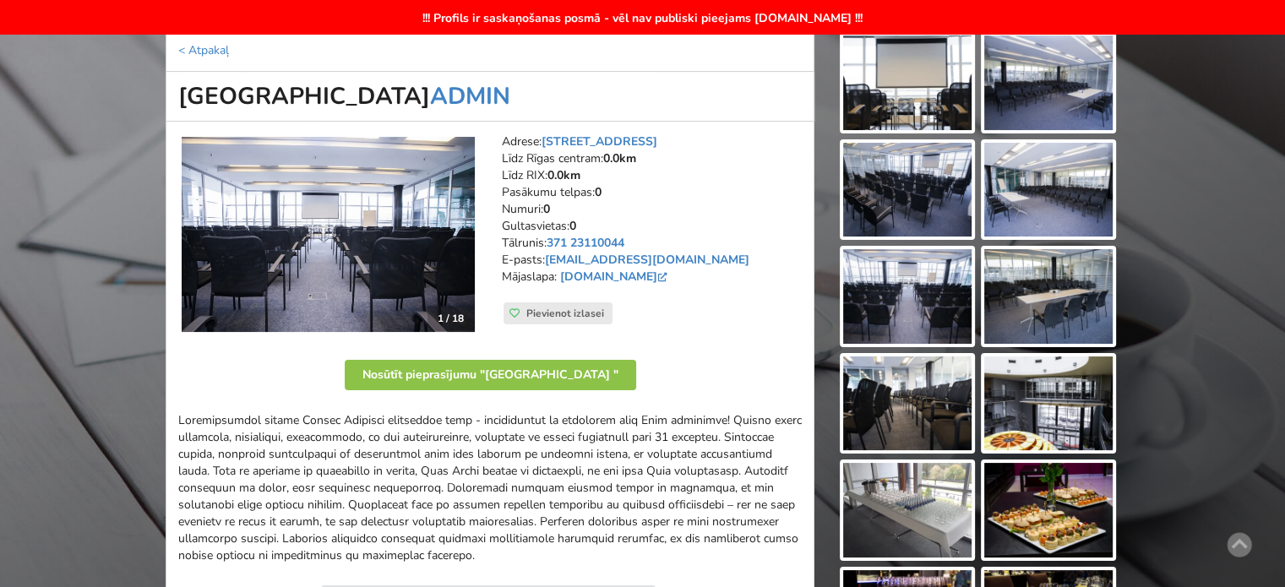
click at [467, 427] on div at bounding box center [489, 488] width 623 height 152
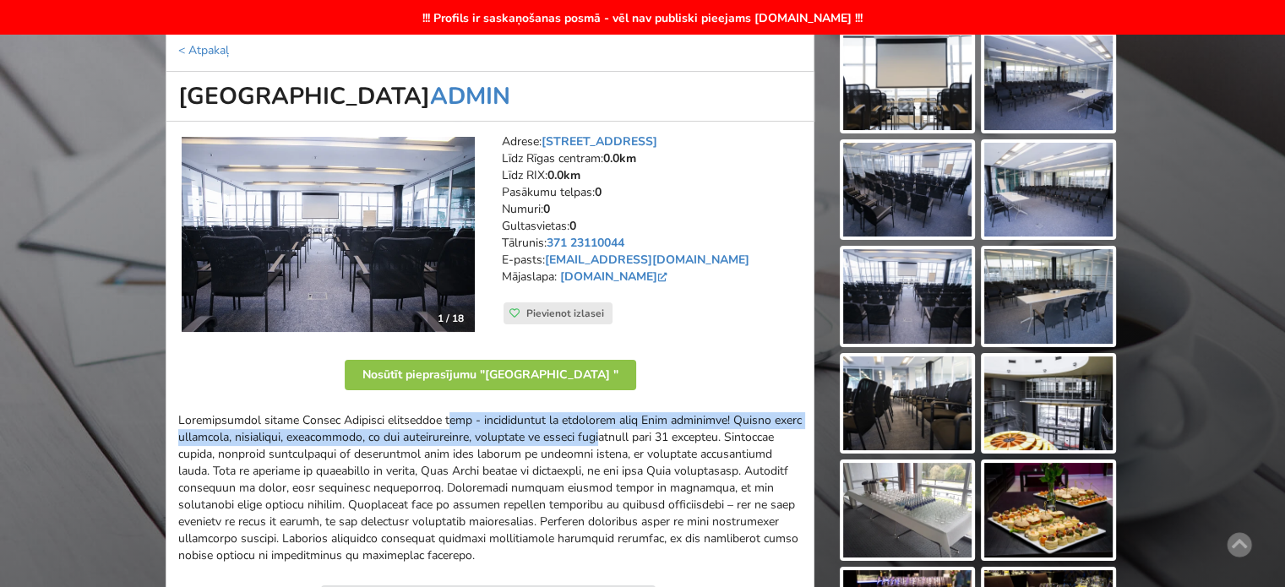
drag, startPoint x: 266, startPoint y: 421, endPoint x: 544, endPoint y: 435, distance: 278.2
click at [506, 433] on div at bounding box center [489, 488] width 623 height 152
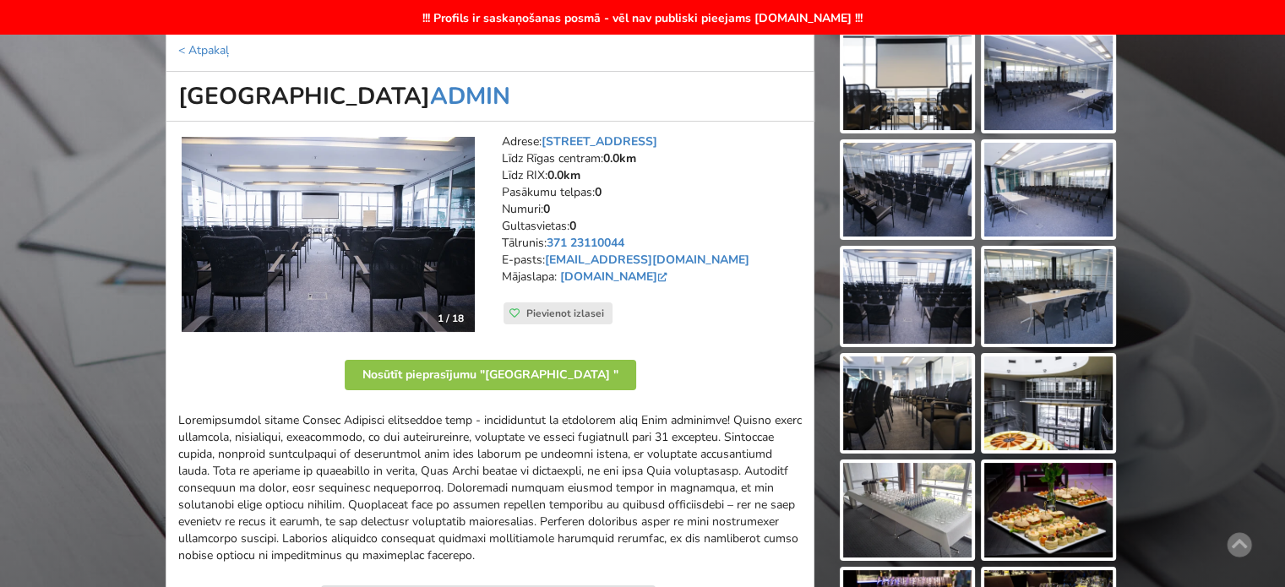
click at [547, 435] on div at bounding box center [489, 488] width 623 height 152
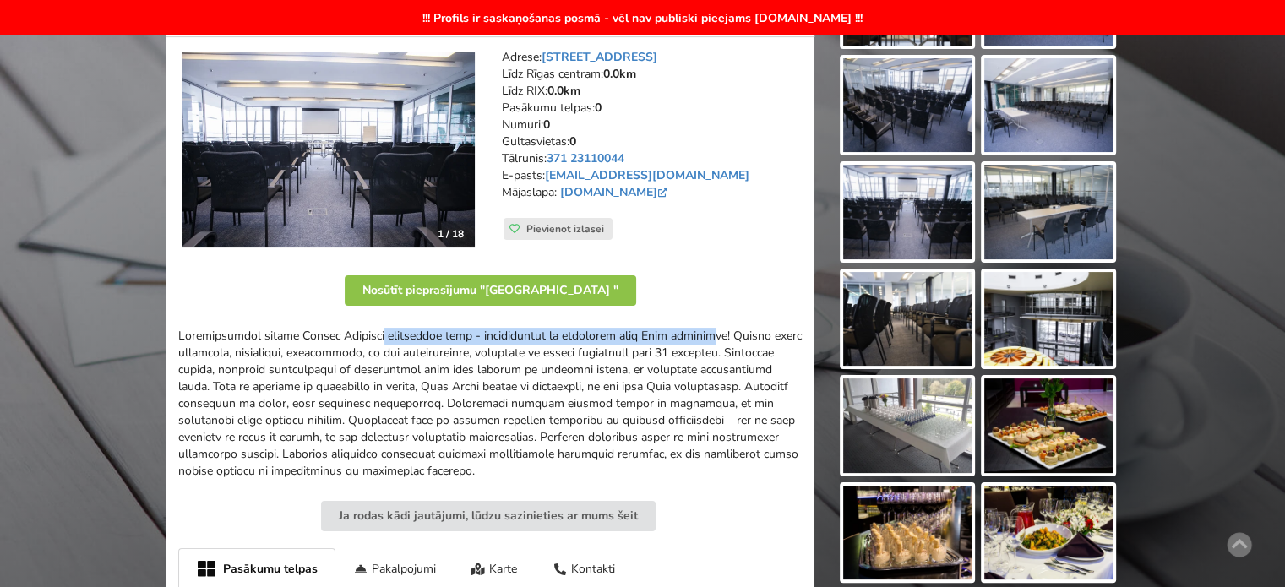
drag, startPoint x: 520, startPoint y: 338, endPoint x: 589, endPoint y: 346, distance: 68.9
click at [550, 339] on div at bounding box center [489, 404] width 623 height 152
click at [607, 346] on div at bounding box center [489, 404] width 623 height 152
drag, startPoint x: 682, startPoint y: 340, endPoint x: 709, endPoint y: 348, distance: 28.9
click at [691, 344] on div at bounding box center [489, 404] width 623 height 152
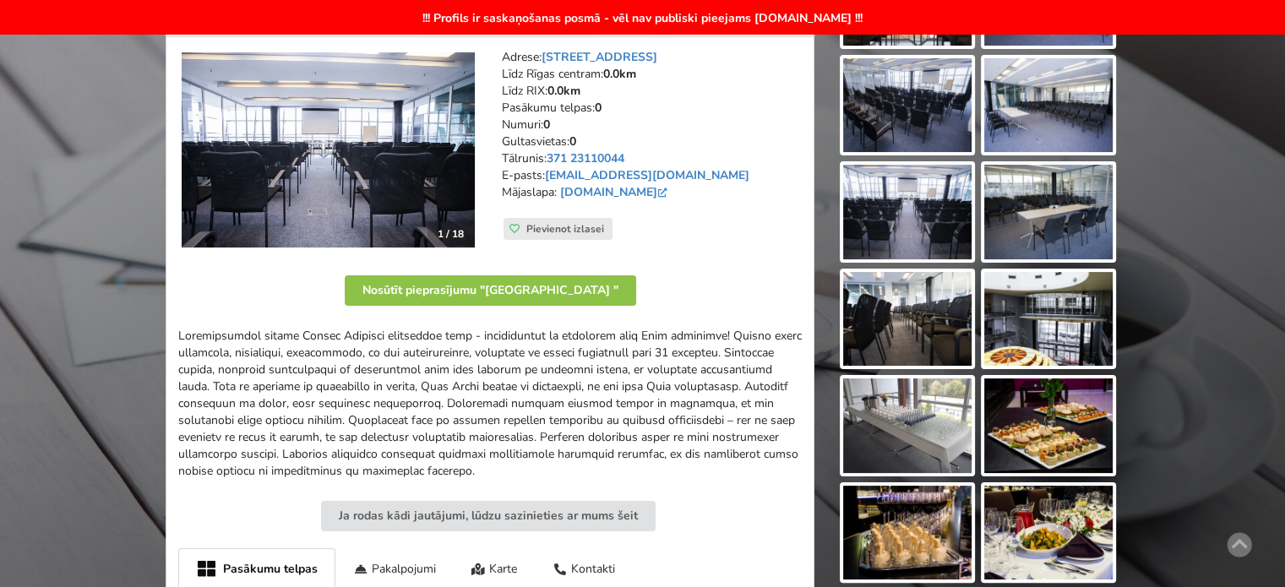
click at [709, 348] on div at bounding box center [489, 404] width 623 height 152
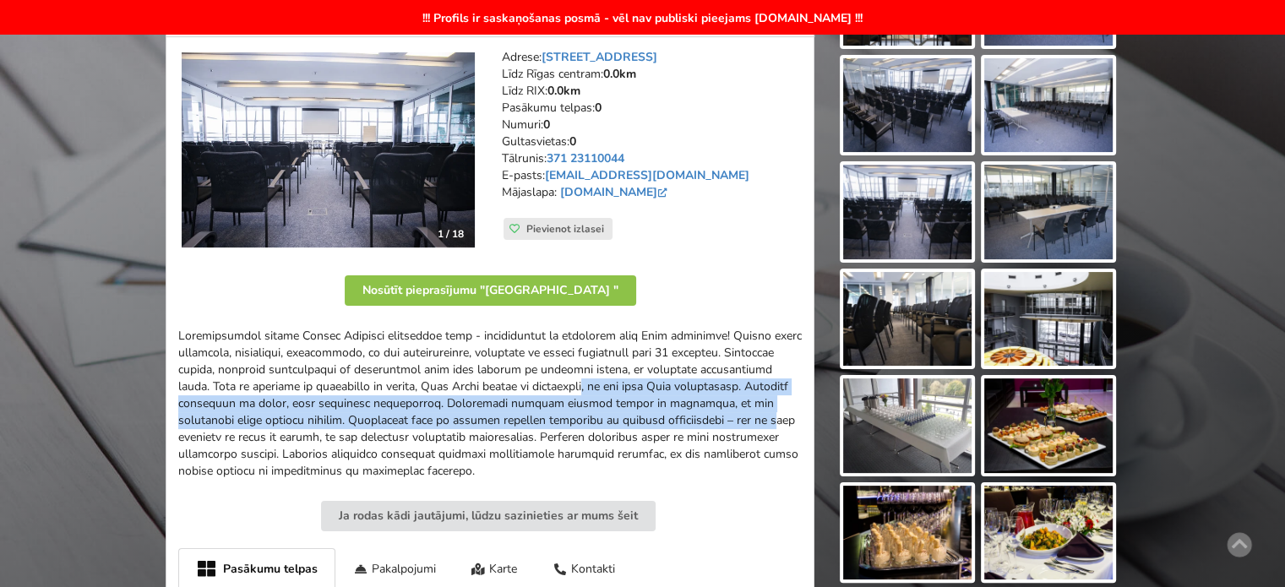
drag, startPoint x: 571, startPoint y: 399, endPoint x: 434, endPoint y: 376, distance: 138.7
click at [438, 378] on div at bounding box center [489, 404] width 623 height 152
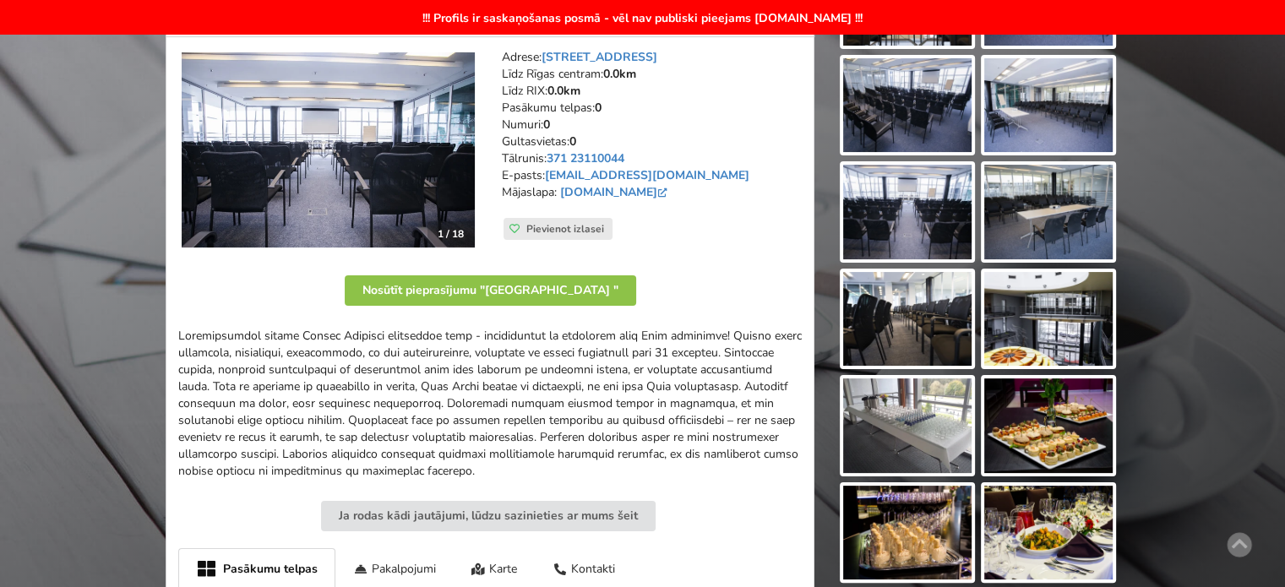
click at [432, 374] on div at bounding box center [489, 404] width 623 height 152
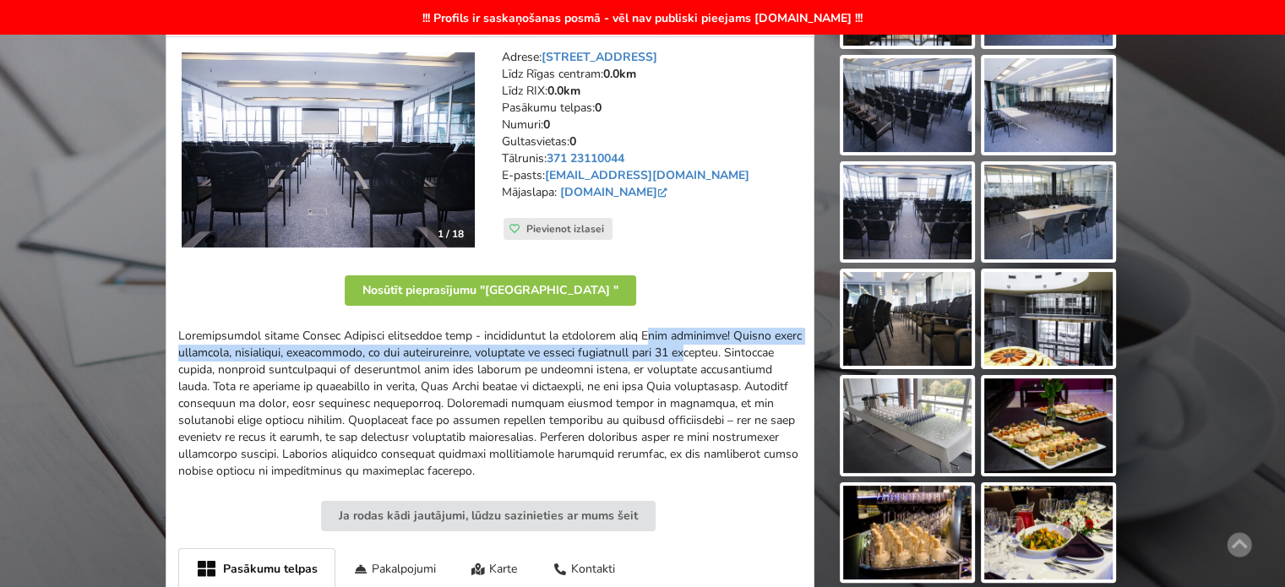
drag, startPoint x: 644, startPoint y: 362, endPoint x: 679, endPoint y: 372, distance: 36.1
click at [666, 368] on div at bounding box center [489, 404] width 623 height 152
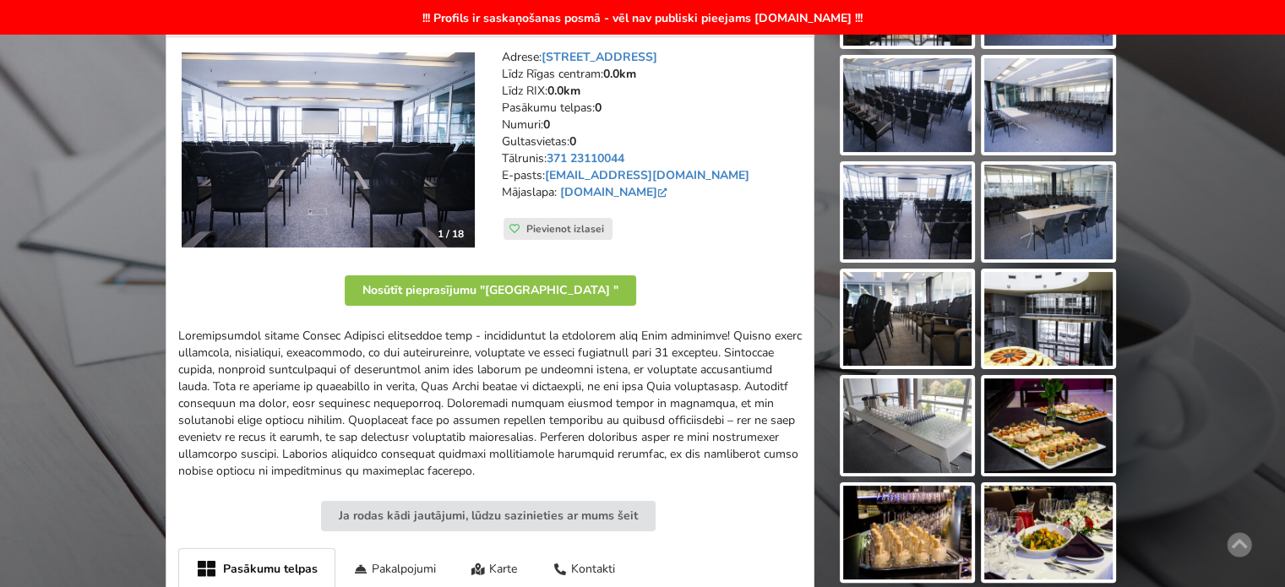
drag, startPoint x: 684, startPoint y: 376, endPoint x: 695, endPoint y: 388, distance: 16.1
click at [688, 379] on div at bounding box center [489, 404] width 623 height 152
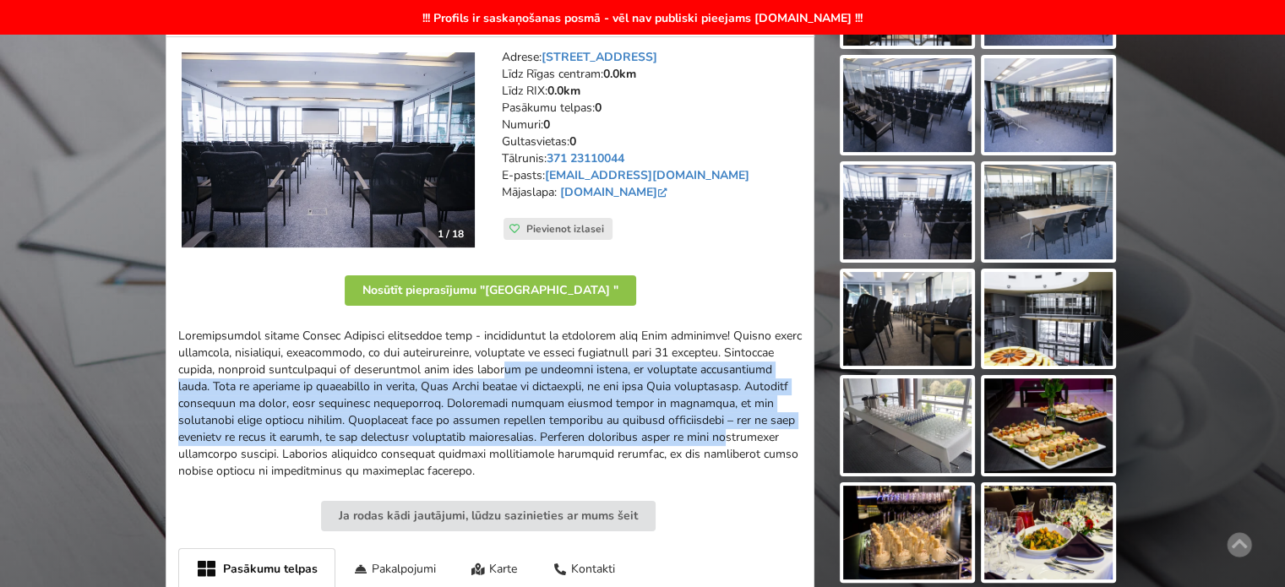
drag, startPoint x: 561, startPoint y: 413, endPoint x: 309, endPoint y: 354, distance: 258.6
click at [337, 358] on div at bounding box center [489, 404] width 623 height 152
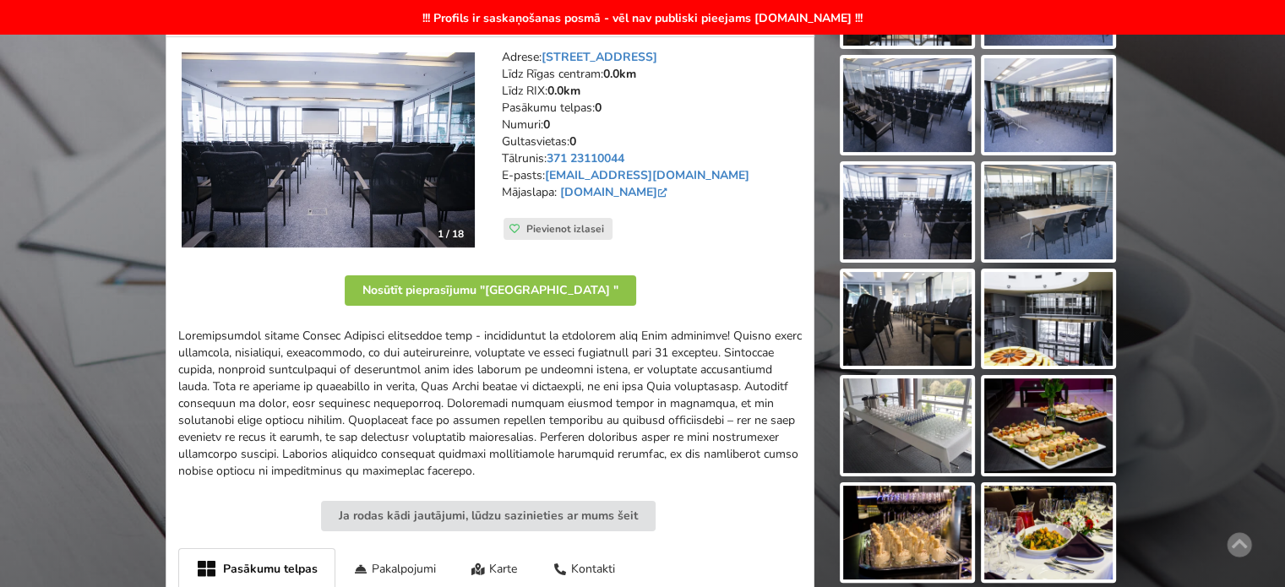
click at [309, 354] on div at bounding box center [489, 404] width 623 height 152
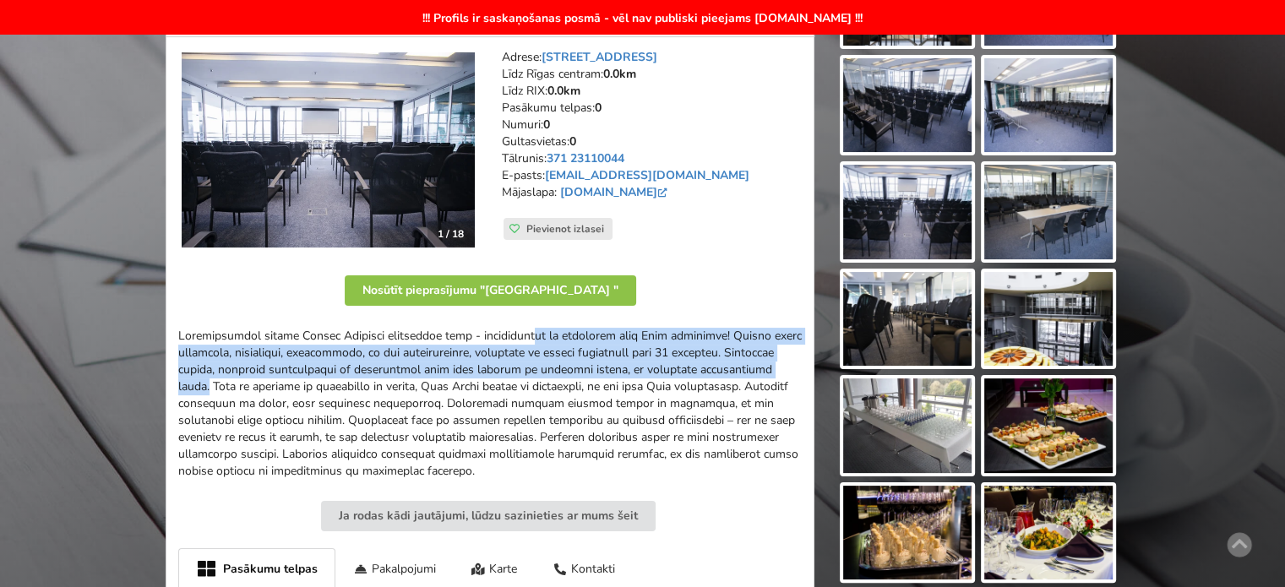
drag, startPoint x: 378, startPoint y: 337, endPoint x: 690, endPoint y: 389, distance: 315.9
click at [676, 376] on div at bounding box center [489, 404] width 623 height 152
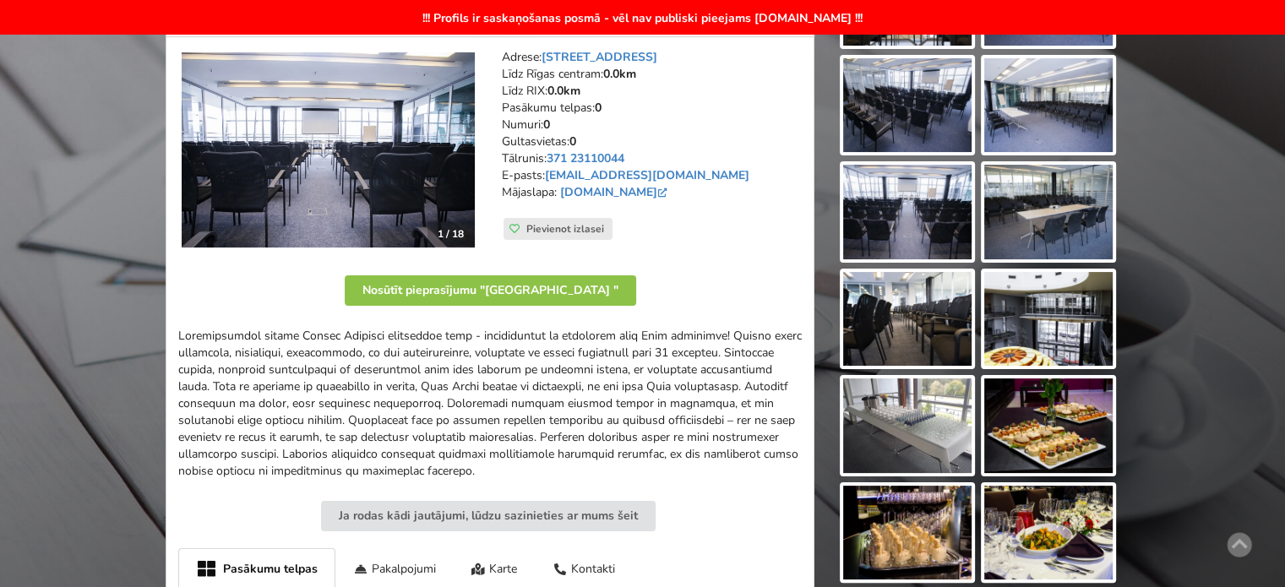
click at [690, 389] on div at bounding box center [489, 404] width 623 height 152
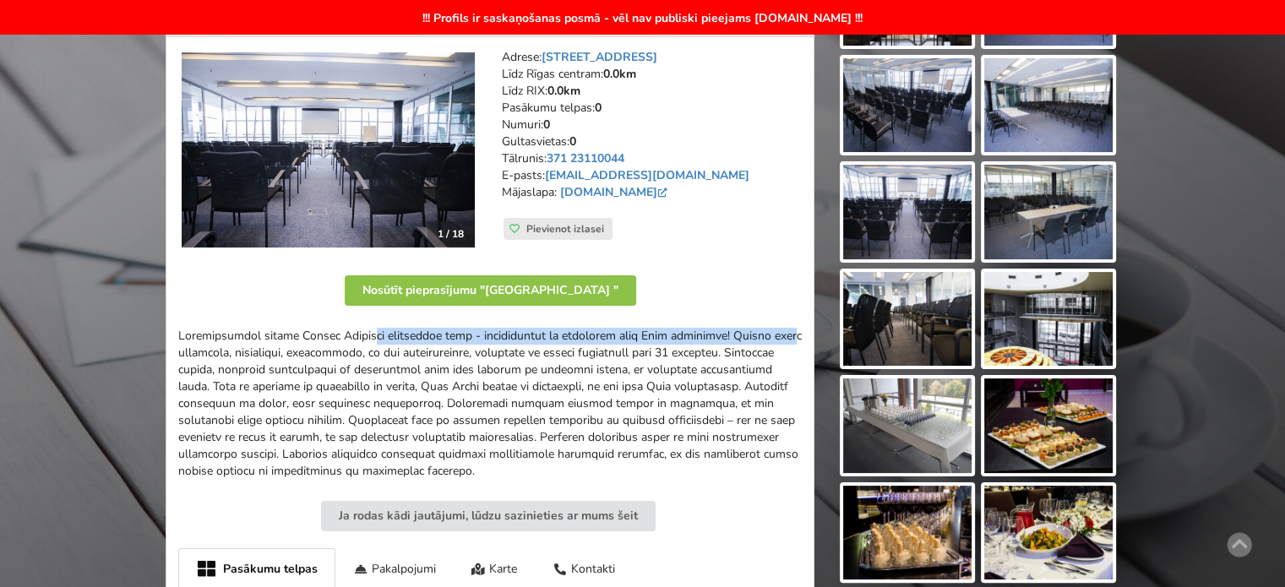
drag, startPoint x: 182, startPoint y: 333, endPoint x: 631, endPoint y: 330, distance: 449.3
click at [623, 330] on div at bounding box center [489, 404] width 623 height 152
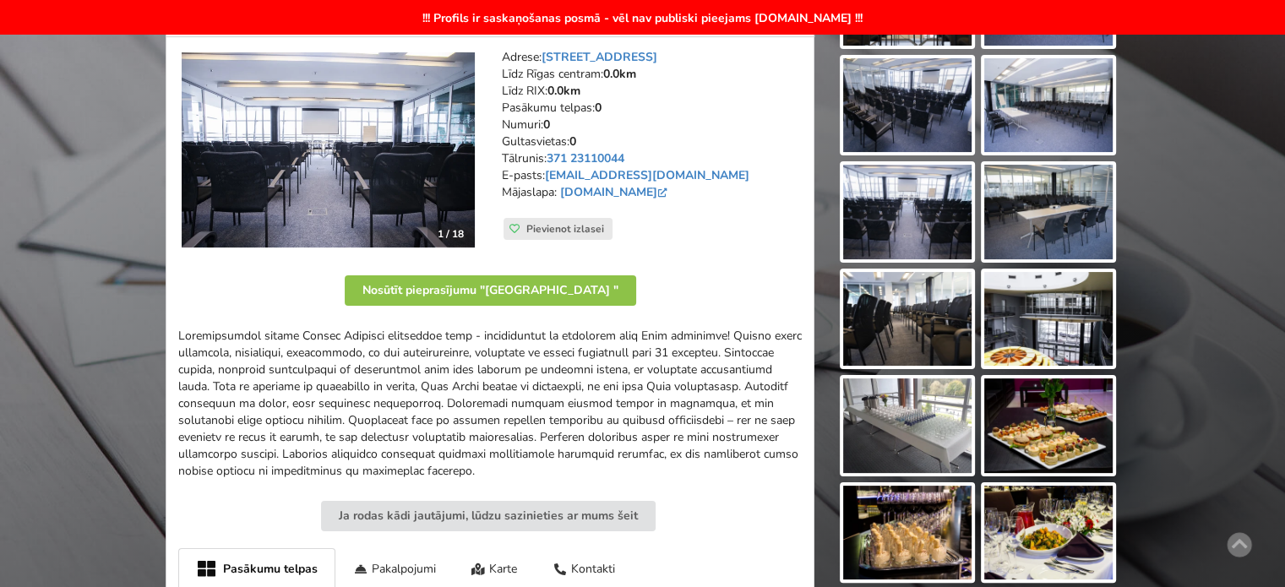
click at [631, 330] on div at bounding box center [489, 404] width 623 height 152
drag, startPoint x: 740, startPoint y: 335, endPoint x: 280, endPoint y: 344, distance: 460.4
click at [291, 344] on div at bounding box center [489, 404] width 623 height 152
click at [271, 343] on div at bounding box center [489, 404] width 623 height 152
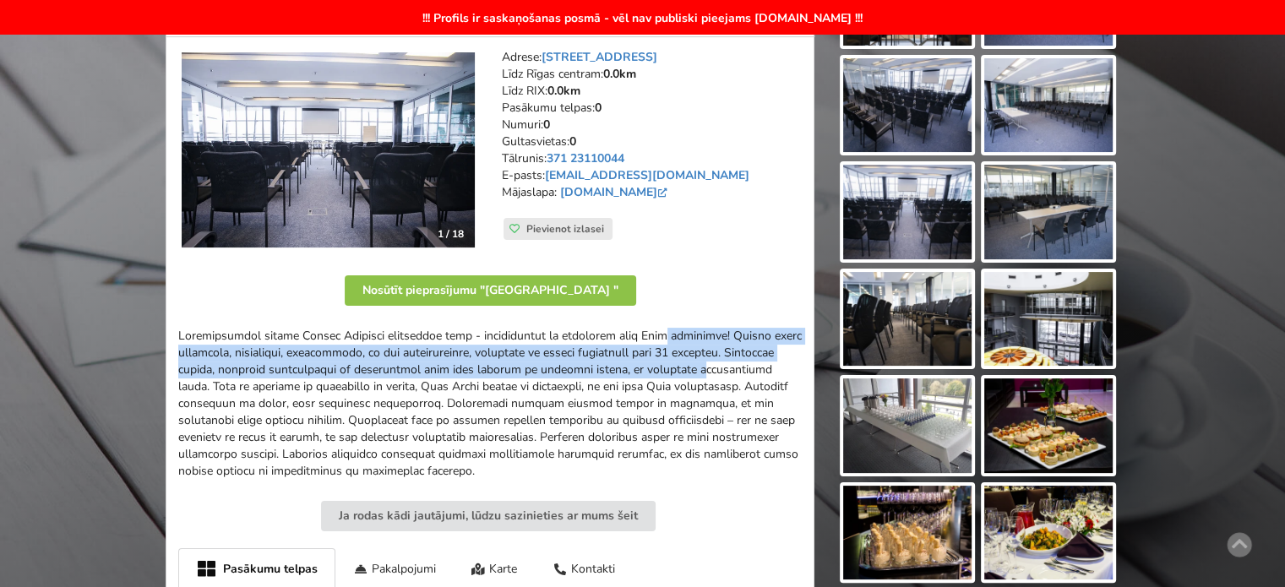
drag, startPoint x: 530, startPoint y: 345, endPoint x: 622, endPoint y: 405, distance: 109.9
click at [601, 385] on div at bounding box center [489, 404] width 623 height 152
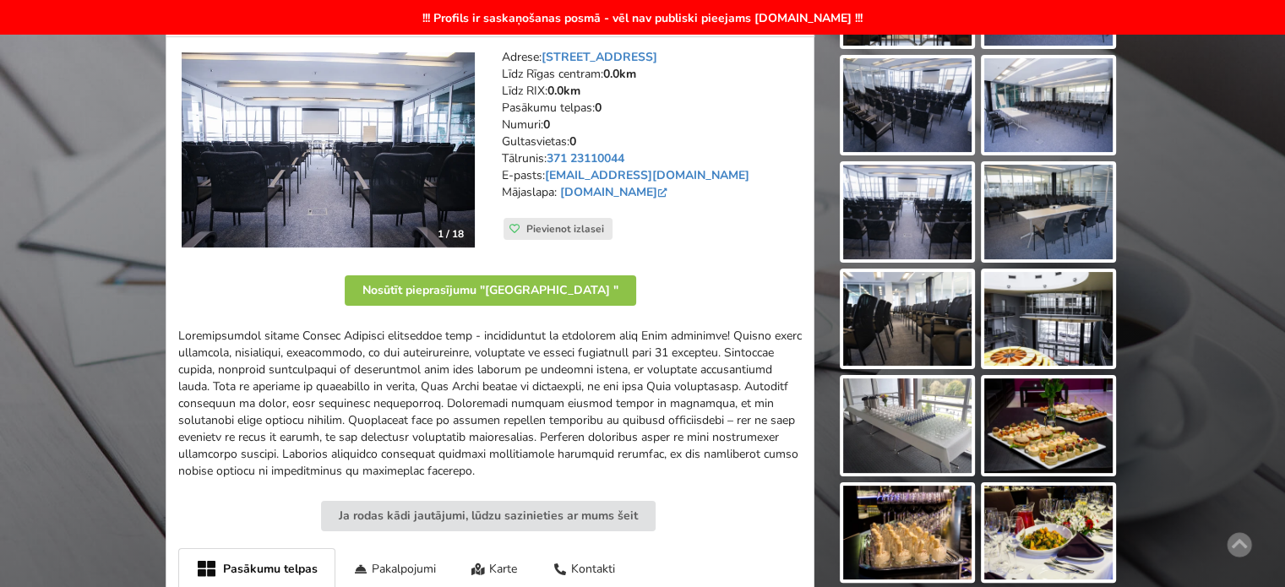
click at [622, 405] on div at bounding box center [489, 404] width 623 height 152
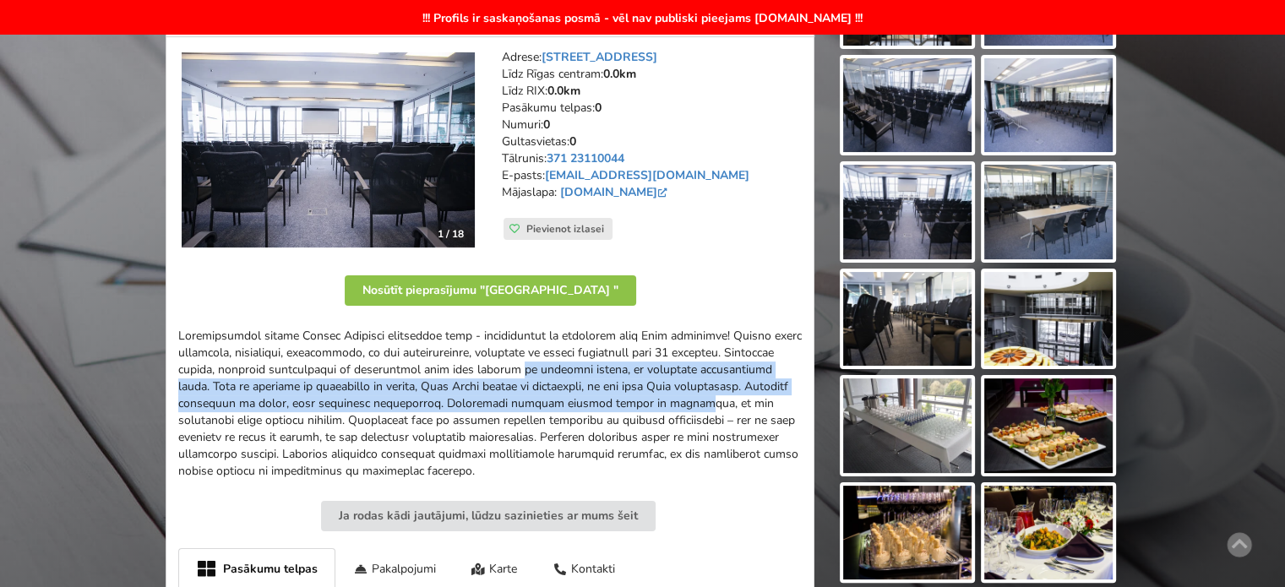
drag, startPoint x: 395, startPoint y: 364, endPoint x: 325, endPoint y: 354, distance: 70.8
click at [331, 354] on div at bounding box center [489, 404] width 623 height 152
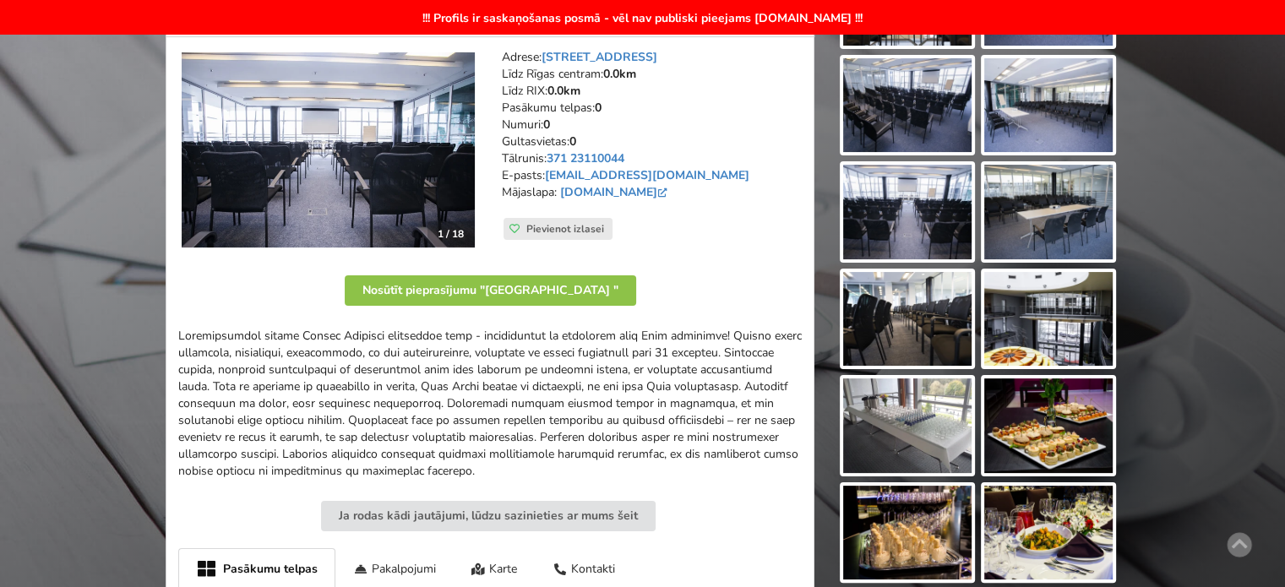
click at [325, 354] on div at bounding box center [489, 404] width 623 height 152
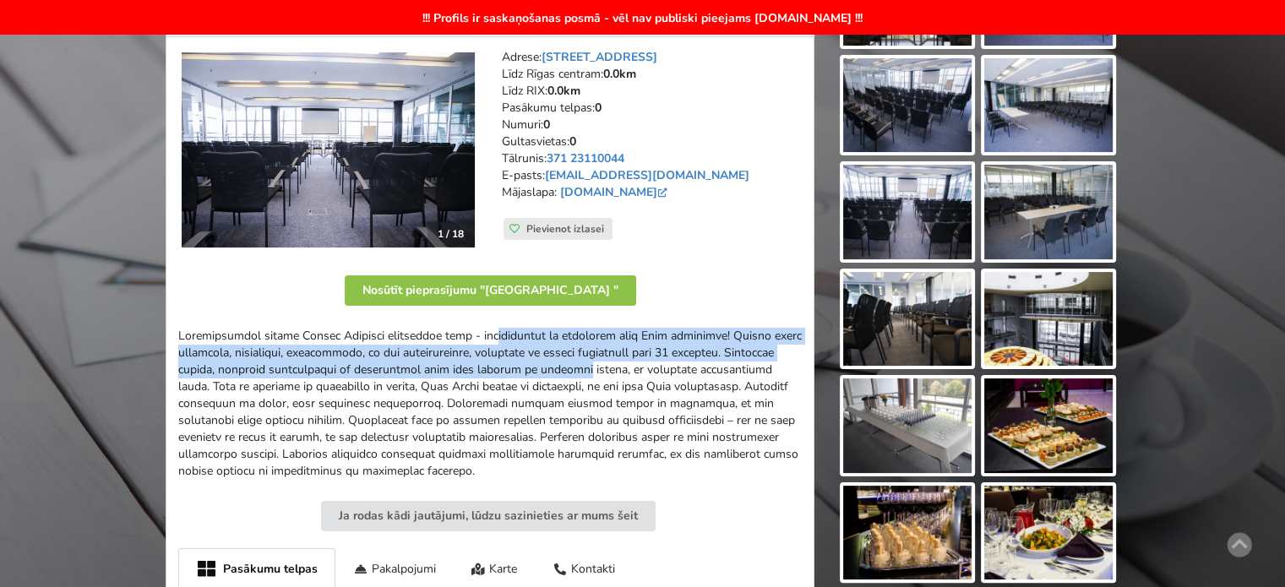
drag, startPoint x: 333, startPoint y: 347, endPoint x: 642, endPoint y: 399, distance: 313.4
click at [641, 399] on div at bounding box center [489, 404] width 623 height 152
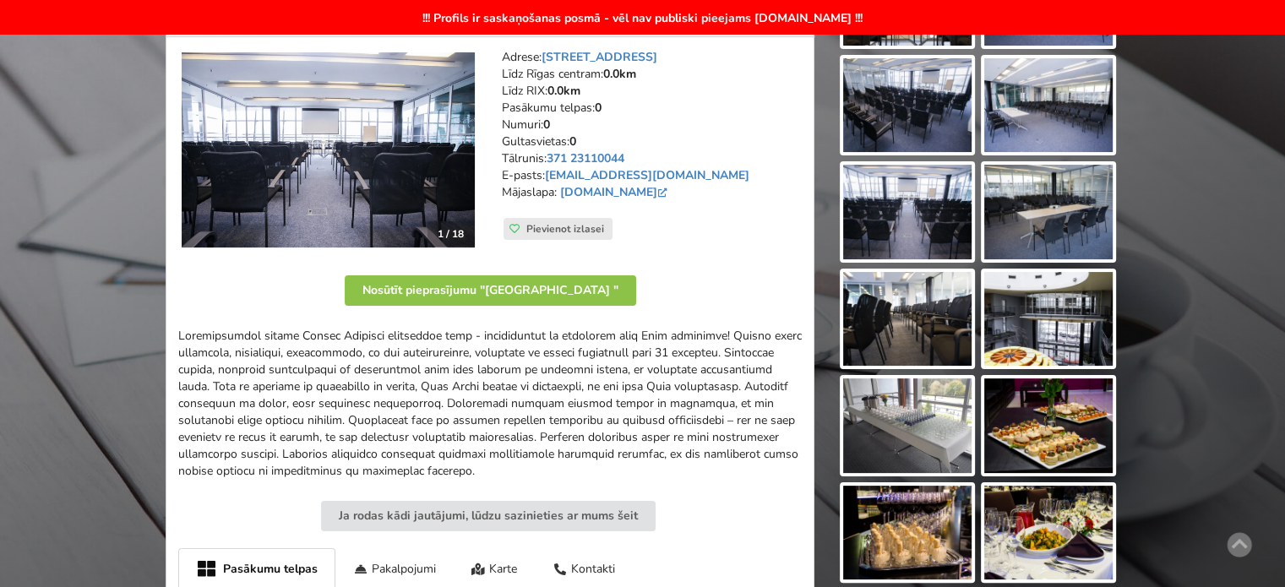
click at [648, 401] on div at bounding box center [489, 404] width 623 height 152
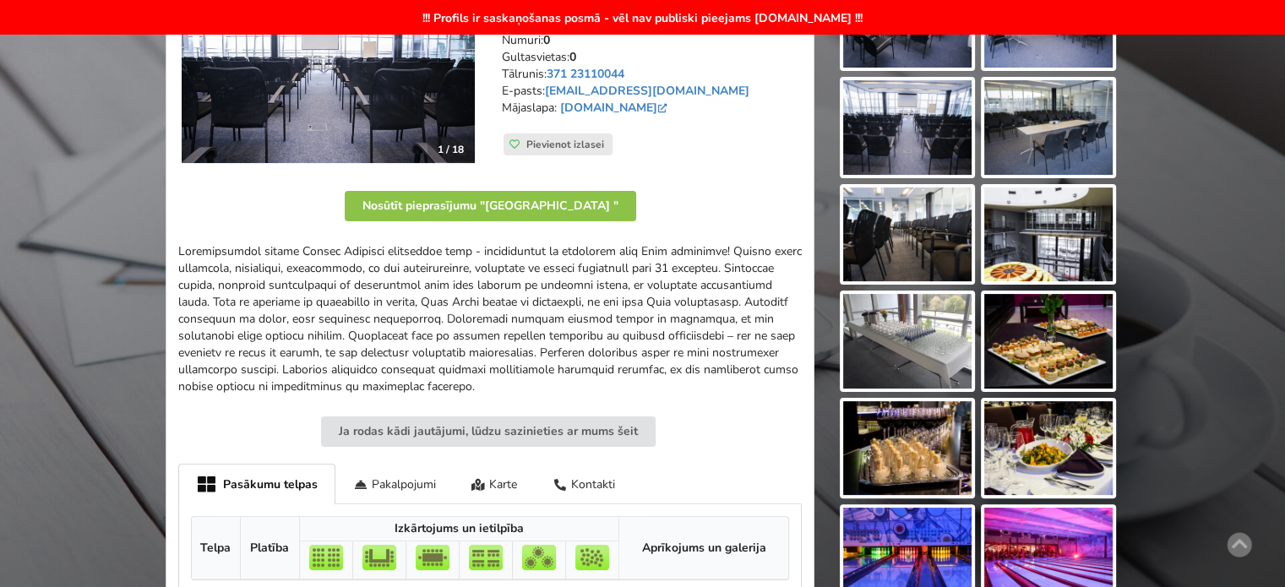
scroll to position [591, 0]
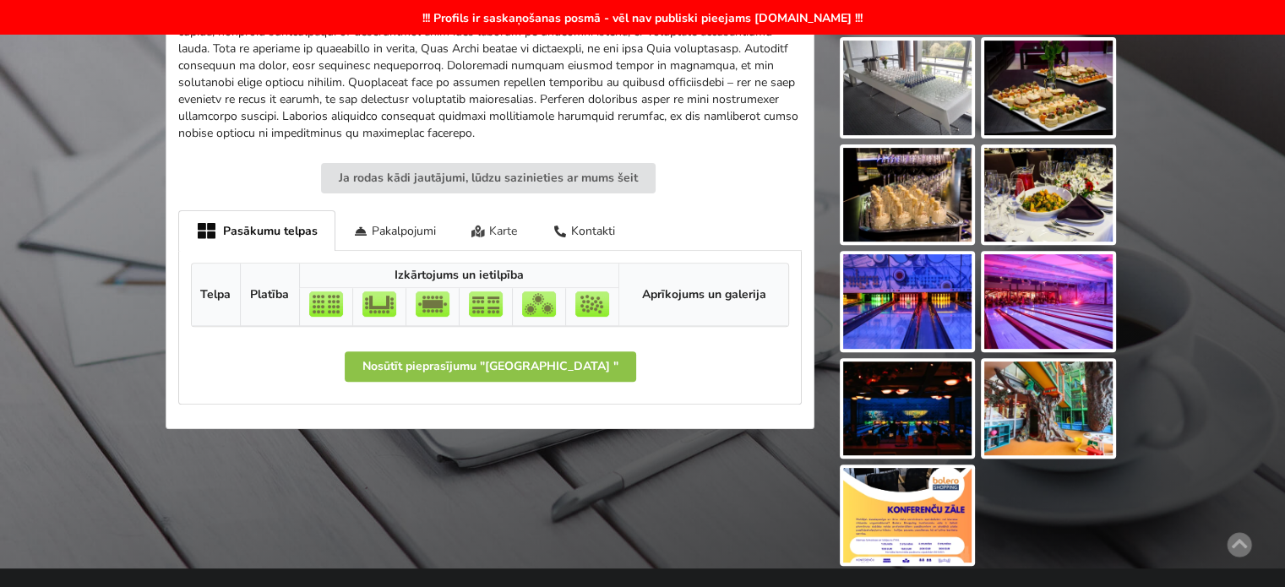
click at [505, 226] on div "Karte" at bounding box center [495, 230] width 82 height 40
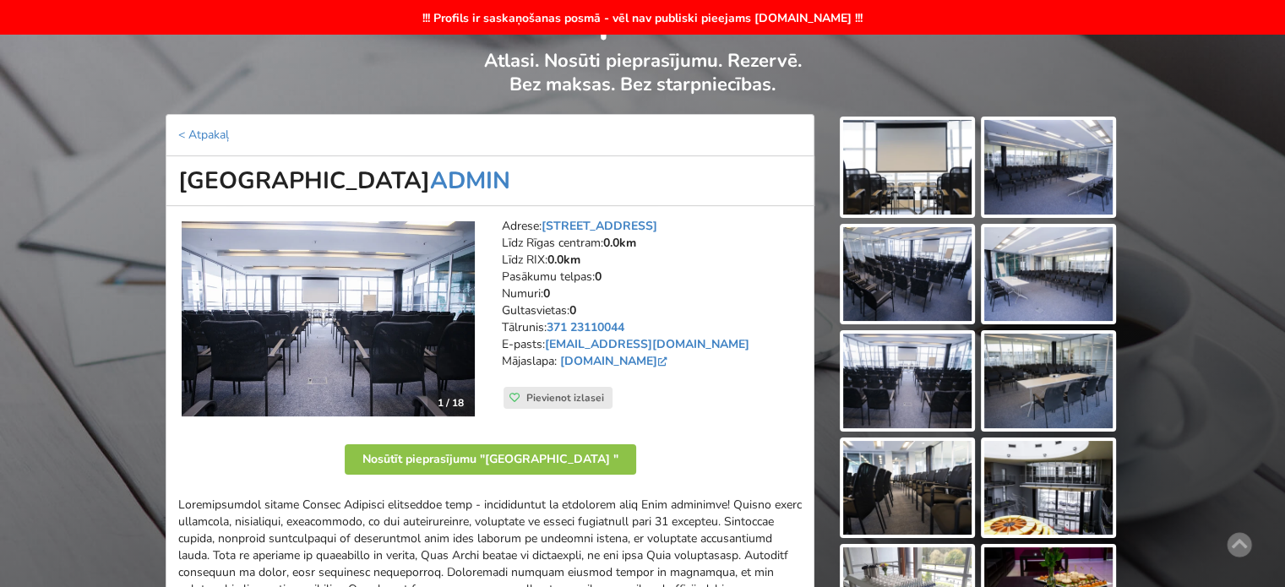
scroll to position [253, 0]
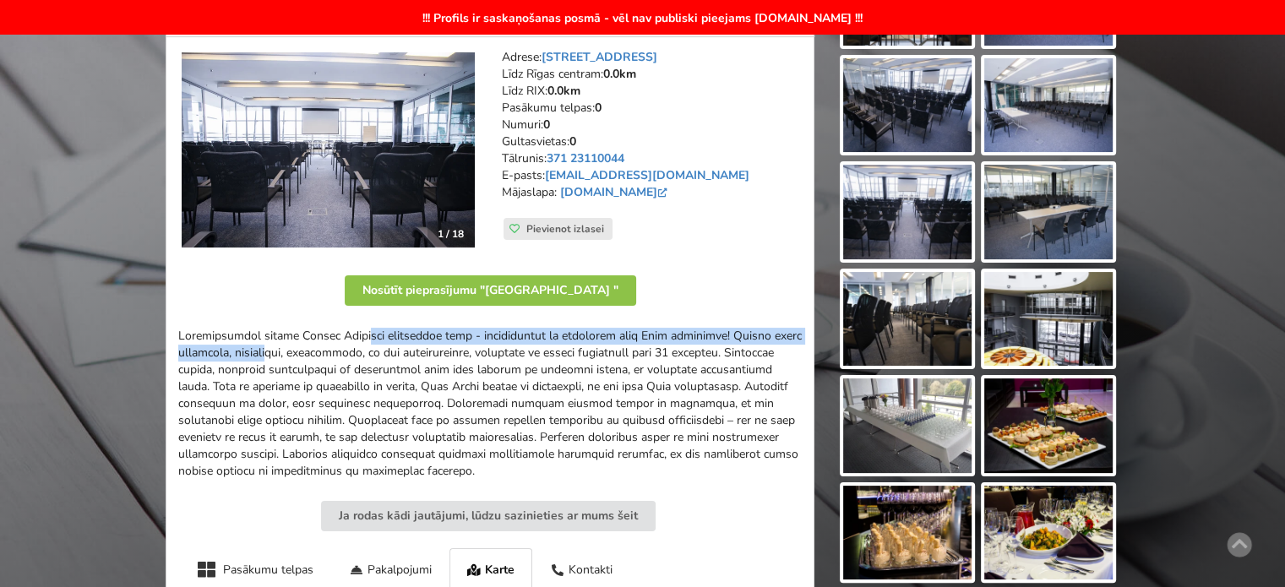
drag, startPoint x: 177, startPoint y: 329, endPoint x: 737, endPoint y: 330, distance: 560.0
click at [737, 330] on div "1 / 18 Adrese: Lielirbes iela 27 Līdz Rīgas centram: 0.0km Līdz RIX: 0.0km Pasā…" at bounding box center [490, 563] width 649 height 1052
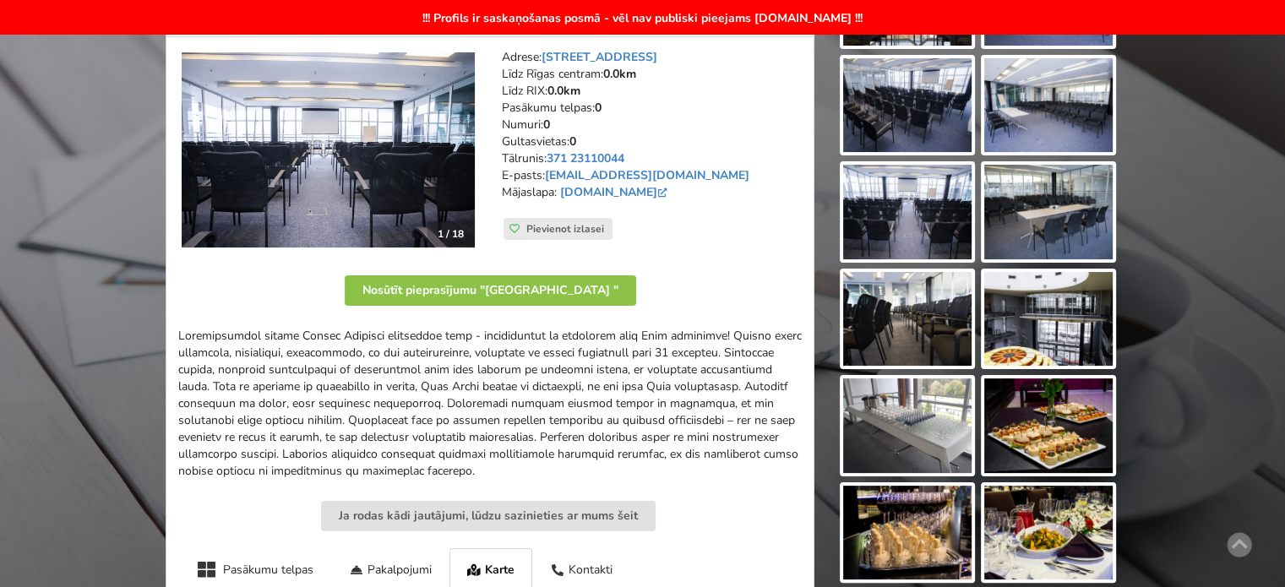
click at [701, 352] on div at bounding box center [489, 404] width 623 height 152
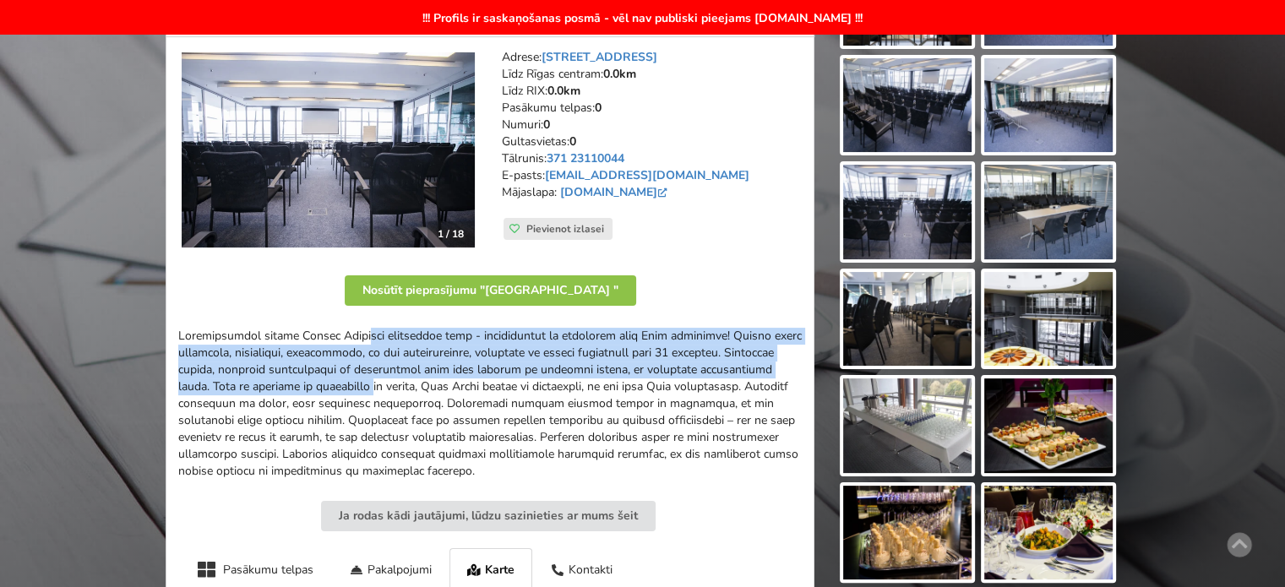
drag, startPoint x: 177, startPoint y: 334, endPoint x: 278, endPoint y: 385, distance: 112.6
click at [278, 385] on div at bounding box center [489, 404] width 623 height 152
copy div "Tirdzniecības centra Bolero Shopping konferenču zāle - iedvesmojoša un draudzīg…"
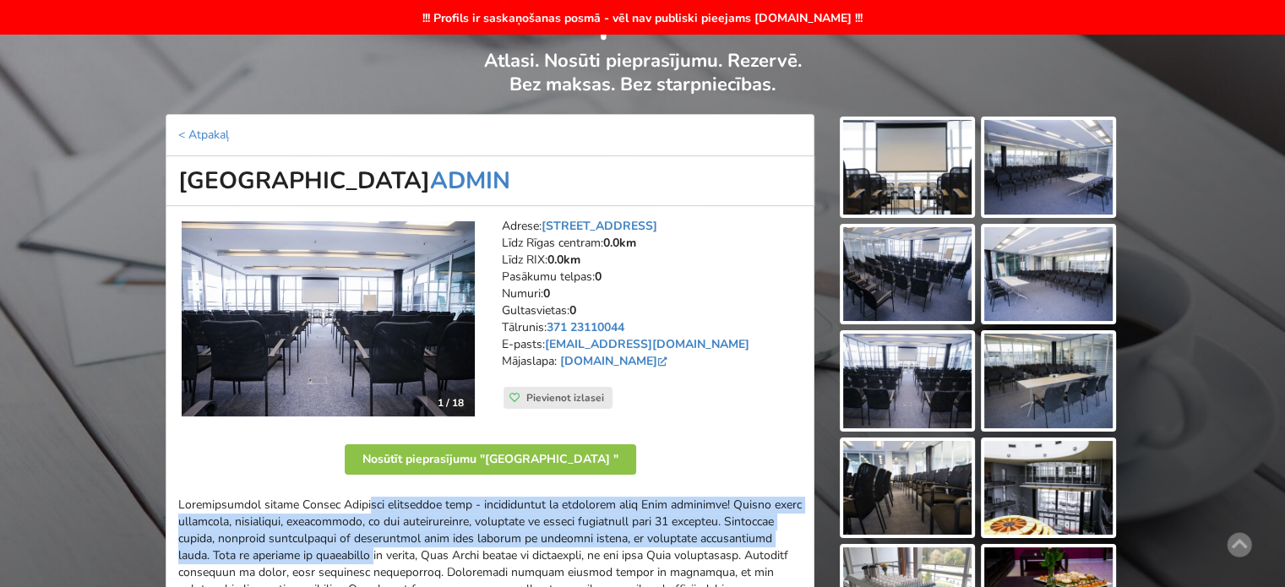
scroll to position [0, 0]
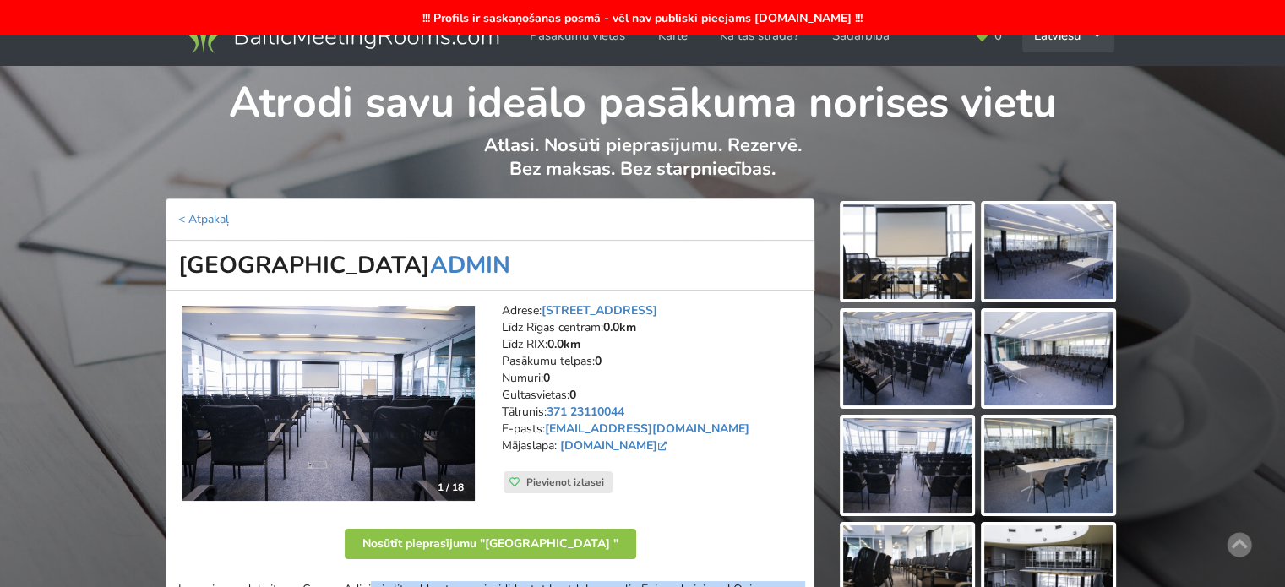
click at [1099, 37] on icon at bounding box center [1096, 35] width 11 height 11
click at [1067, 81] on link "English" at bounding box center [1069, 73] width 90 height 33
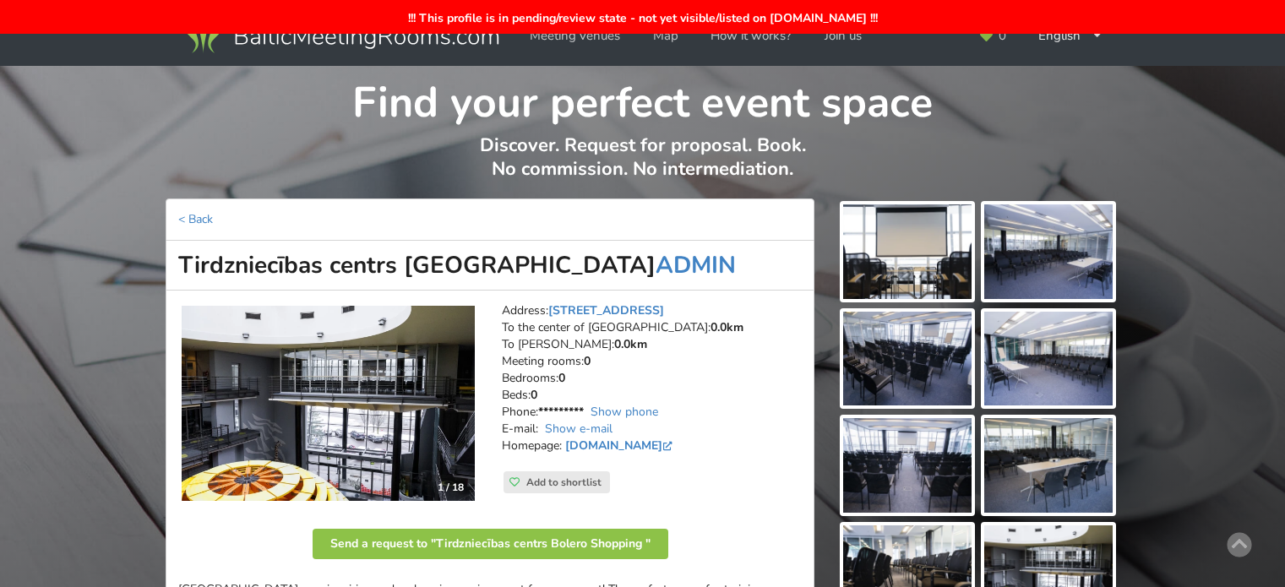
scroll to position [169, 0]
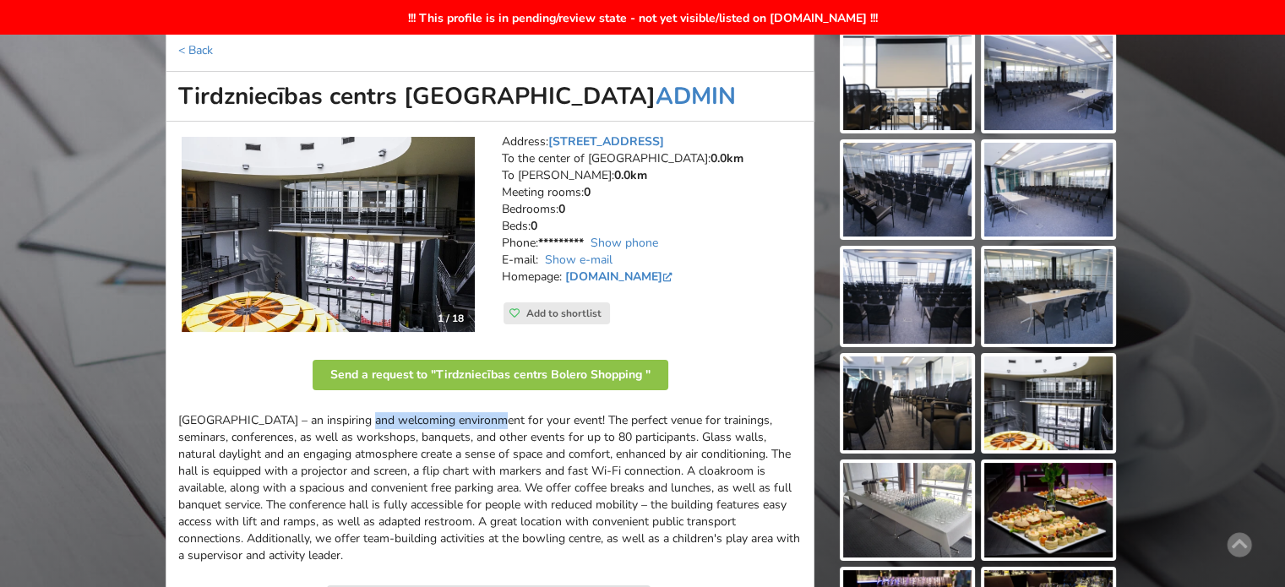
drag, startPoint x: 178, startPoint y: 421, endPoint x: 304, endPoint y: 419, distance: 125.9
click at [304, 419] on div at bounding box center [489, 488] width 623 height 152
copy div "[GEOGRAPHIC_DATA]"
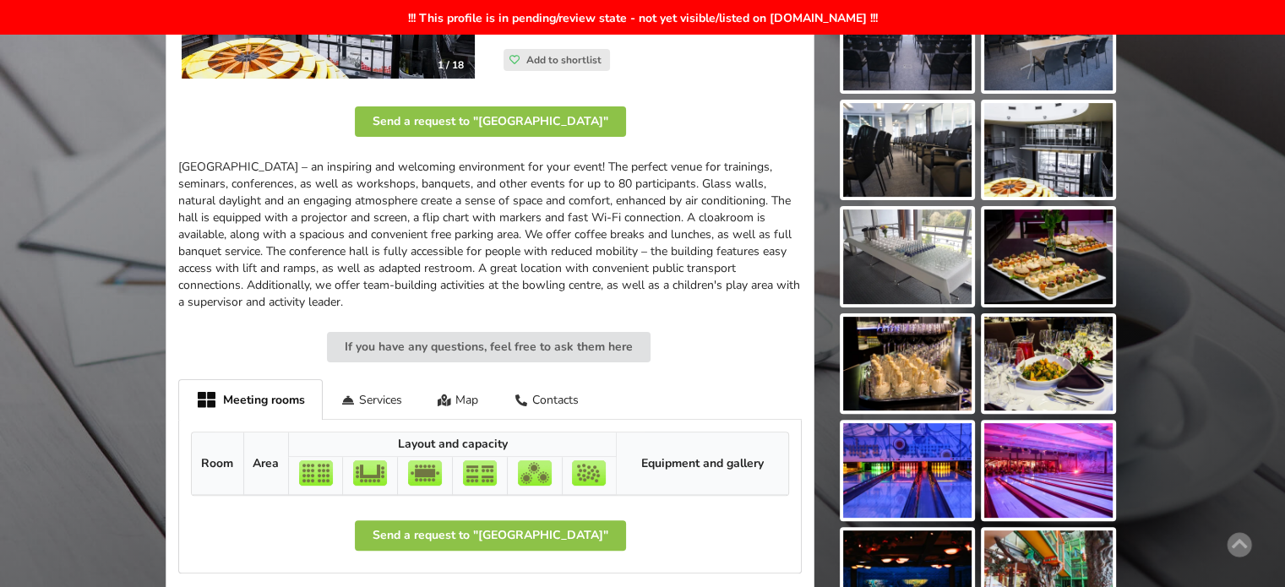
scroll to position [591, 0]
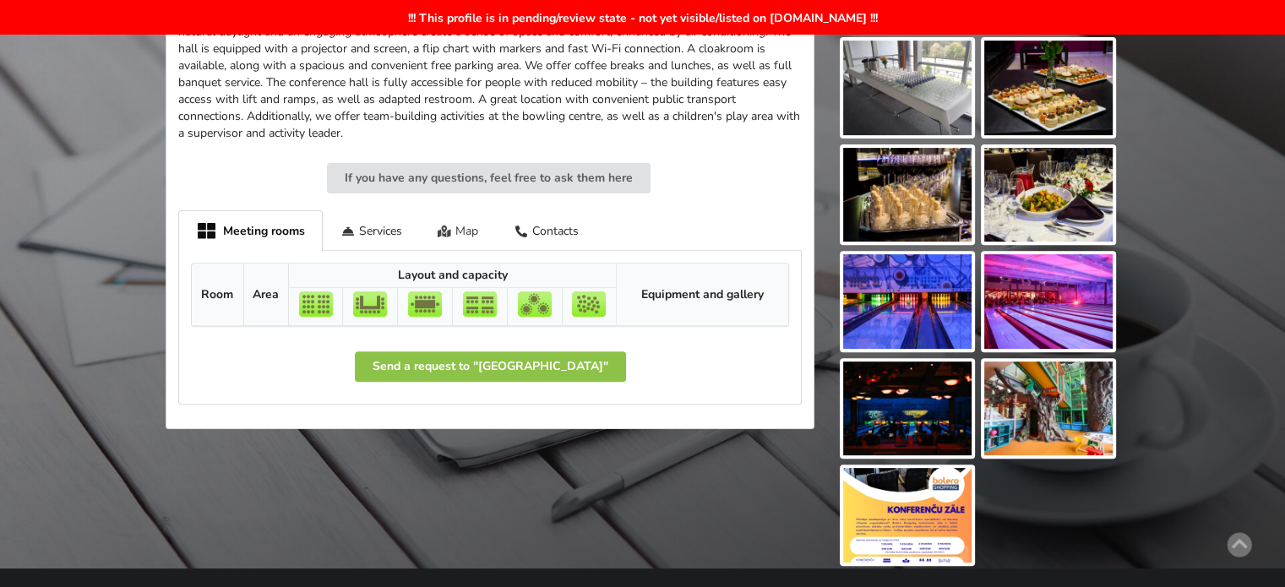
click at [465, 229] on div "Map" at bounding box center [458, 230] width 77 height 40
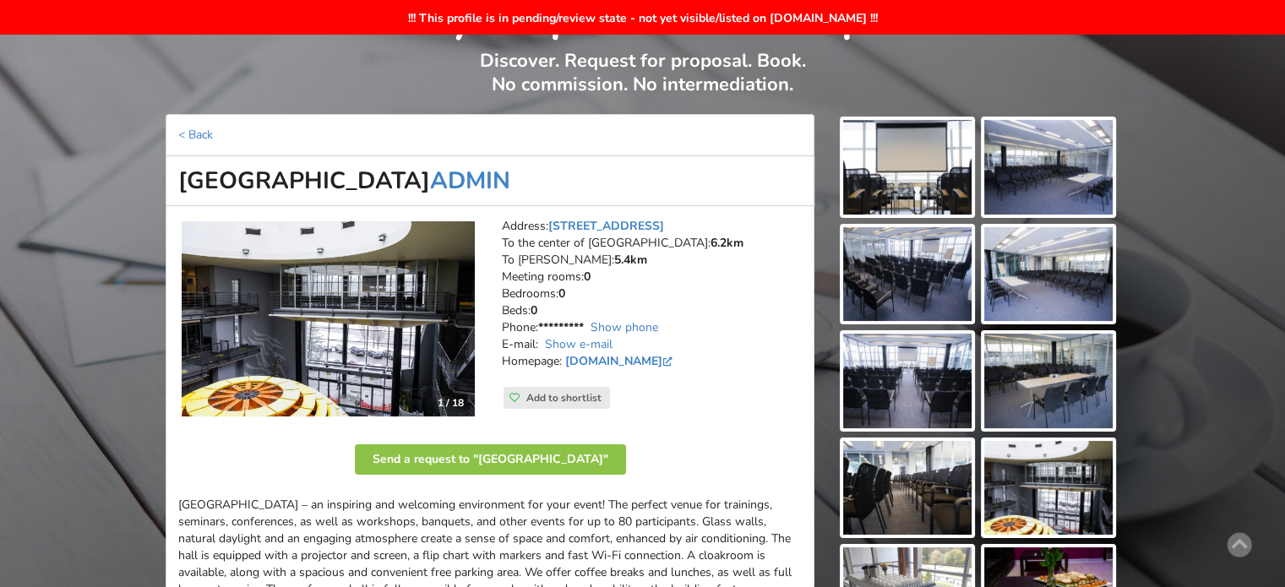
scroll to position [0, 0]
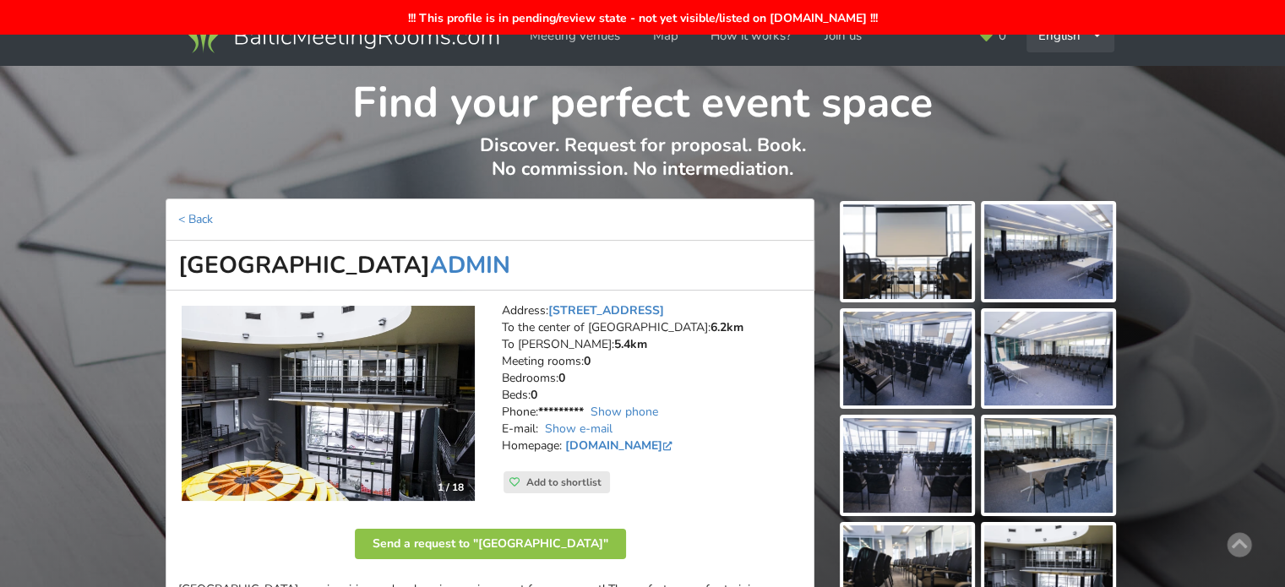
click at [1073, 39] on div "English Русский Latviešu" at bounding box center [1070, 35] width 88 height 33
click at [1076, 74] on link "Русский" at bounding box center [1070, 73] width 85 height 33
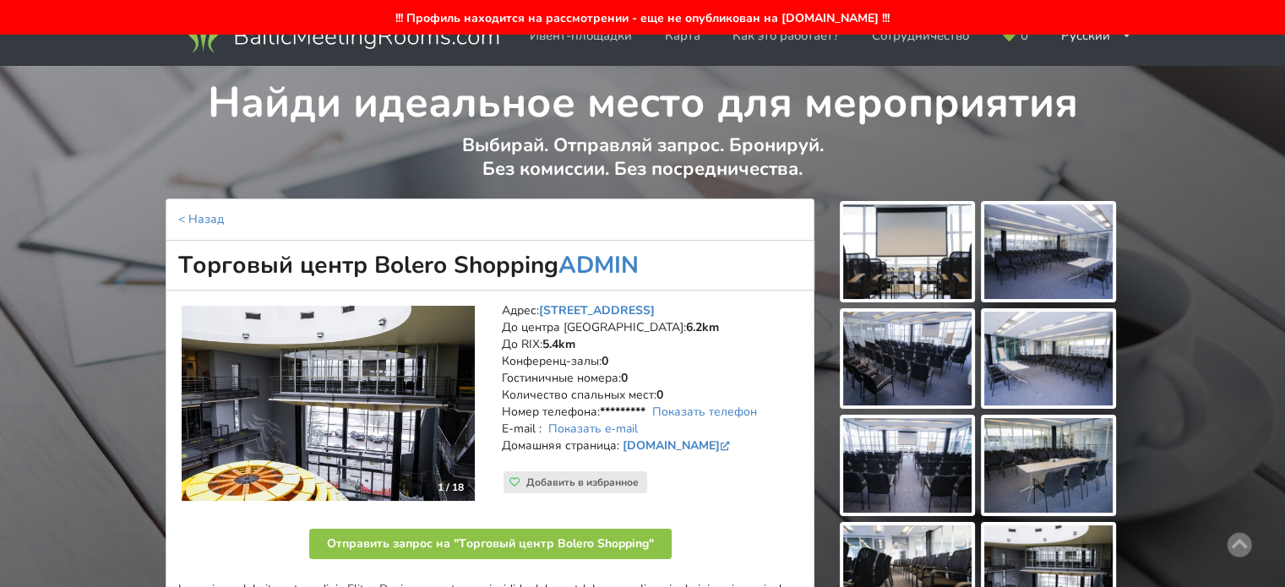
scroll to position [507, 0]
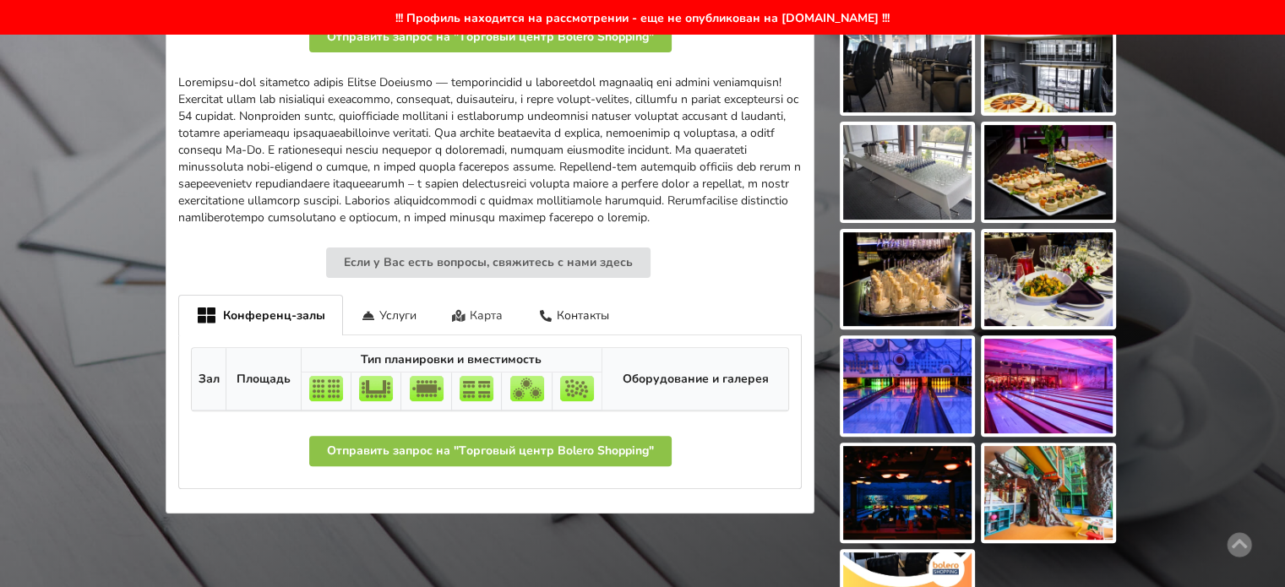
click at [487, 334] on div "Карта" at bounding box center [477, 315] width 87 height 40
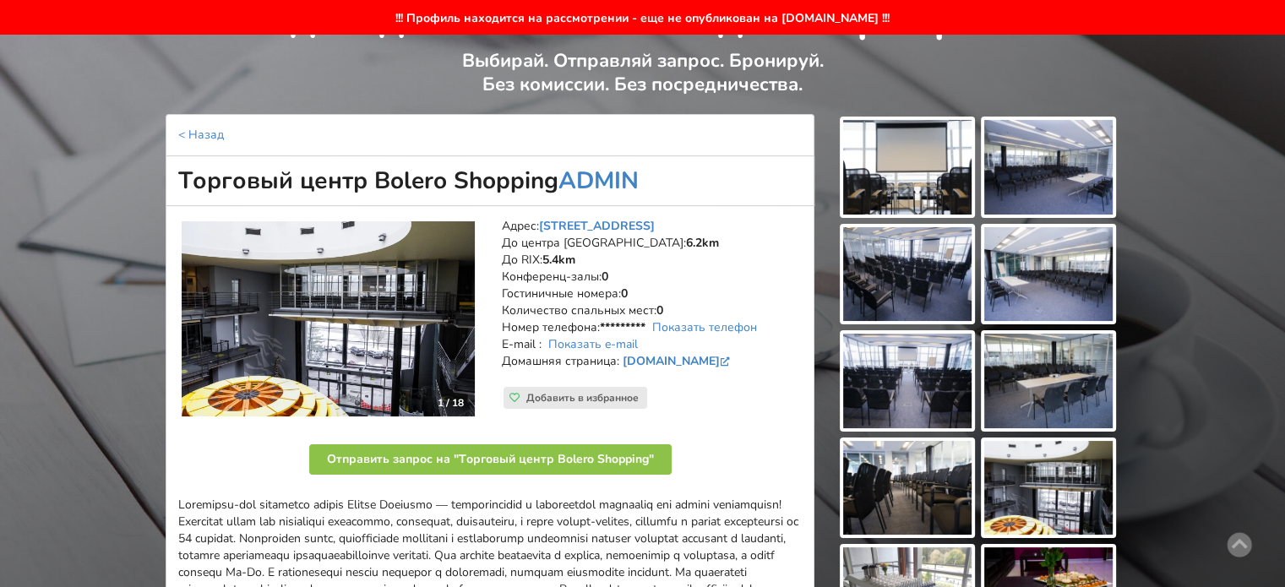
scroll to position [0, 0]
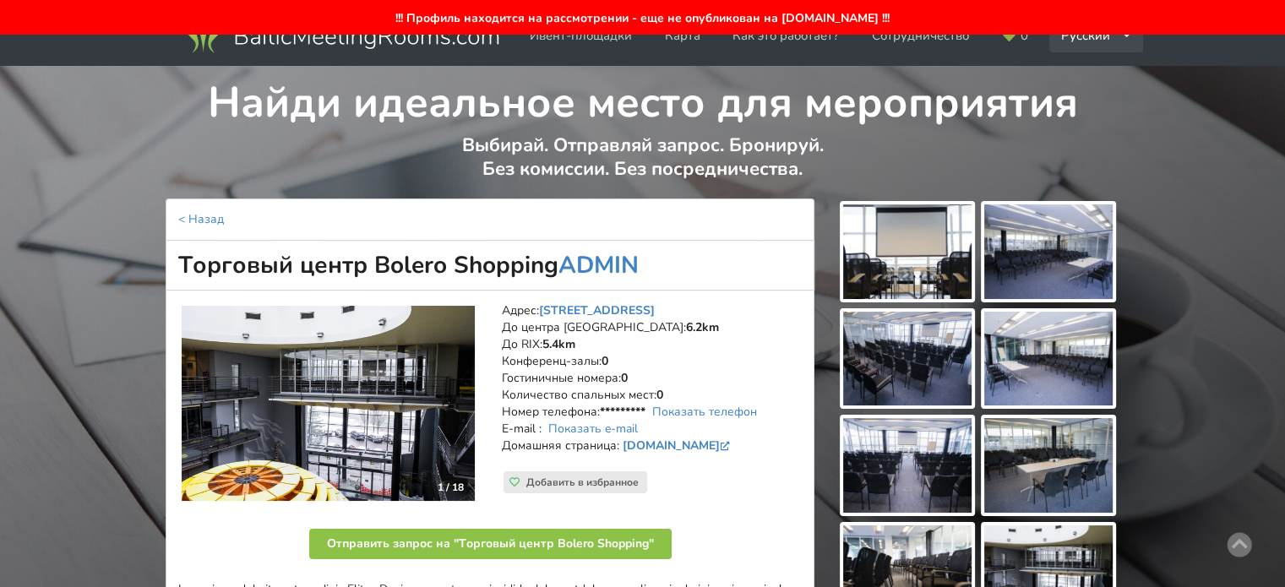
click at [1111, 44] on div "Русский English Latviešu" at bounding box center [1096, 35] width 95 height 33
click at [1096, 80] on link "English" at bounding box center [1097, 73] width 92 height 33
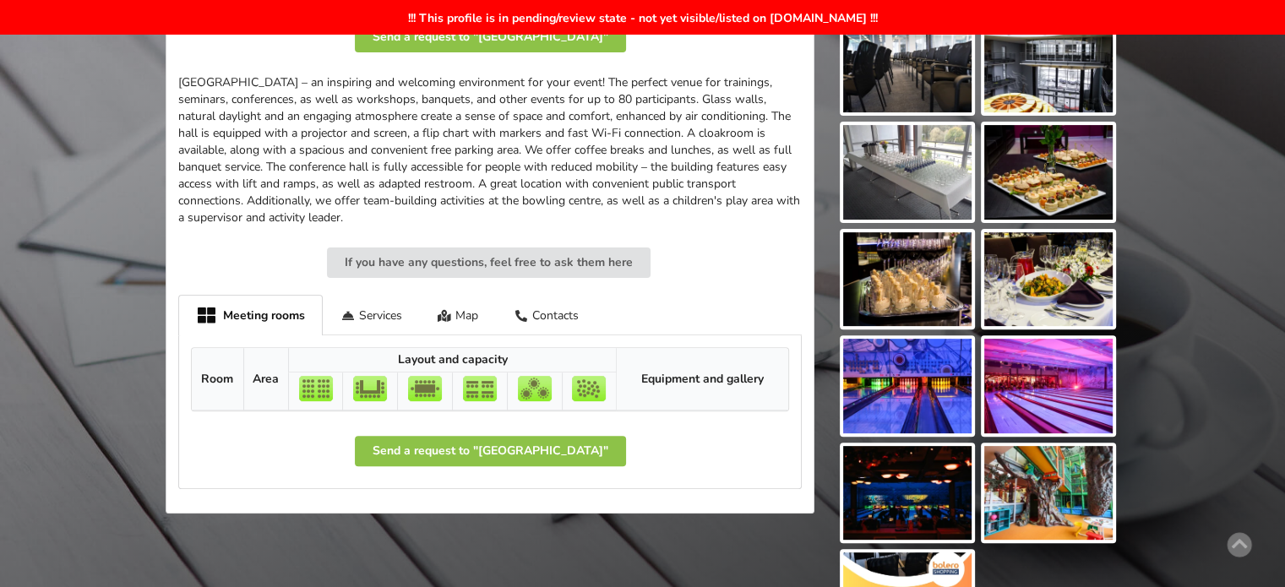
scroll to position [591, 0]
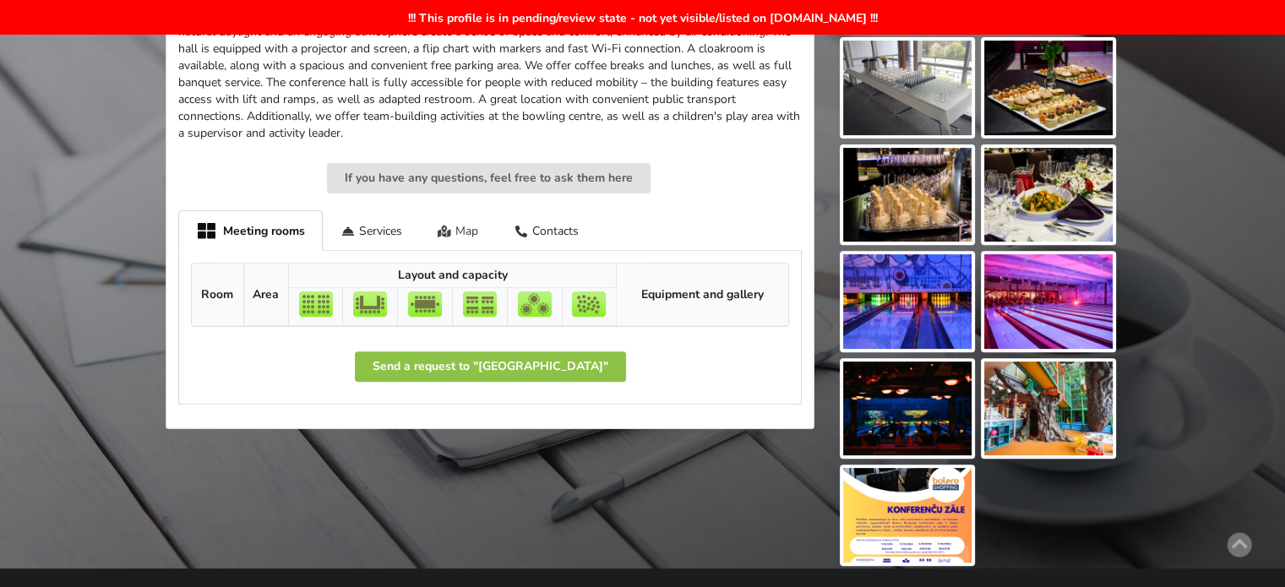
click at [473, 231] on div "Map" at bounding box center [458, 230] width 77 height 40
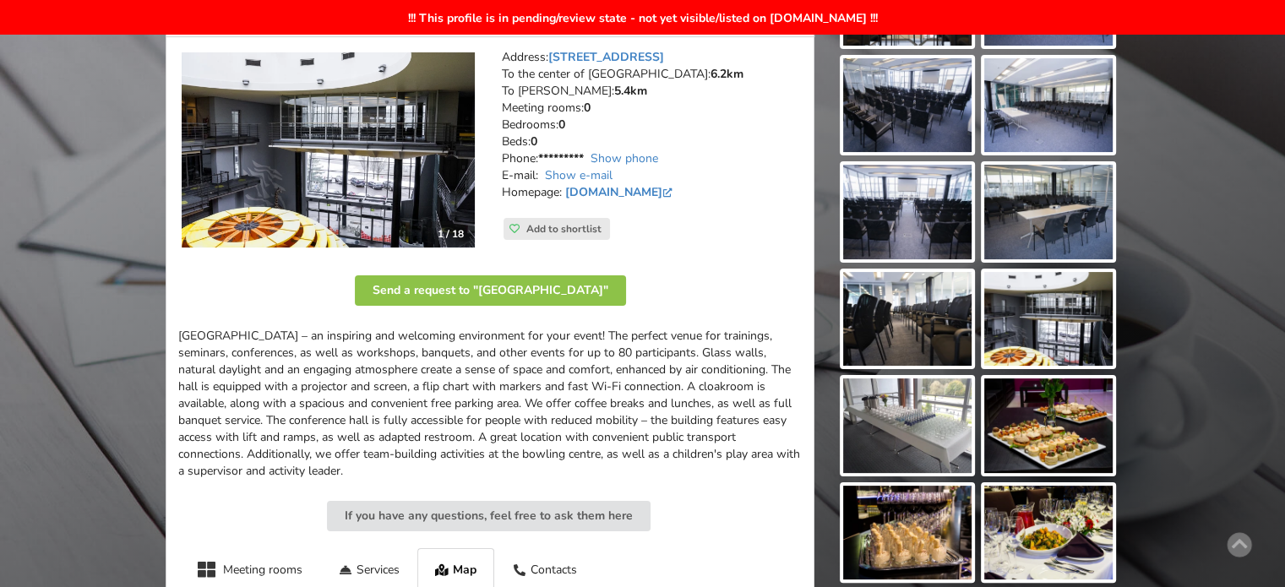
scroll to position [0, 0]
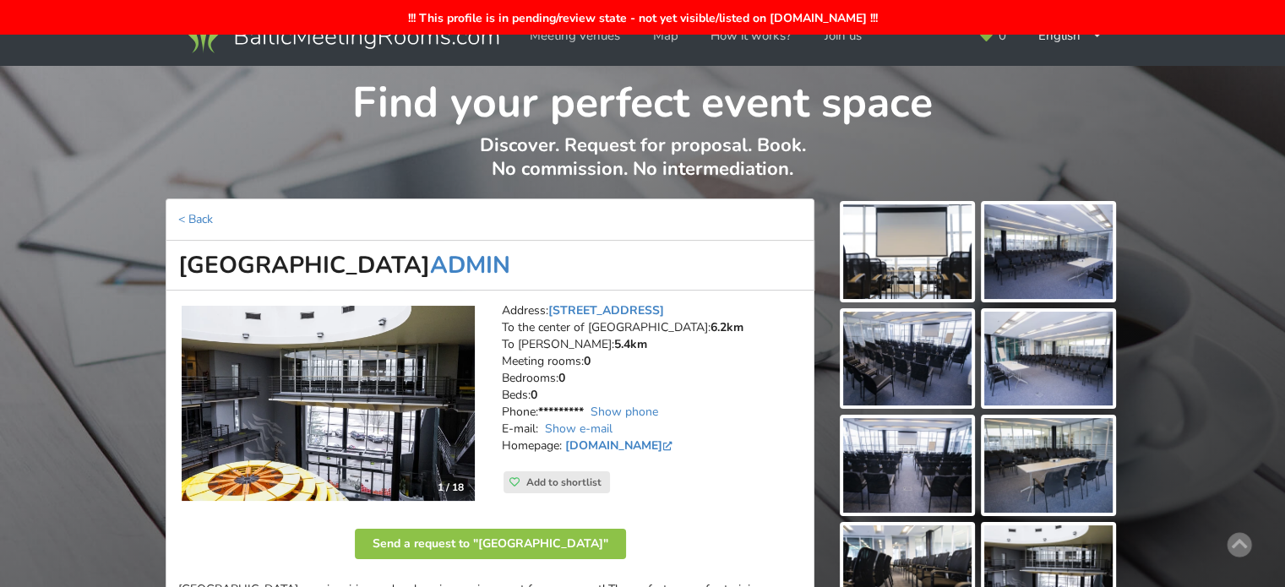
click at [1057, 54] on div "0 English Русский Latviešu" at bounding box center [1040, 36] width 156 height 72
click at [1064, 47] on div "English Русский Latviešu" at bounding box center [1070, 35] width 88 height 33
click at [1068, 102] on link "Latviešu" at bounding box center [1070, 106] width 85 height 33
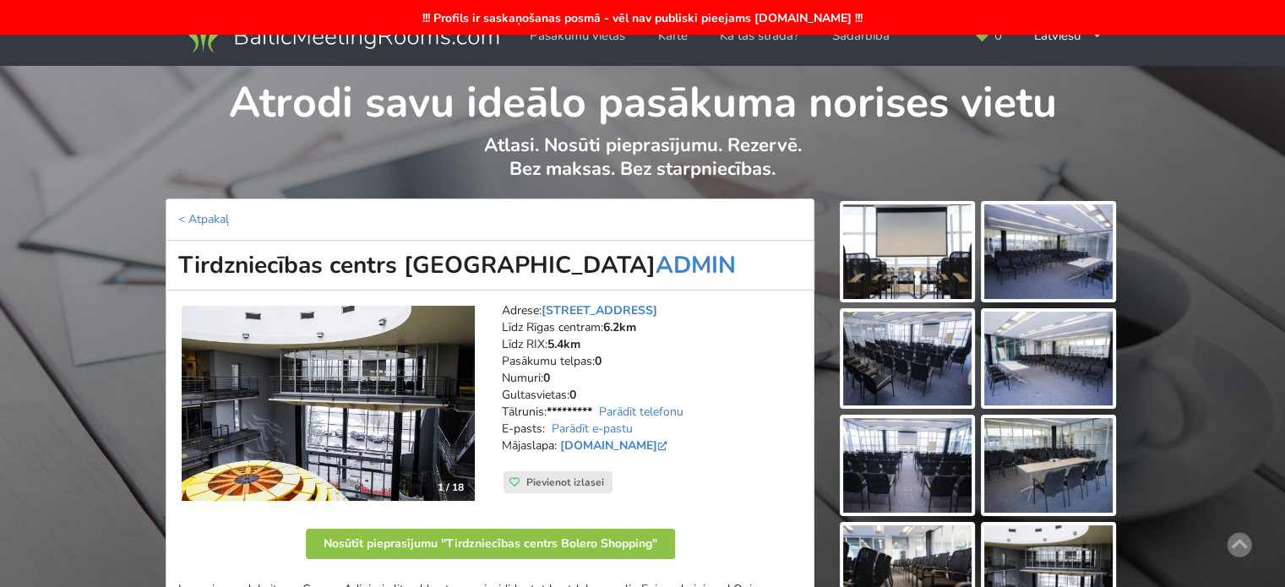
click at [895, 267] on img at bounding box center [907, 251] width 128 height 95
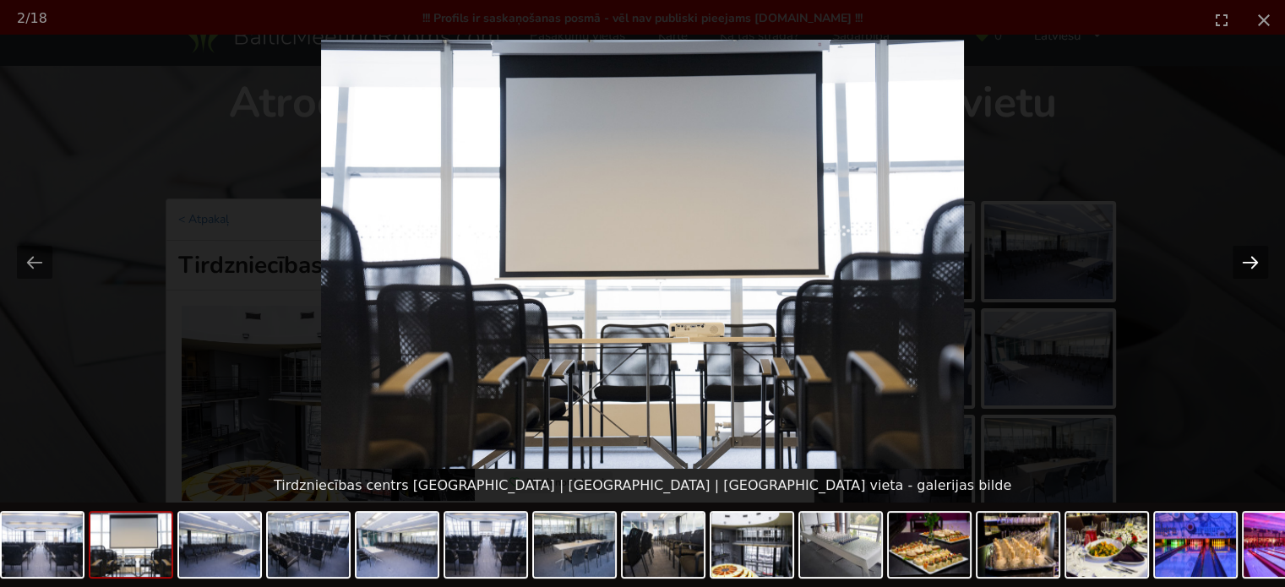
click at [1258, 261] on button "Next slide" at bounding box center [1249, 262] width 35 height 33
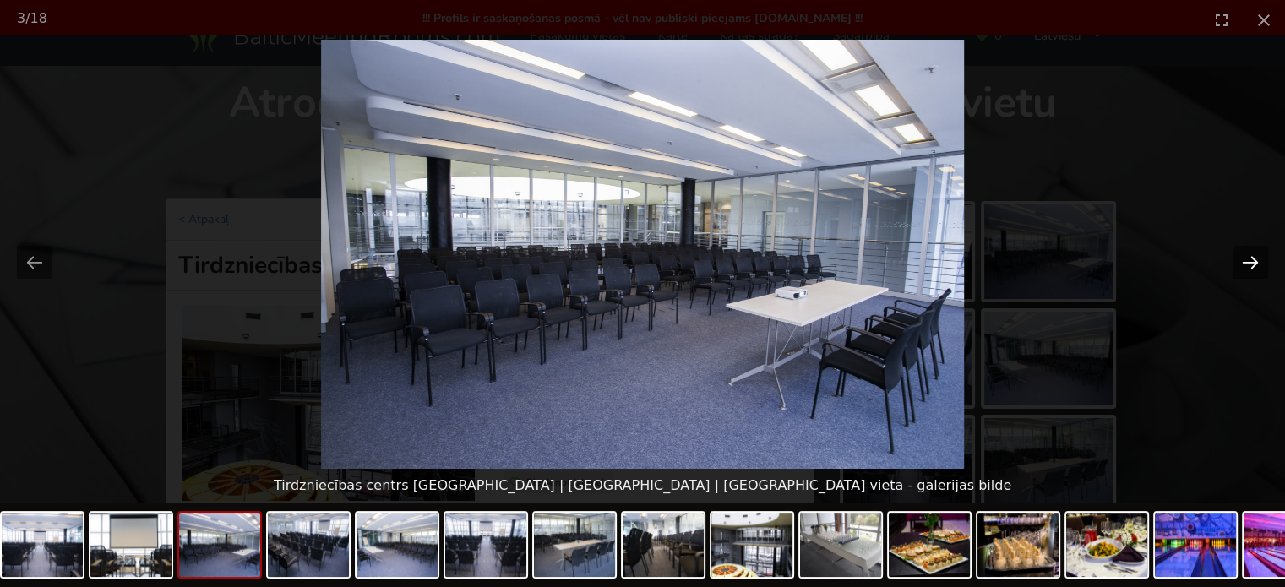
click at [1258, 261] on button "Next slide" at bounding box center [1249, 262] width 35 height 33
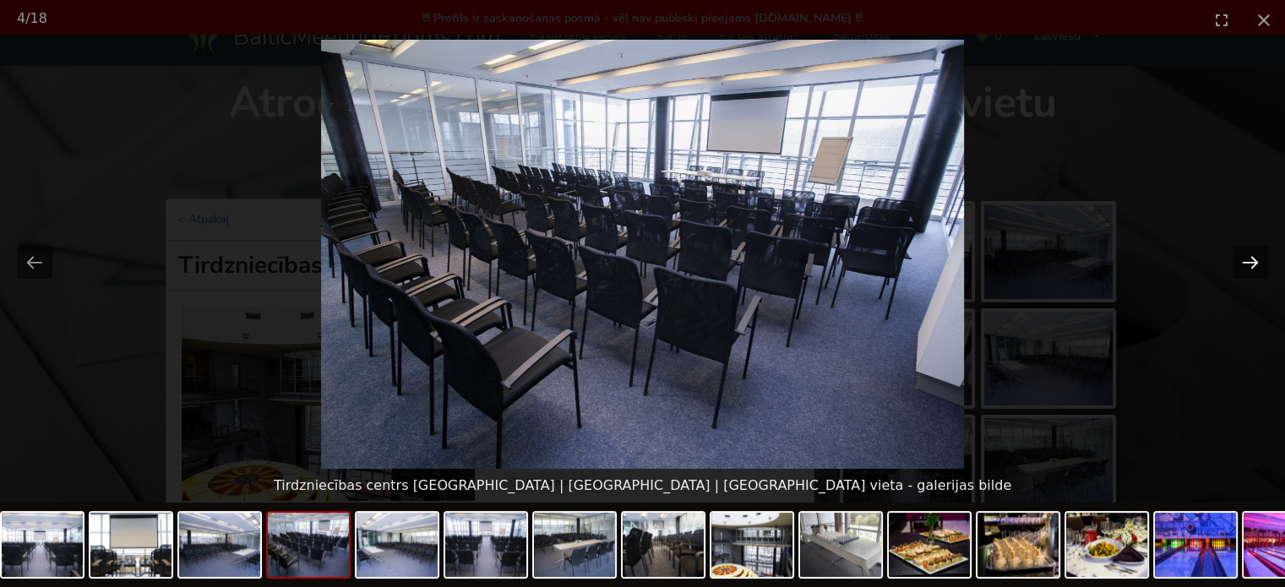
click at [1258, 261] on button "Next slide" at bounding box center [1249, 262] width 35 height 33
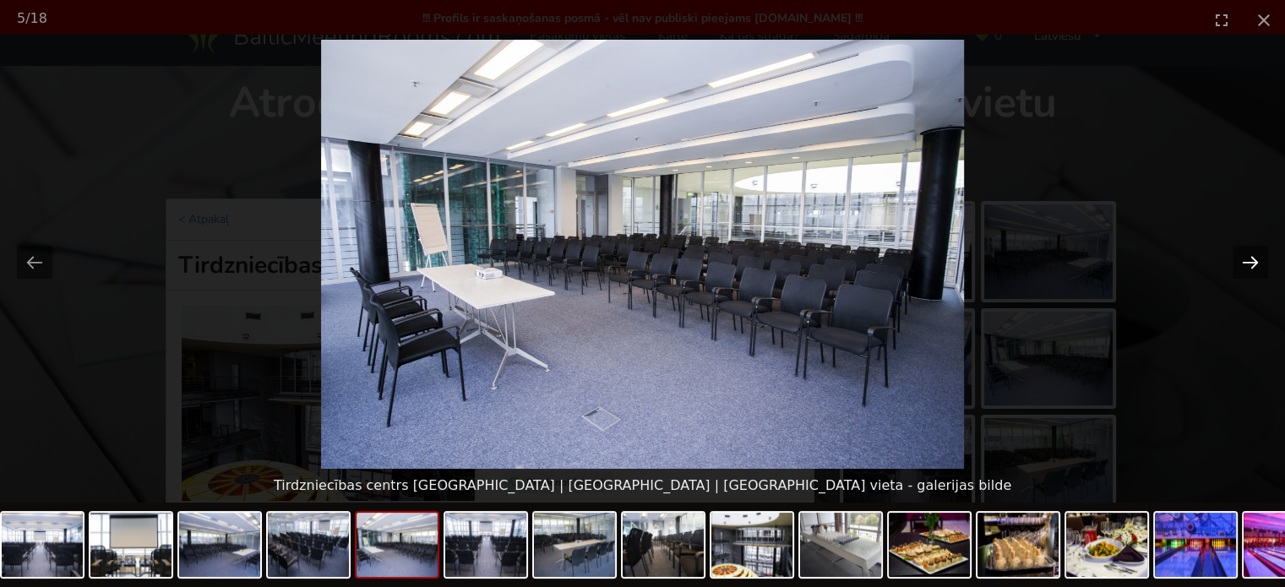
click at [1258, 261] on button "Next slide" at bounding box center [1249, 262] width 35 height 33
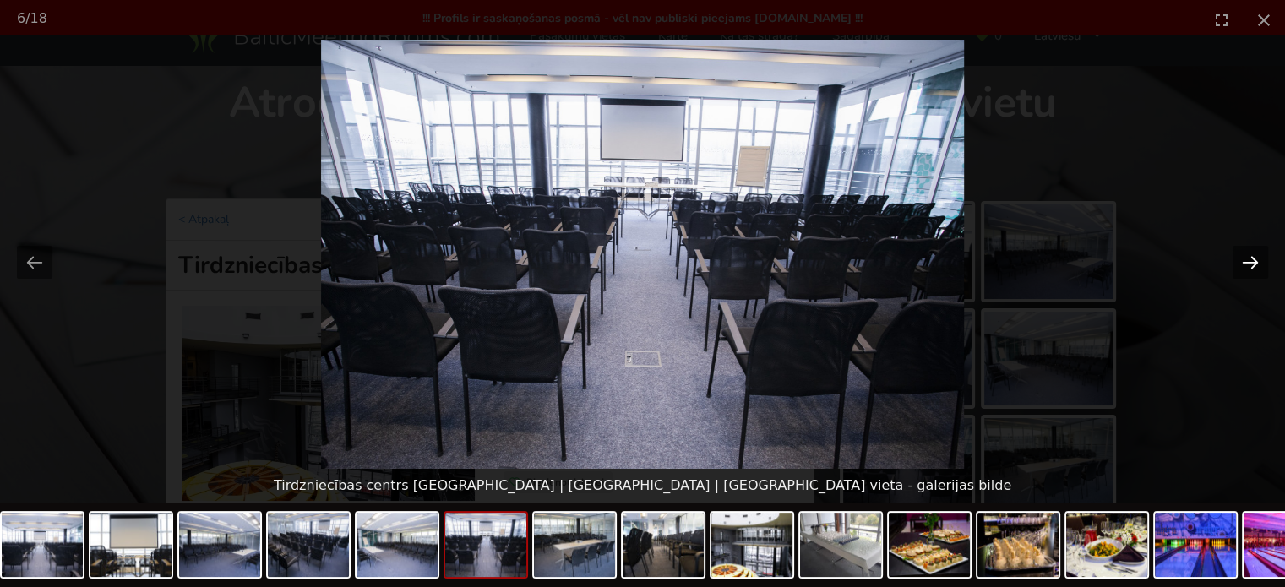
click at [1258, 261] on button "Next slide" at bounding box center [1249, 262] width 35 height 33
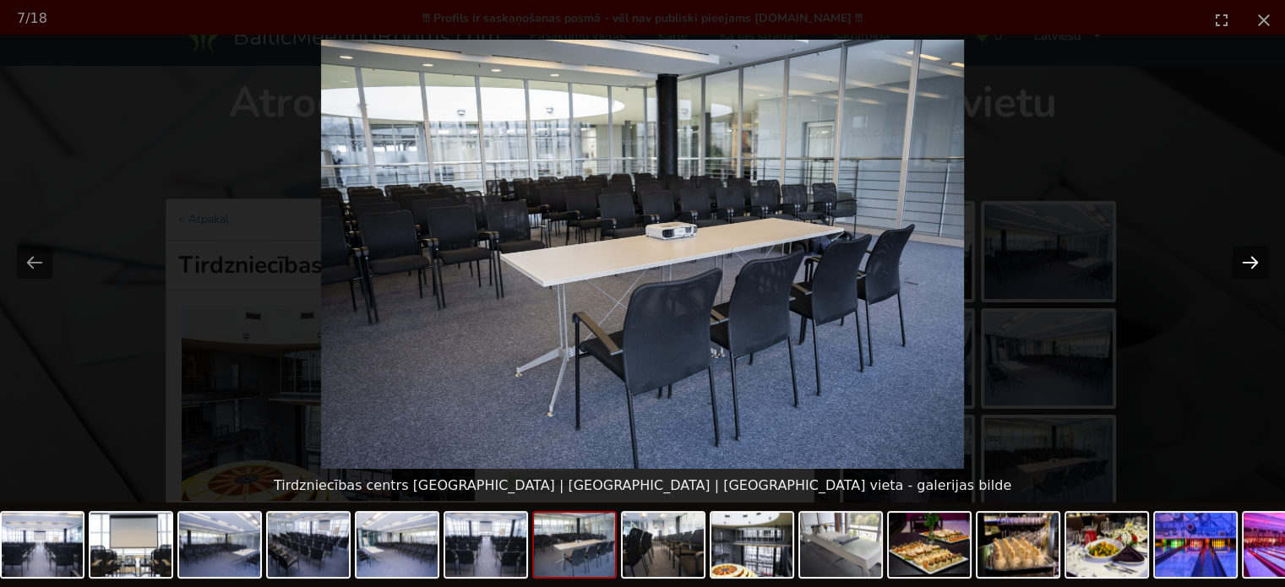
click at [1258, 261] on button "Next slide" at bounding box center [1249, 262] width 35 height 33
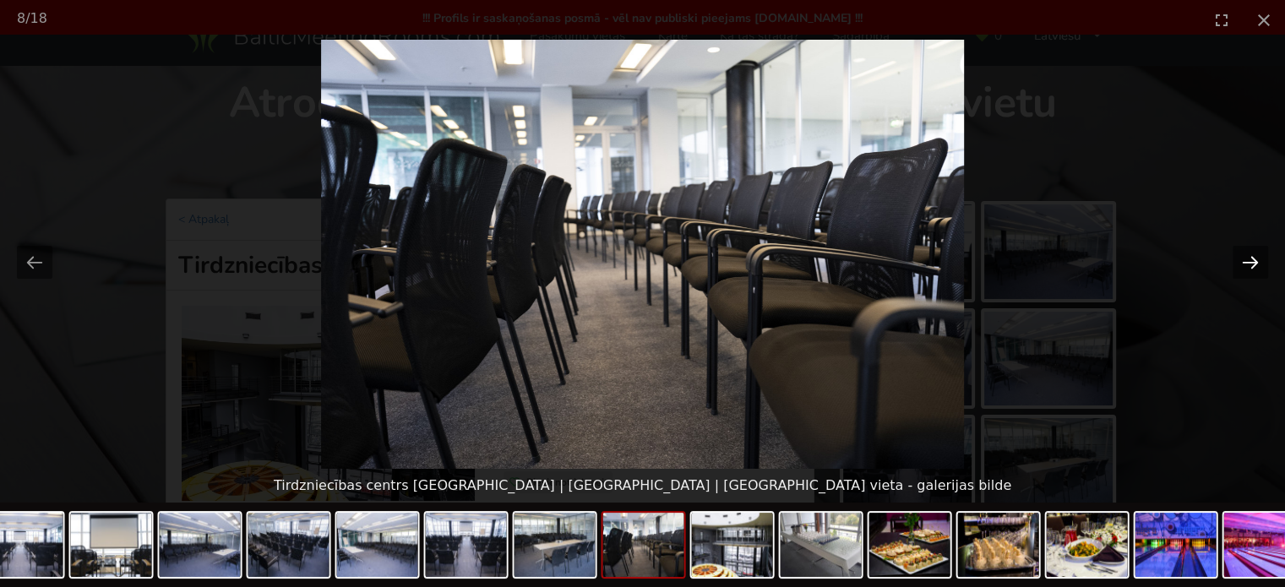
click at [1258, 261] on button "Next slide" at bounding box center [1249, 262] width 35 height 33
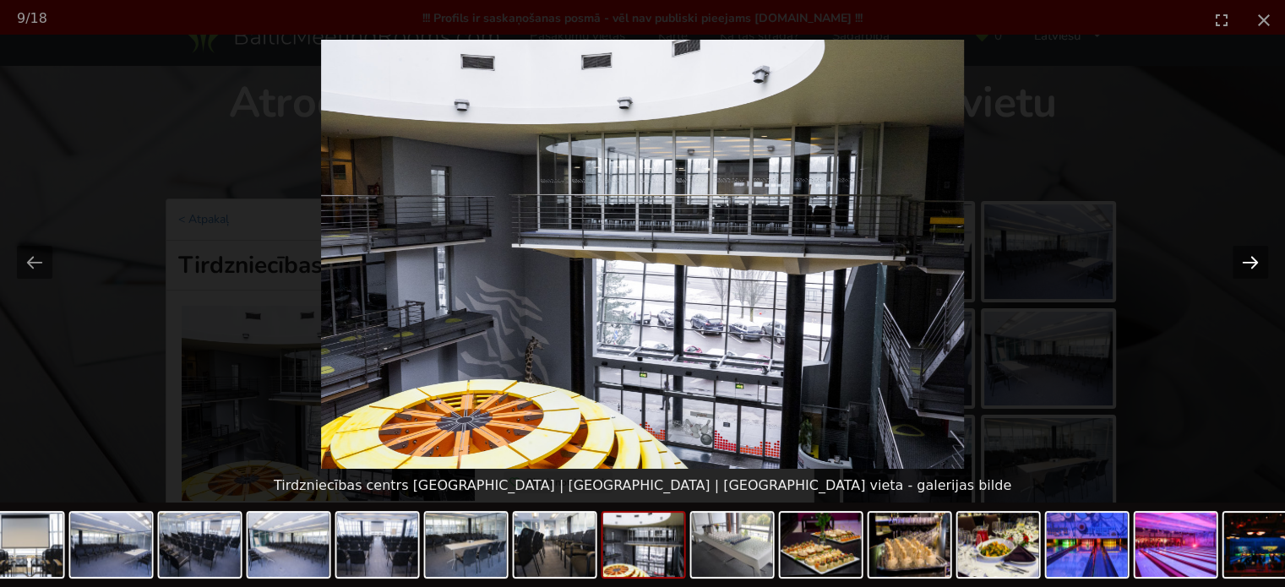
click at [1264, 265] on button "Next slide" at bounding box center [1249, 262] width 35 height 33
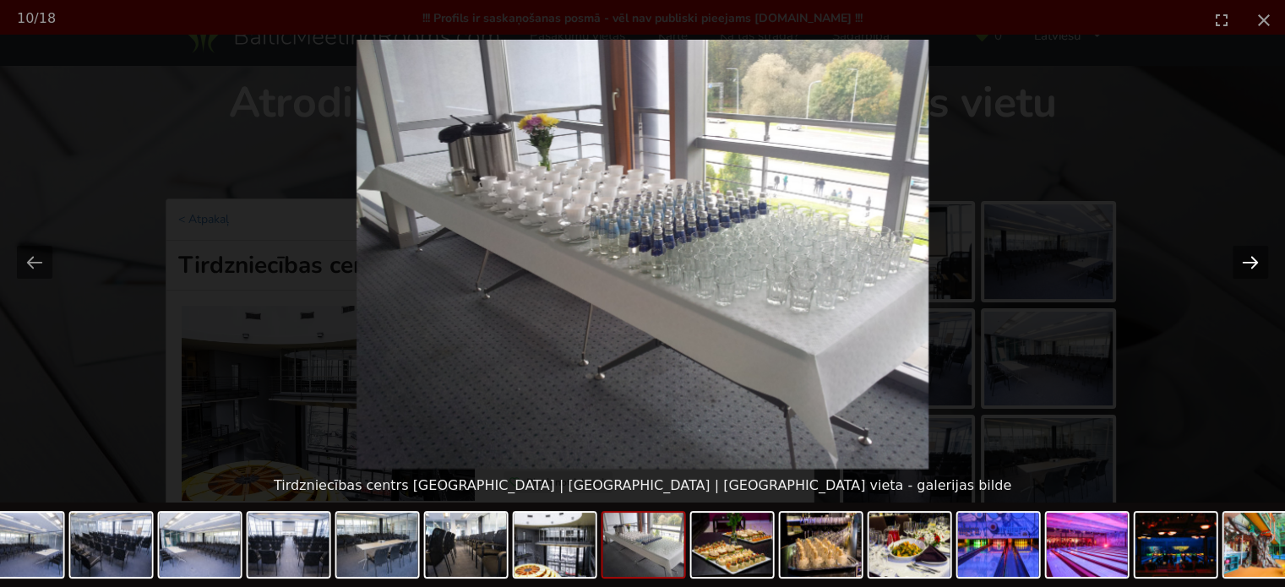
click at [1264, 265] on button "Next slide" at bounding box center [1249, 262] width 35 height 33
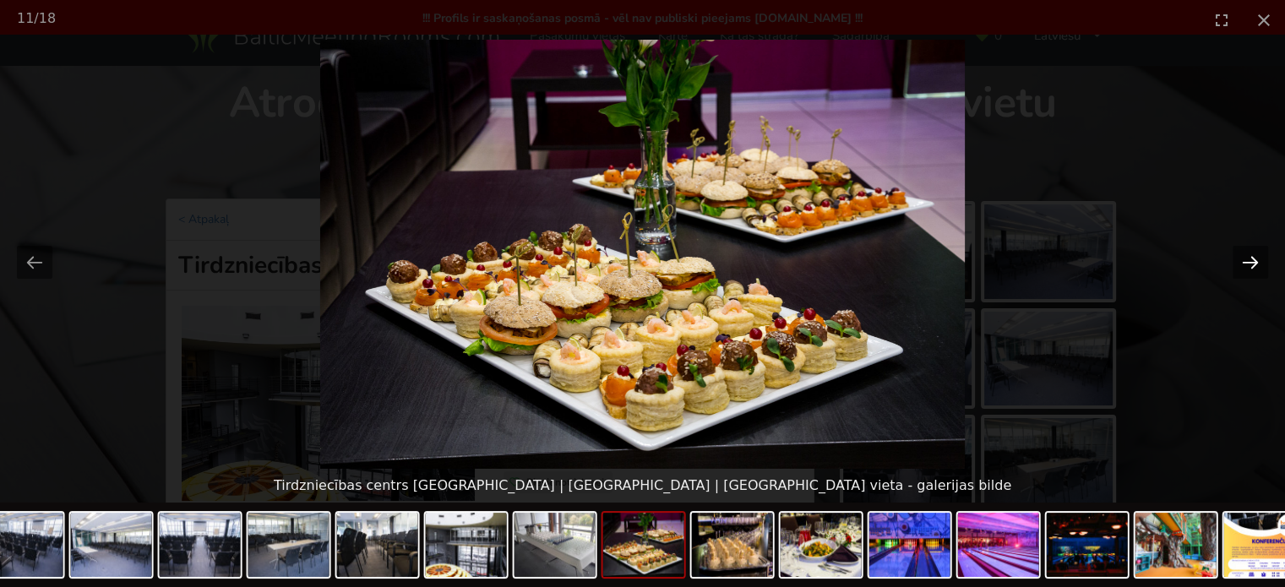
click at [1264, 265] on button "Next slide" at bounding box center [1249, 262] width 35 height 33
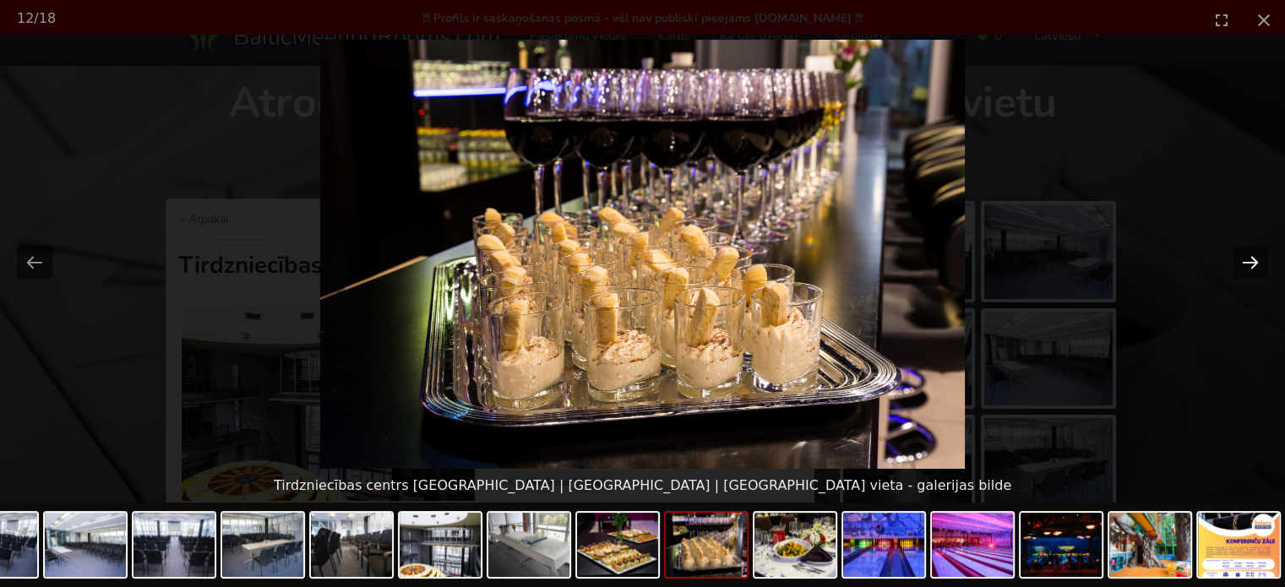
click at [1264, 265] on button "Next slide" at bounding box center [1249, 262] width 35 height 33
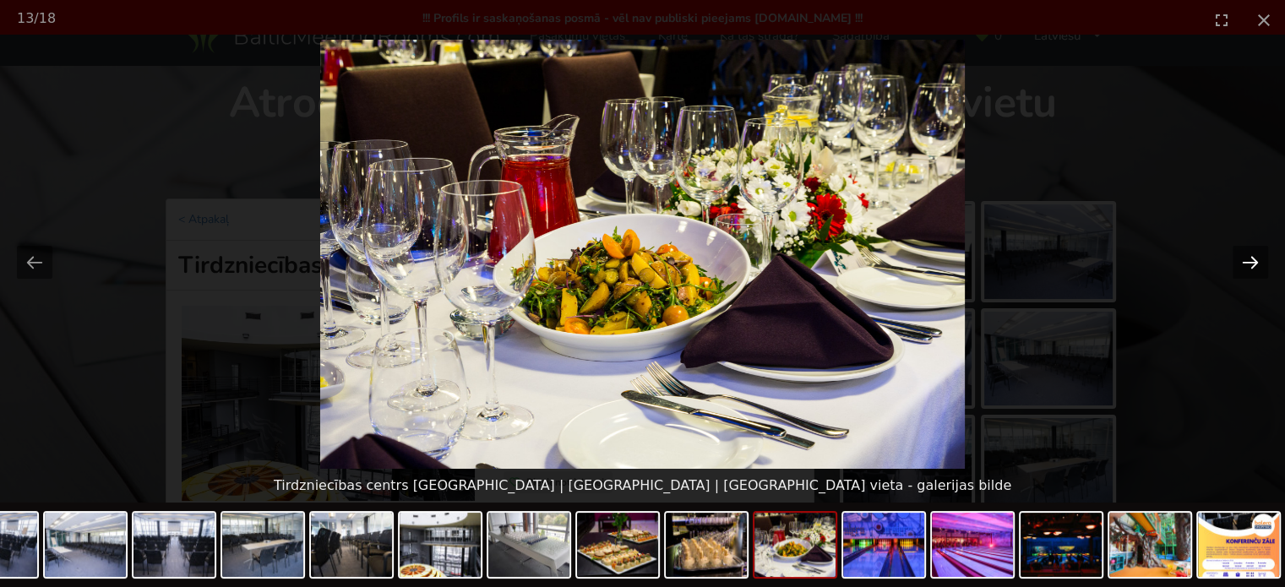
click at [1264, 265] on button "Next slide" at bounding box center [1249, 262] width 35 height 33
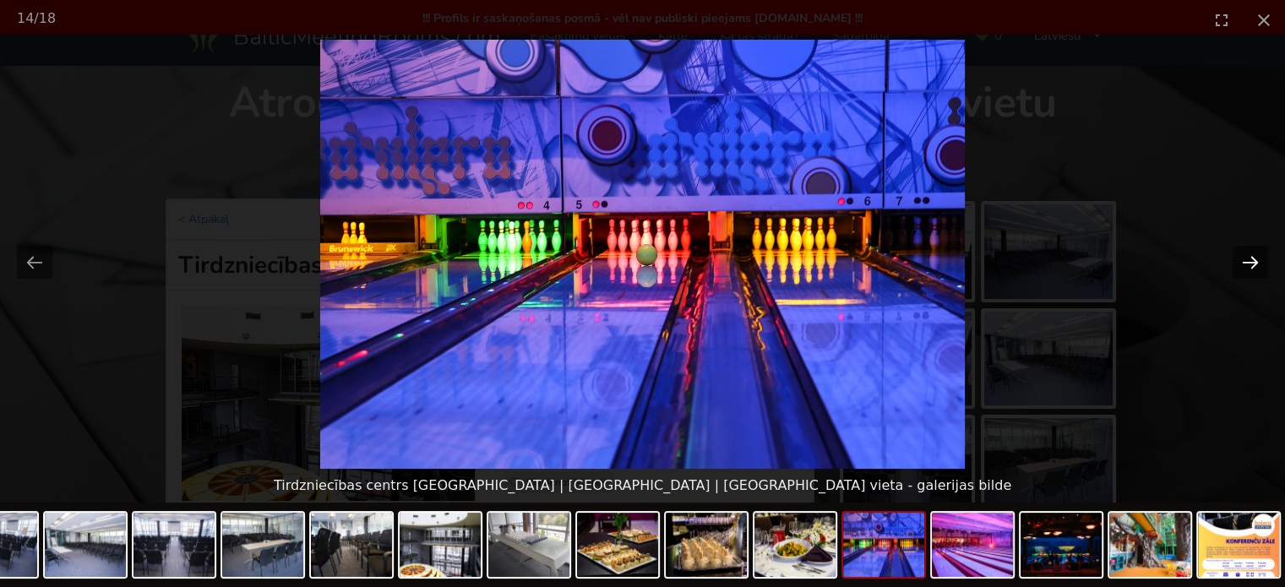
click at [1264, 265] on button "Next slide" at bounding box center [1249, 262] width 35 height 33
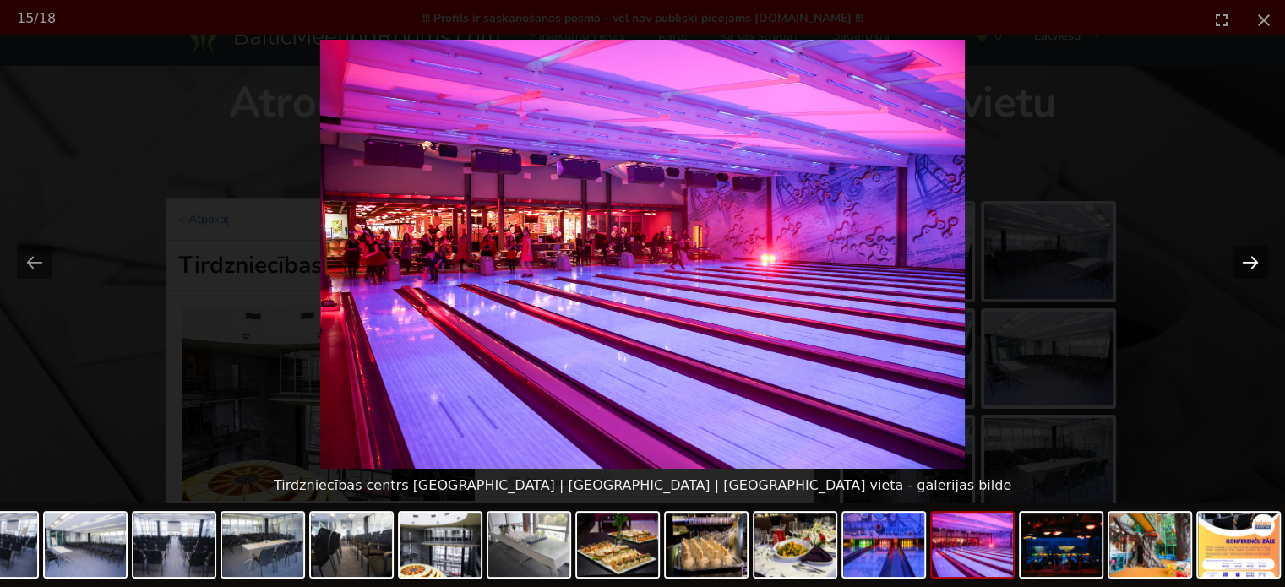
click at [1264, 265] on button "Next slide" at bounding box center [1249, 262] width 35 height 33
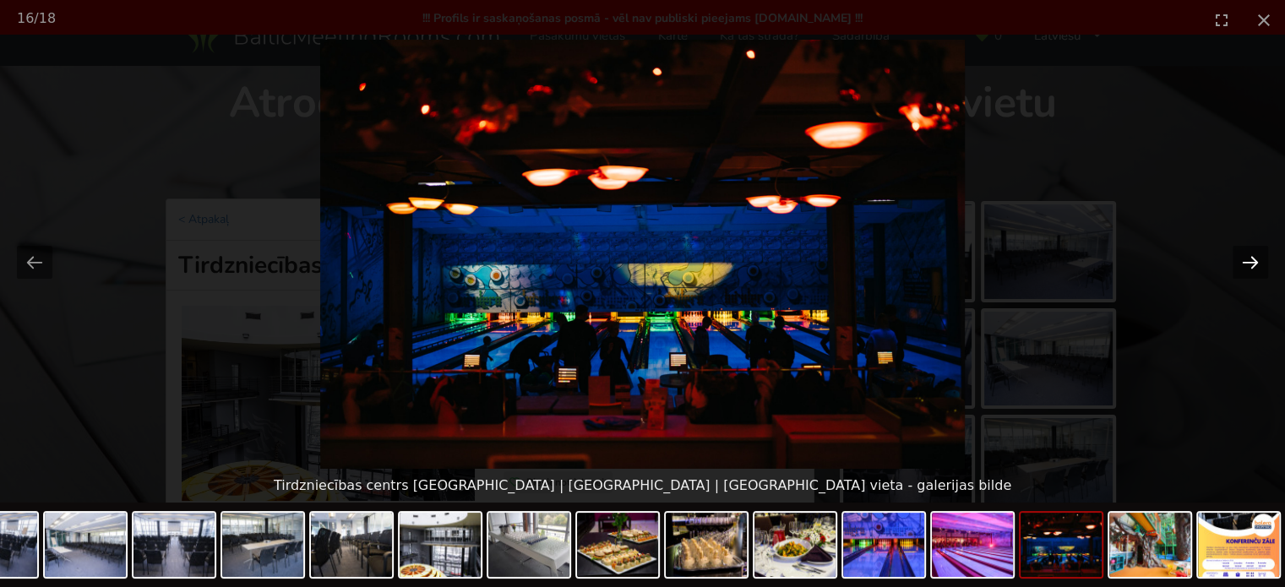
click at [1264, 265] on button "Next slide" at bounding box center [1249, 262] width 35 height 33
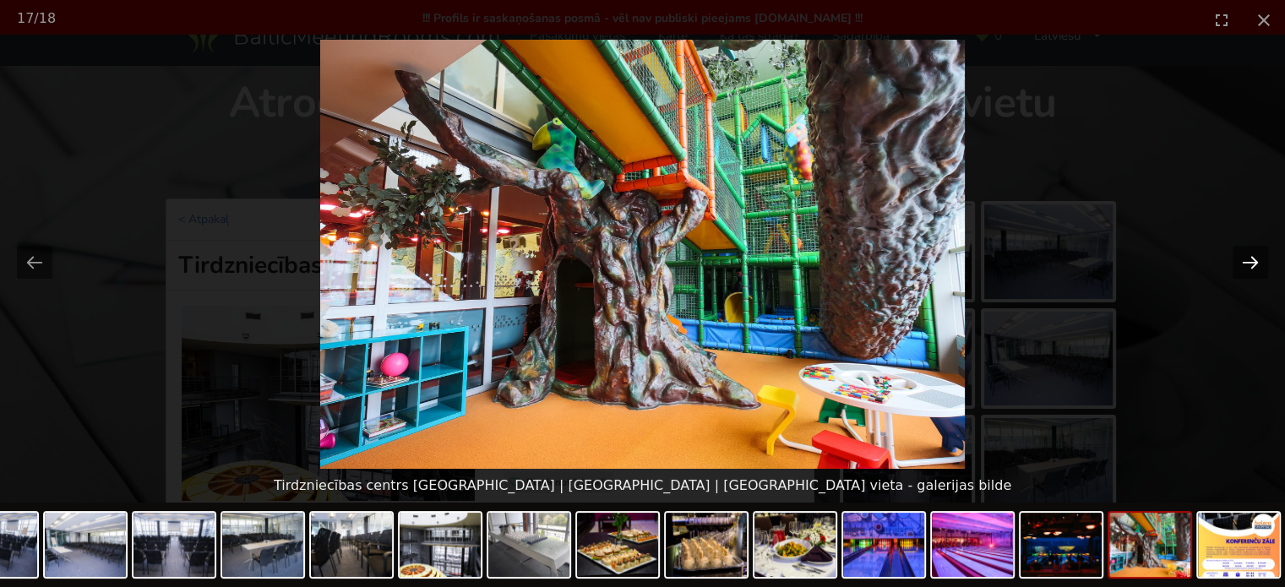
click at [1264, 265] on button "Next slide" at bounding box center [1249, 262] width 35 height 33
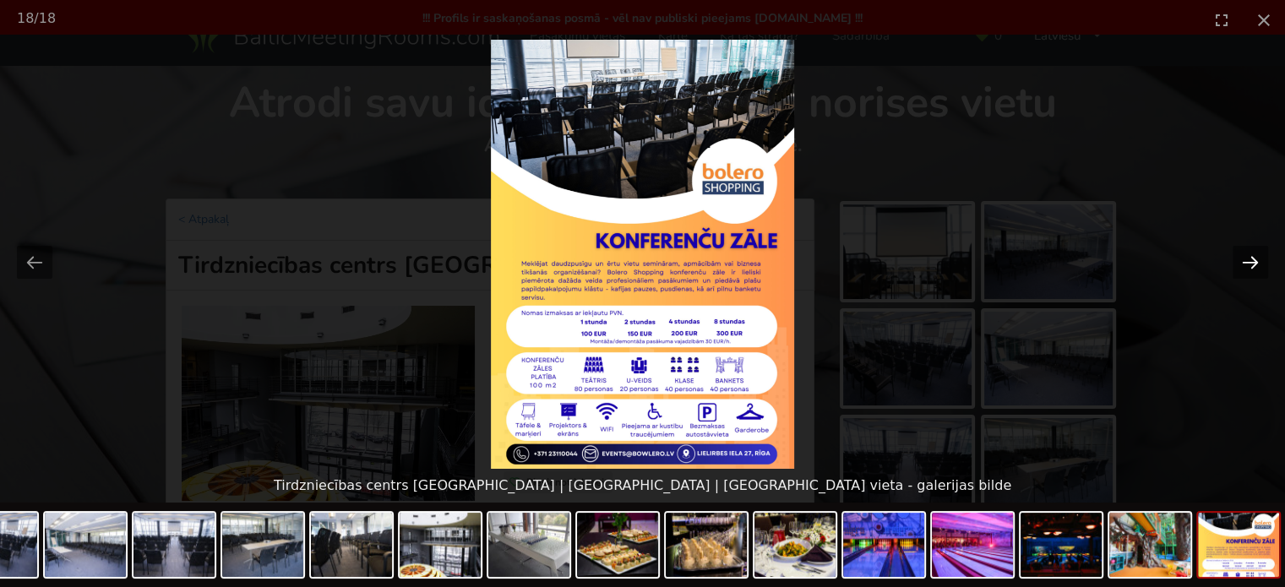
click at [1264, 265] on button "Next slide" at bounding box center [1249, 262] width 35 height 33
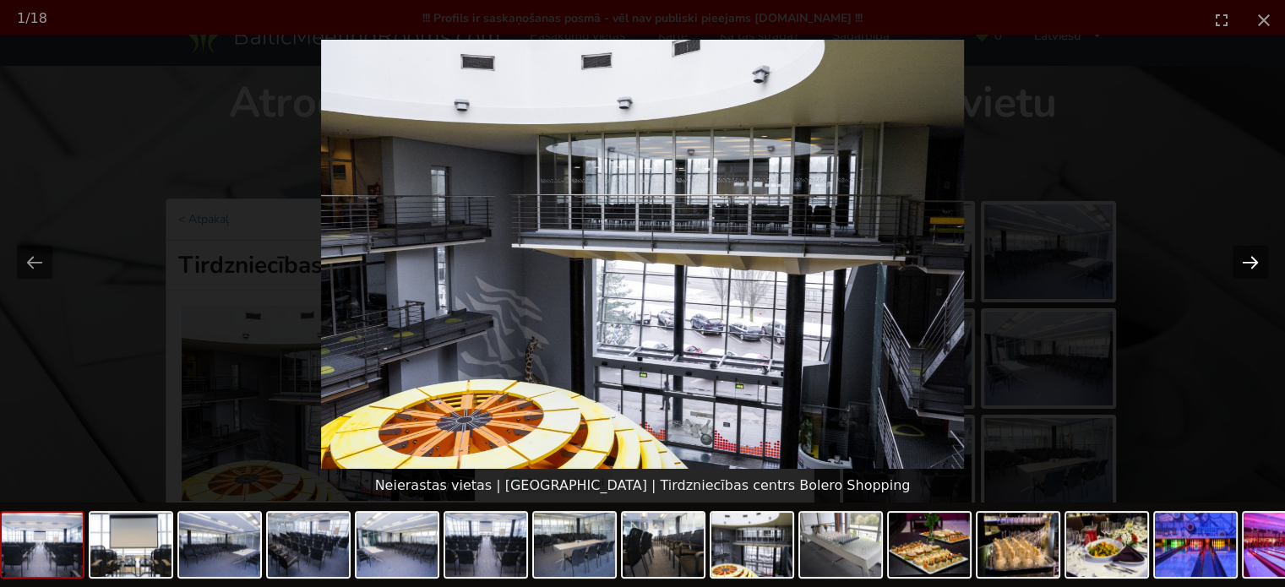
click at [1264, 265] on button "Next slide" at bounding box center [1249, 262] width 35 height 33
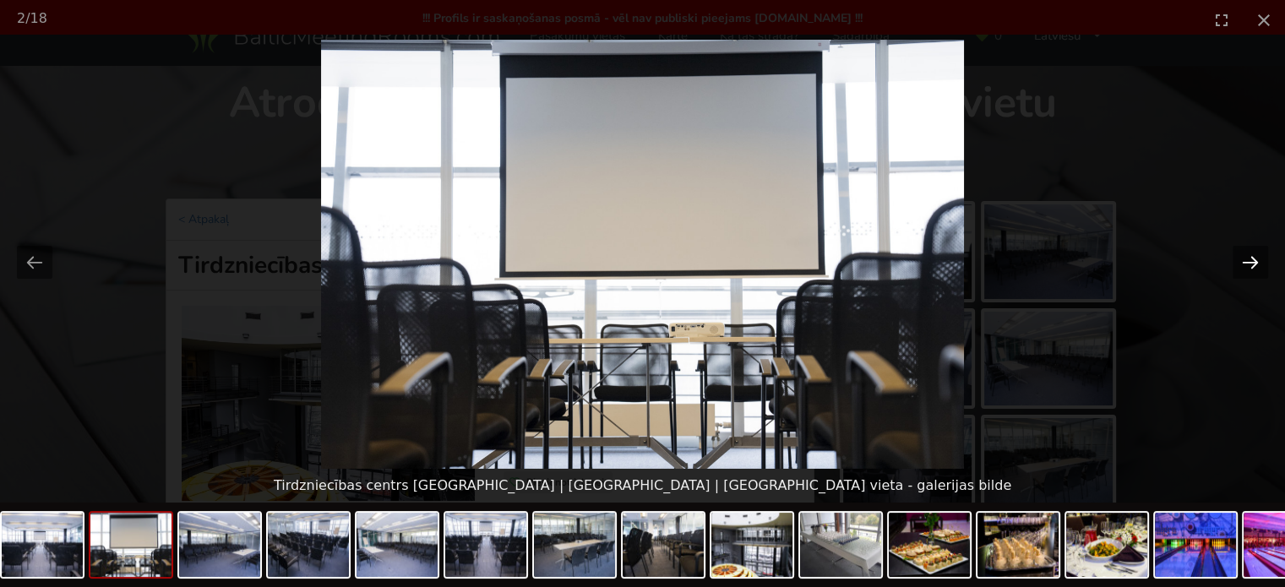
click at [1264, 265] on button "Next slide" at bounding box center [1249, 262] width 35 height 33
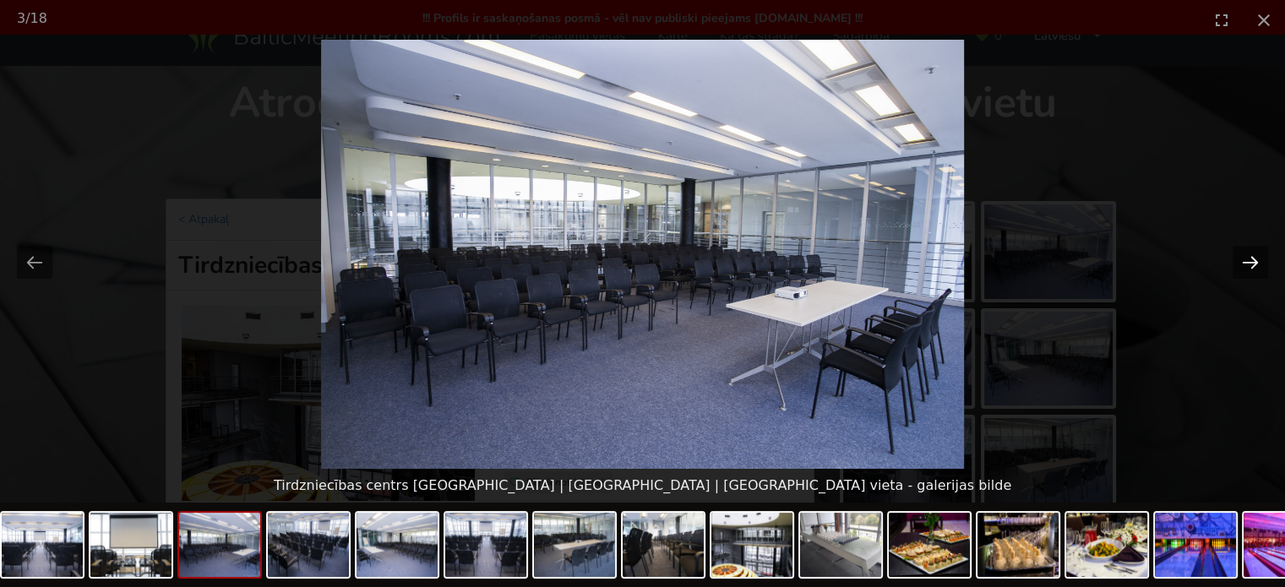
click at [1264, 265] on button "Next slide" at bounding box center [1249, 262] width 35 height 33
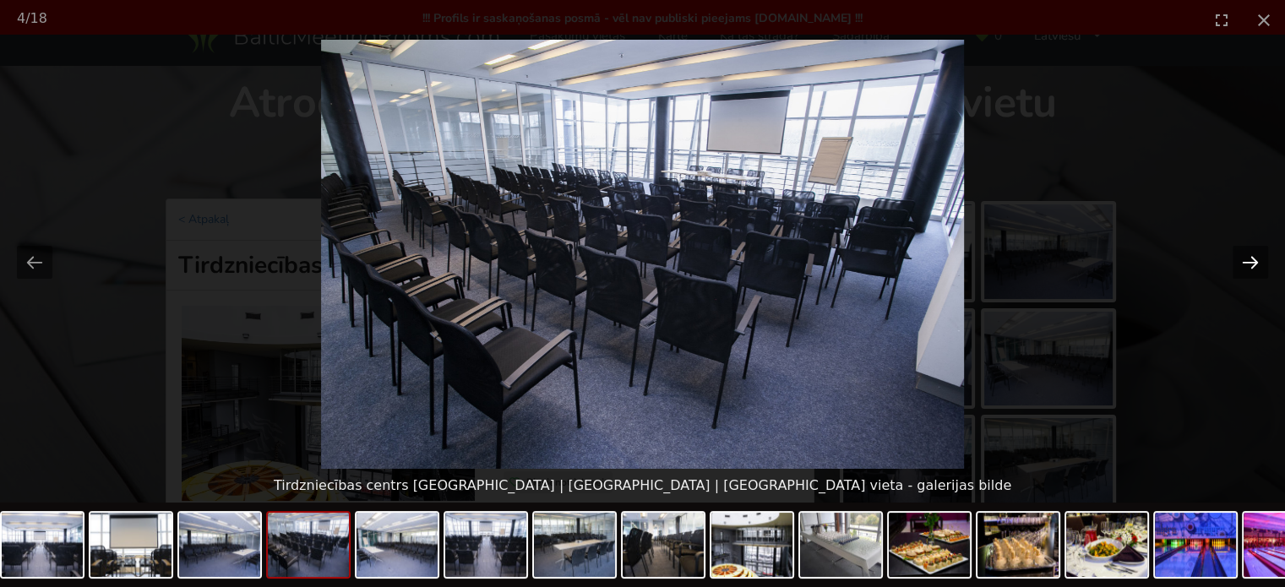
click at [1258, 266] on button "Next slide" at bounding box center [1249, 262] width 35 height 33
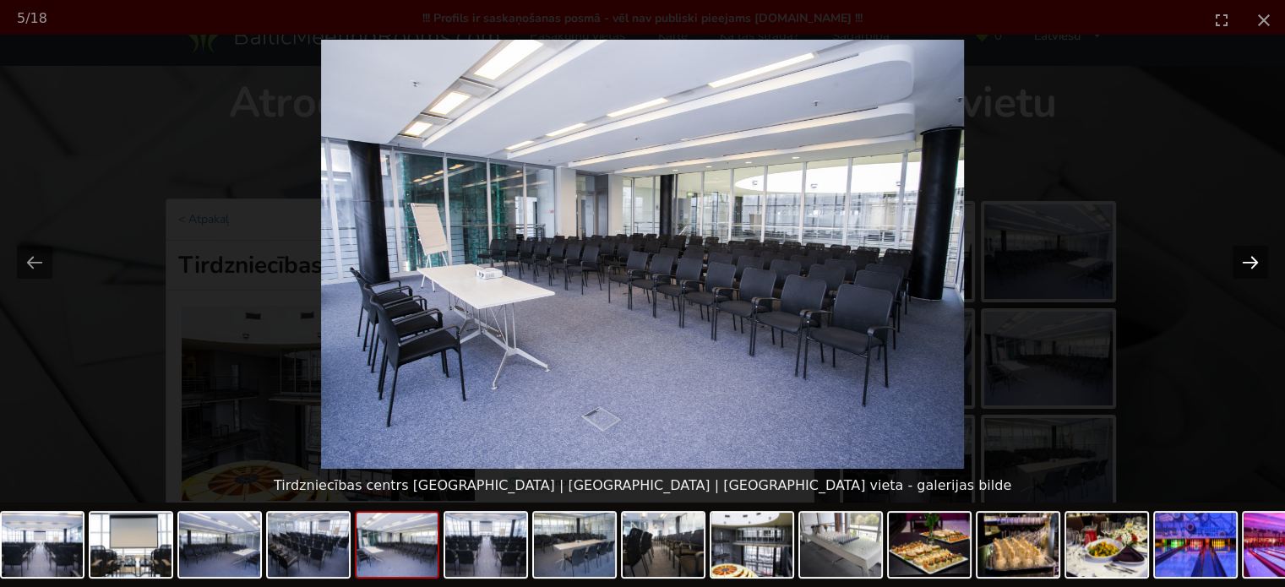
click at [1258, 266] on button "Next slide" at bounding box center [1249, 262] width 35 height 33
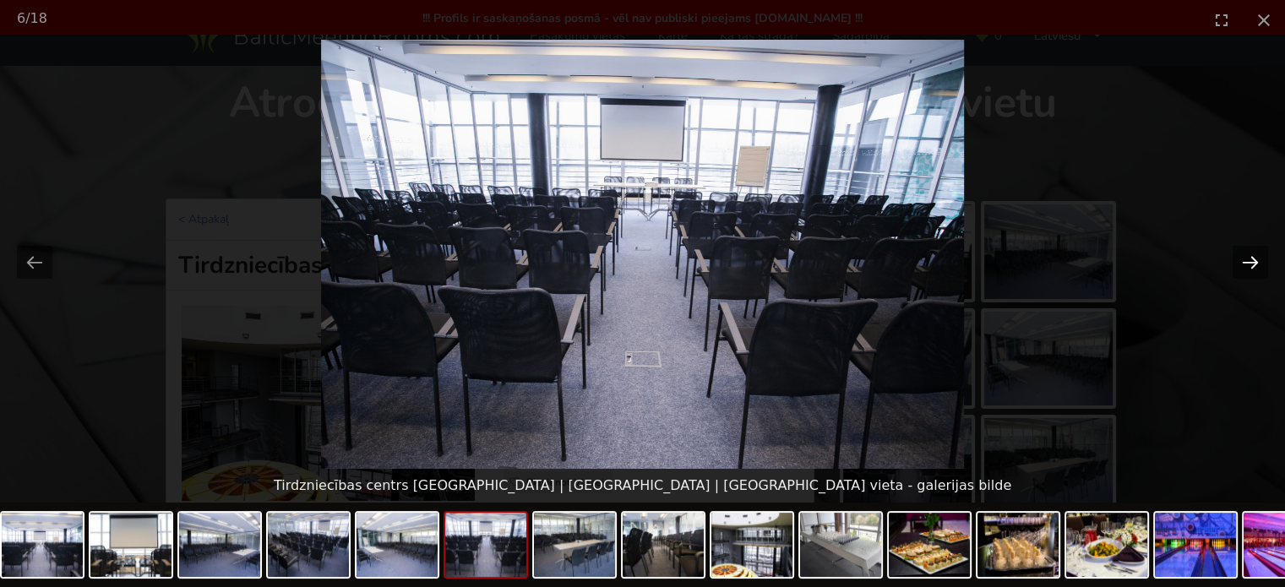
click at [1258, 266] on button "Next slide" at bounding box center [1249, 262] width 35 height 33
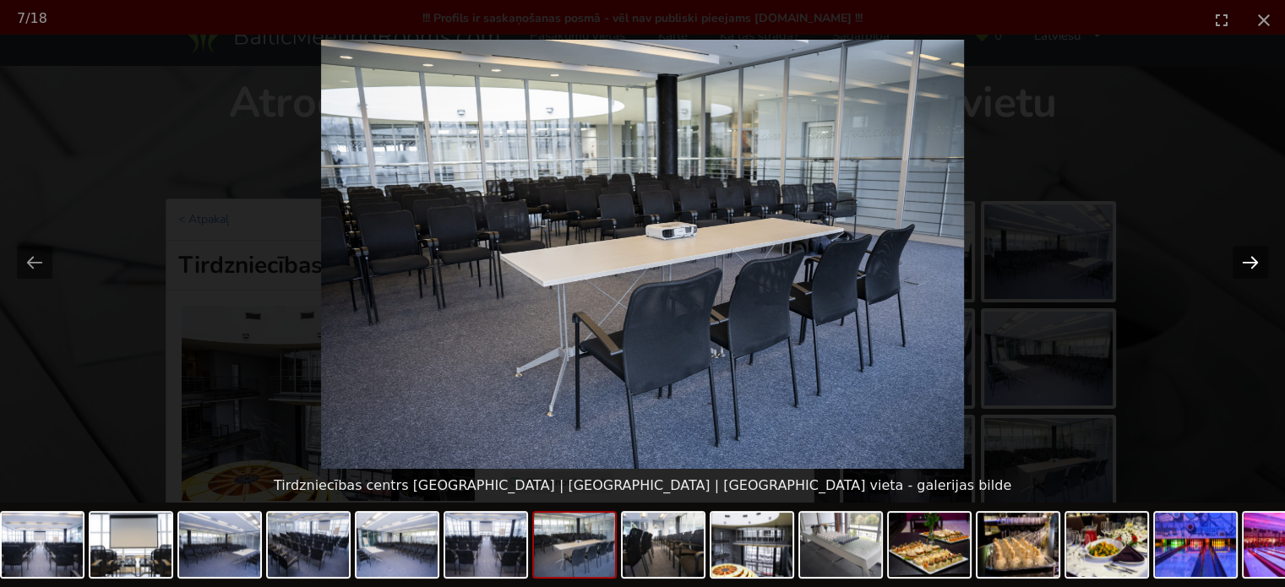
click at [1258, 266] on button "Next slide" at bounding box center [1249, 262] width 35 height 33
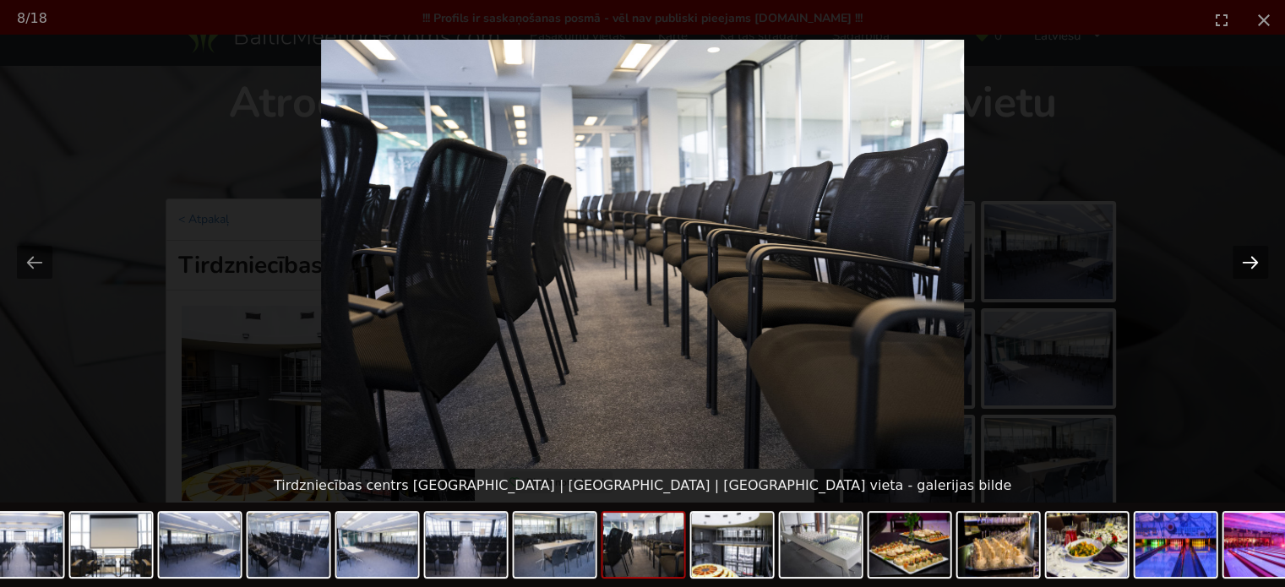
click at [1258, 266] on button "Next slide" at bounding box center [1249, 262] width 35 height 33
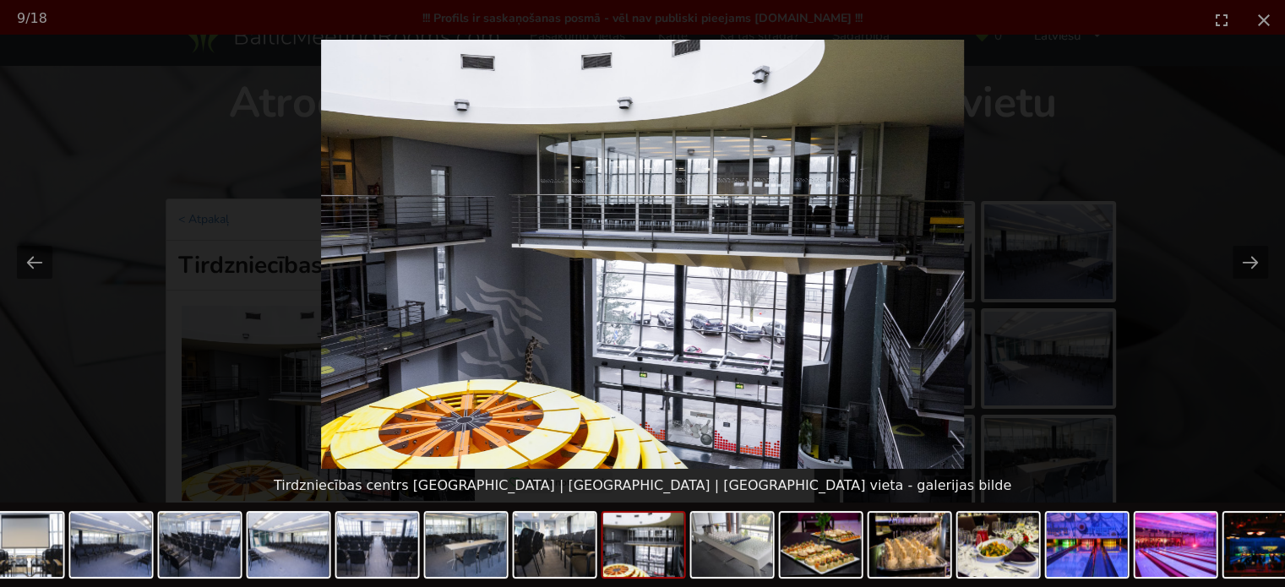
click at [1172, 269] on picture at bounding box center [642, 254] width 1285 height 429
click at [1261, 20] on button "Close gallery" at bounding box center [1263, 20] width 42 height 40
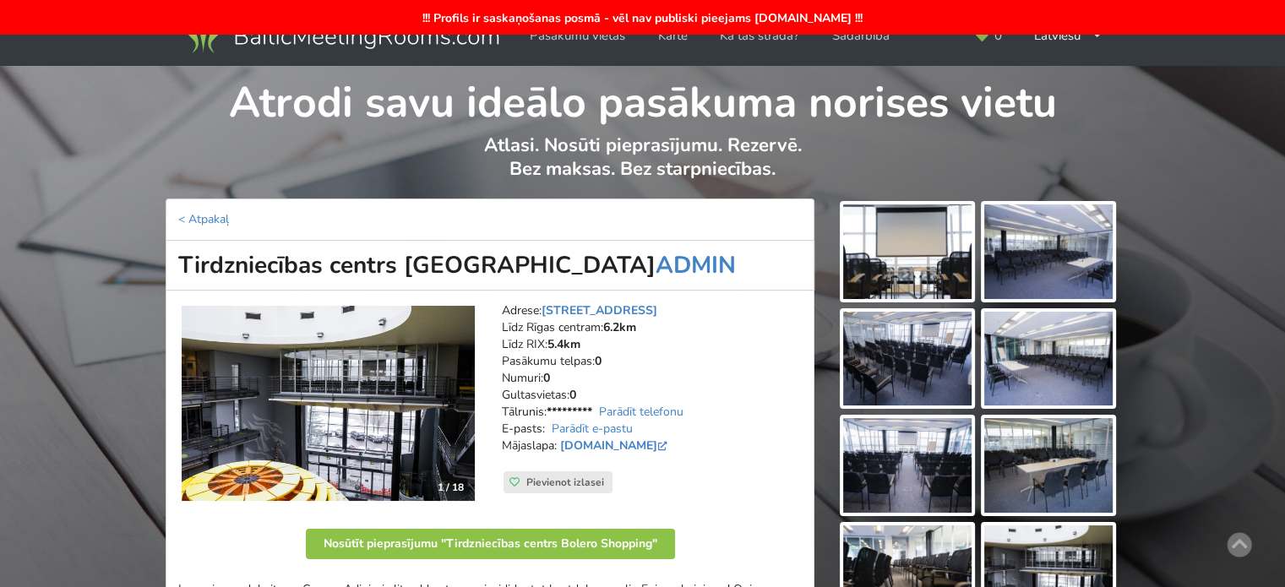
click at [328, 397] on img at bounding box center [328, 404] width 293 height 196
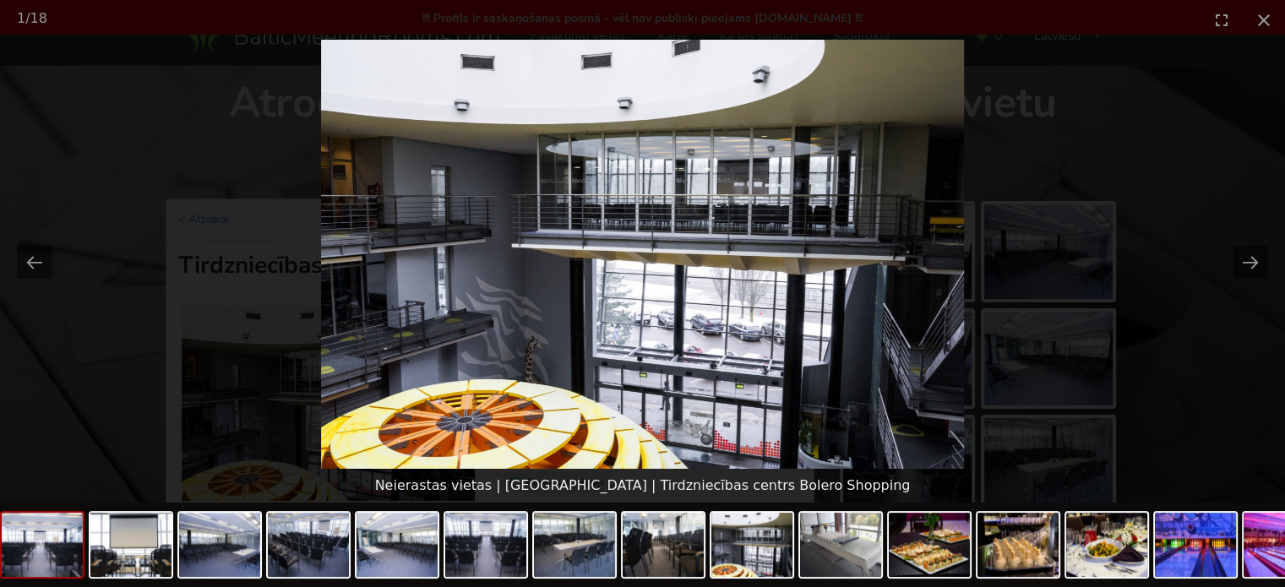
click at [1166, 369] on picture at bounding box center [642, 254] width 1285 height 429
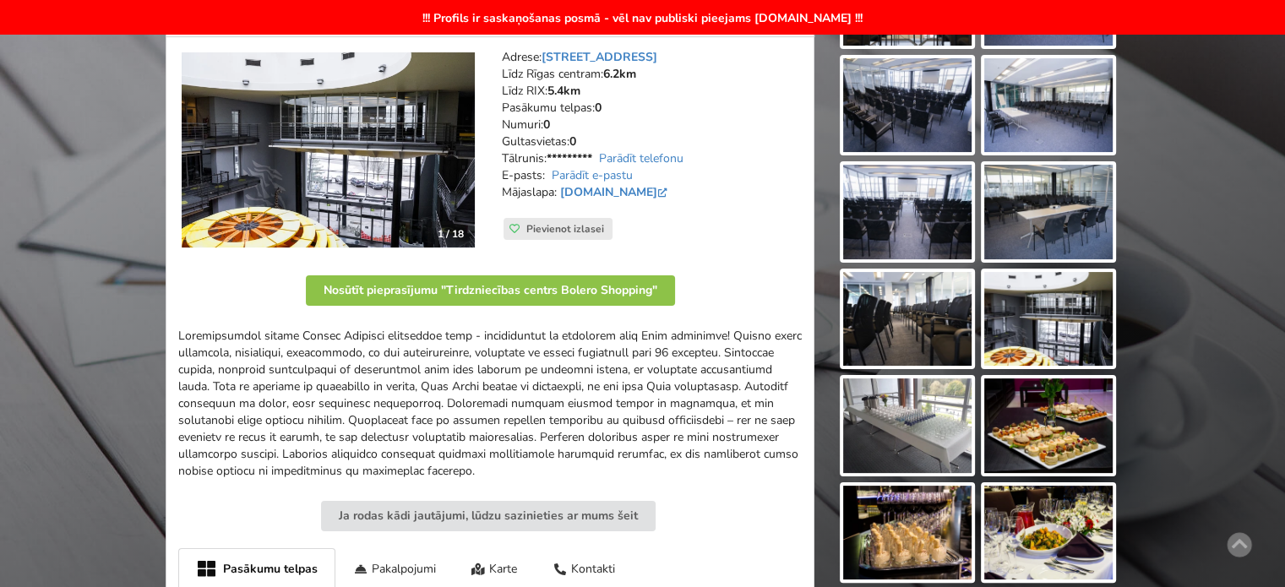
scroll to position [84, 0]
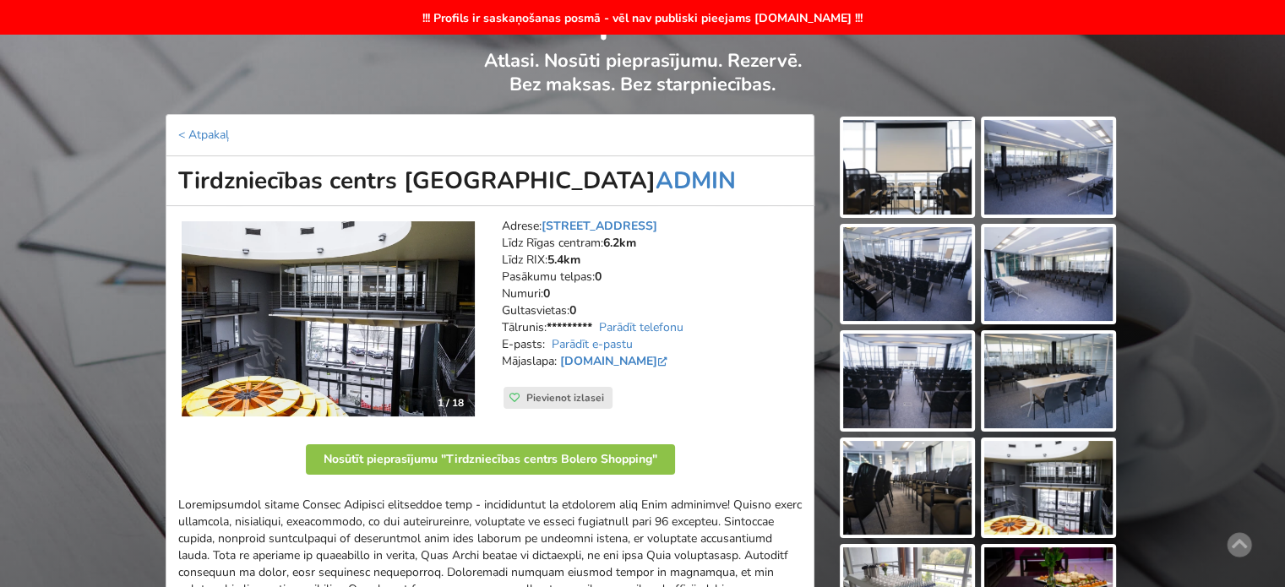
click at [317, 290] on img at bounding box center [328, 319] width 293 height 196
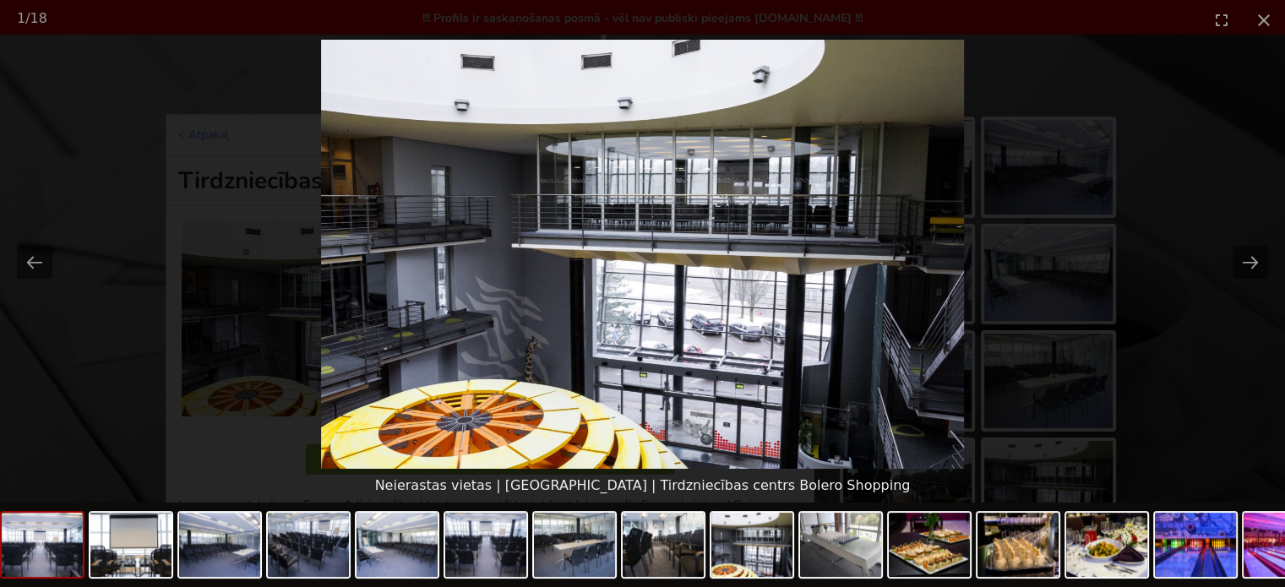
scroll to position [0, 0]
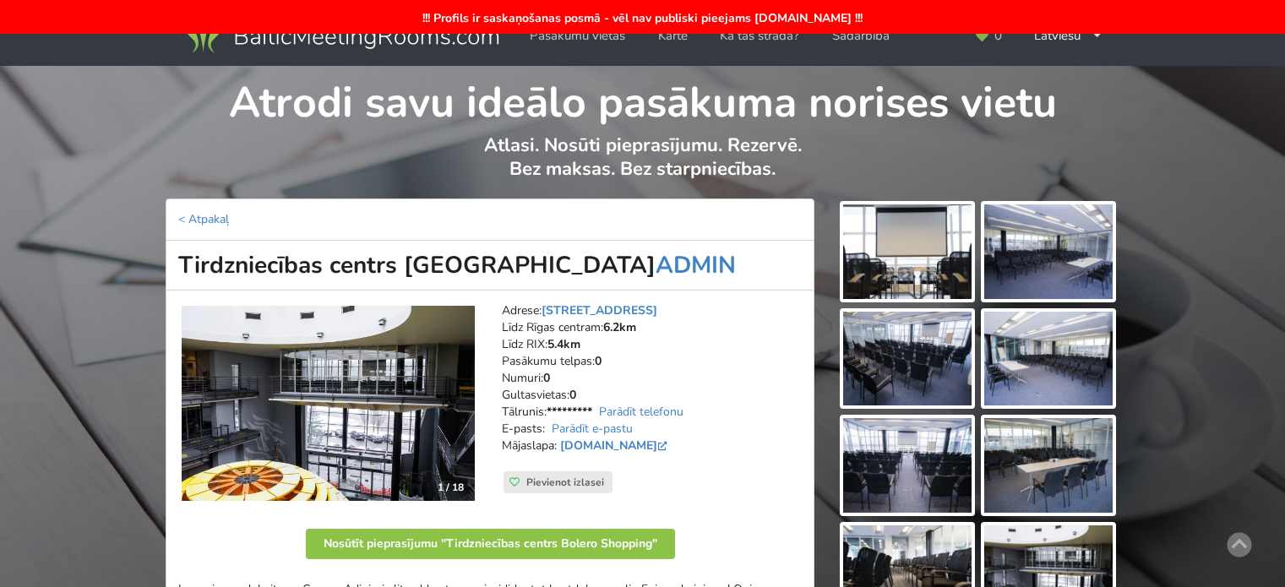
scroll to position [76, 0]
